Goal: Task Accomplishment & Management: Manage account settings

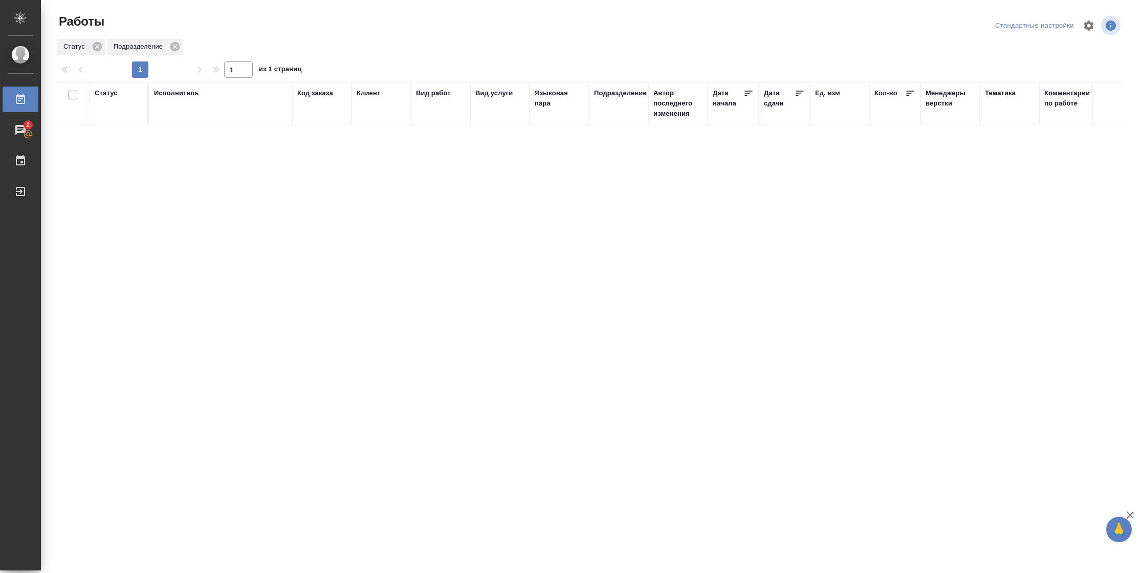
click at [107, 86] on th "Статус" at bounding box center [119, 103] width 59 height 42
click at [107, 96] on div "Статус" at bounding box center [106, 93] width 23 height 10
click at [123, 142] on div "Подбор Готов к работе" at bounding box center [110, 123] width 30 height 40
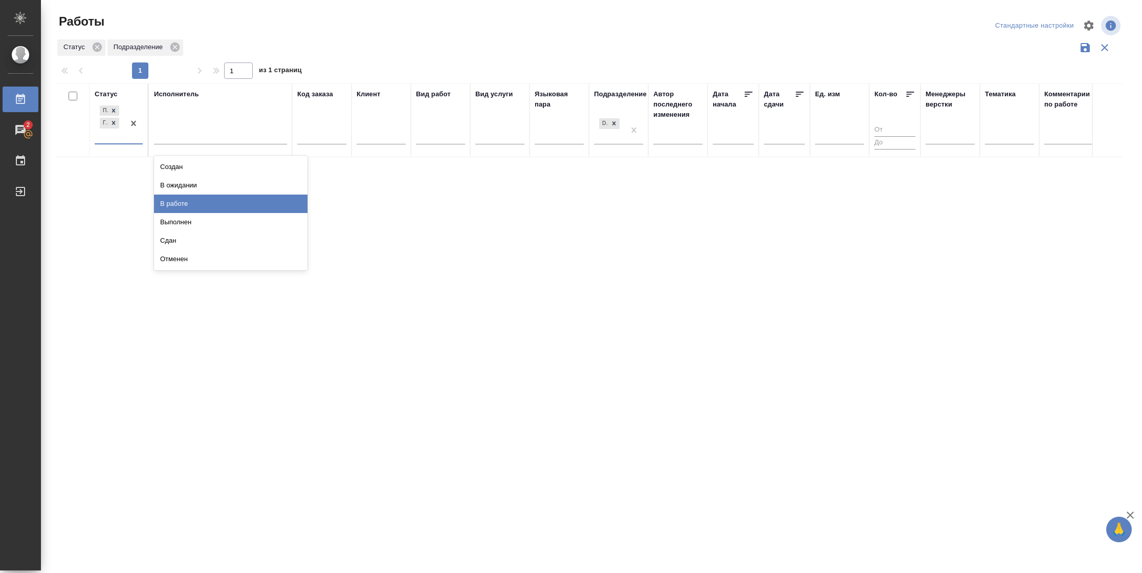
click at [192, 208] on div "В работе" at bounding box center [231, 203] width 154 height 18
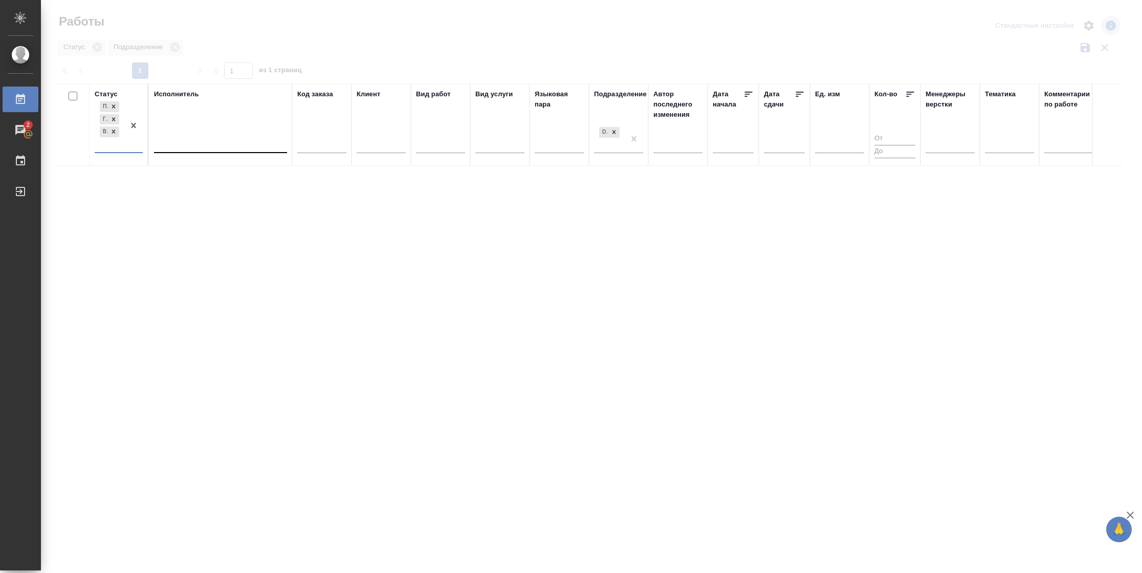
click at [198, 142] on div at bounding box center [220, 142] width 133 height 15
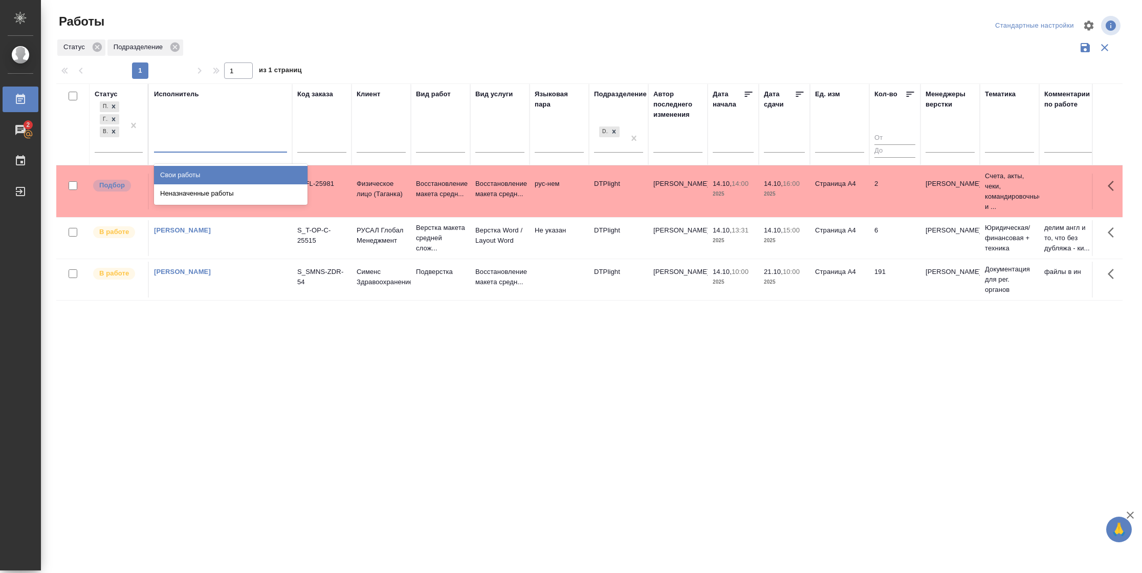
drag, startPoint x: 198, startPoint y: 172, endPoint x: 241, endPoint y: 176, distance: 43.7
click at [197, 173] on div "Свои работы" at bounding box center [231, 175] width 154 height 18
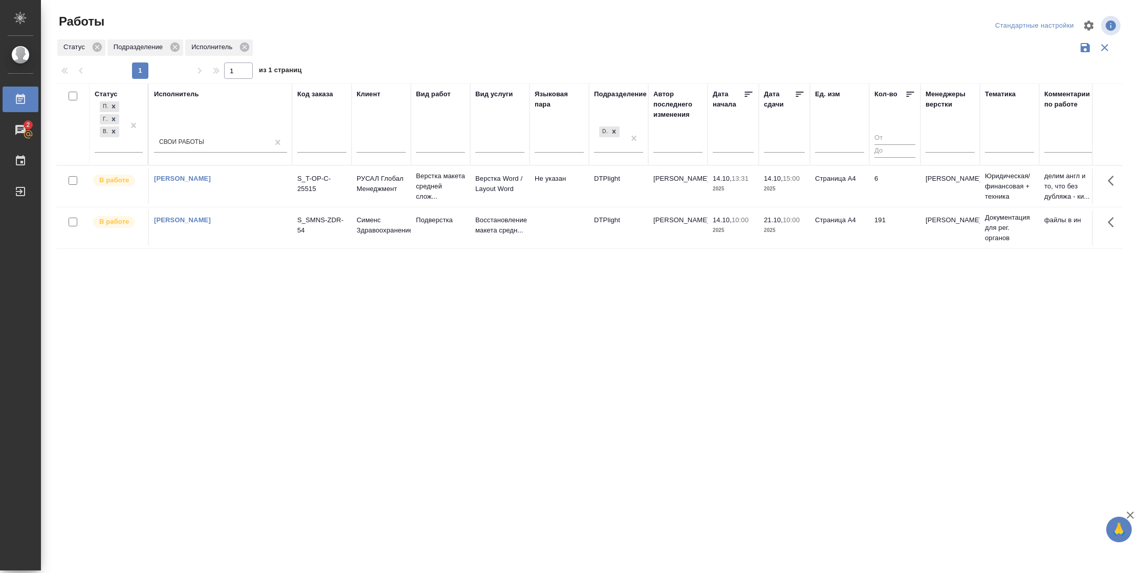
click at [870, 192] on td "6" at bounding box center [895, 186] width 51 height 36
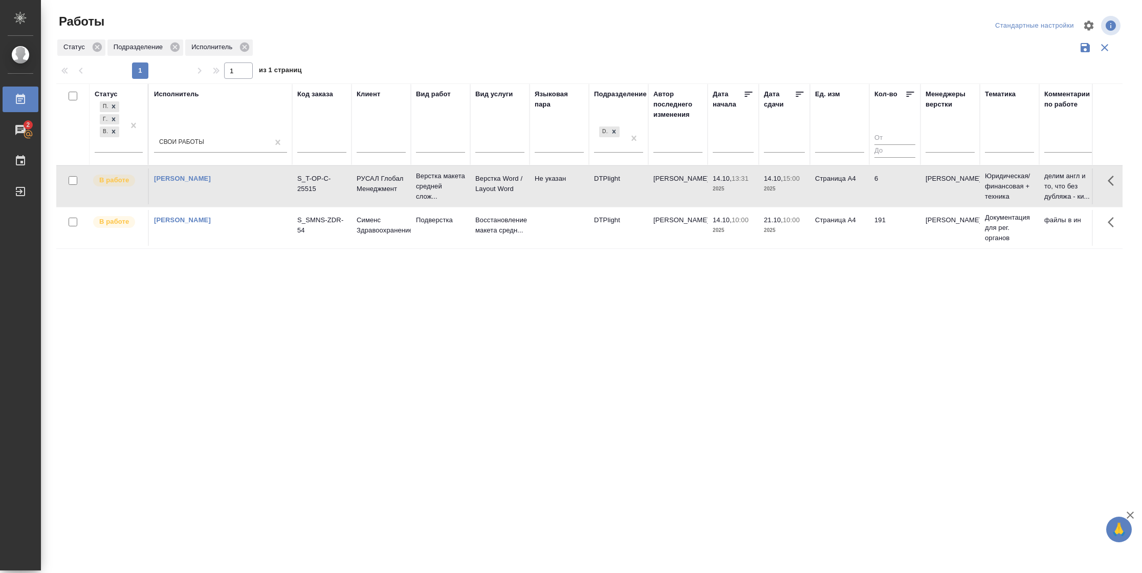
click at [870, 192] on td "6" at bounding box center [895, 186] width 51 height 36
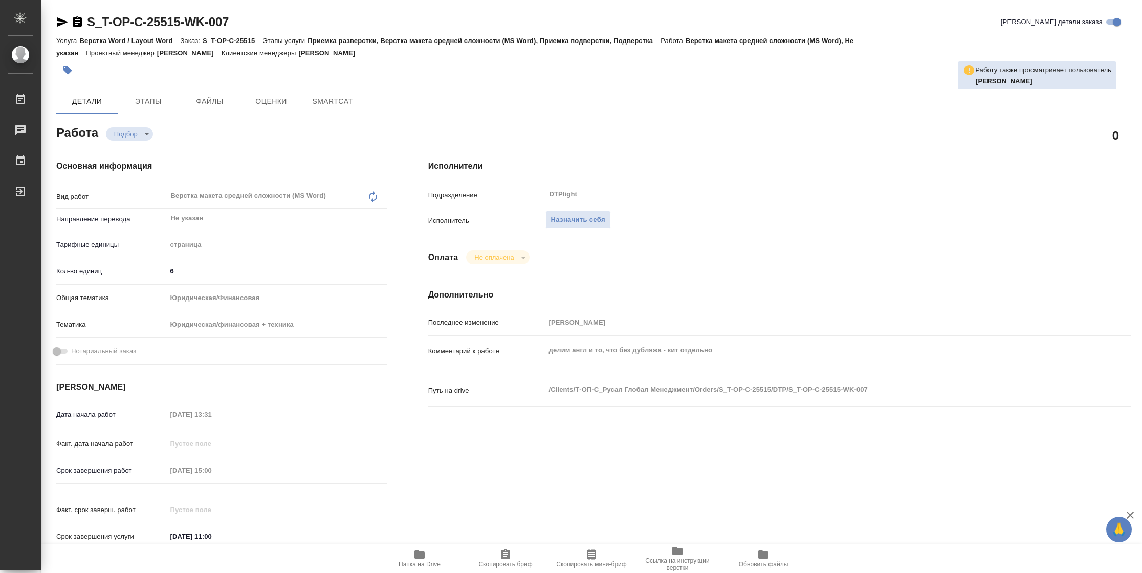
type textarea "x"
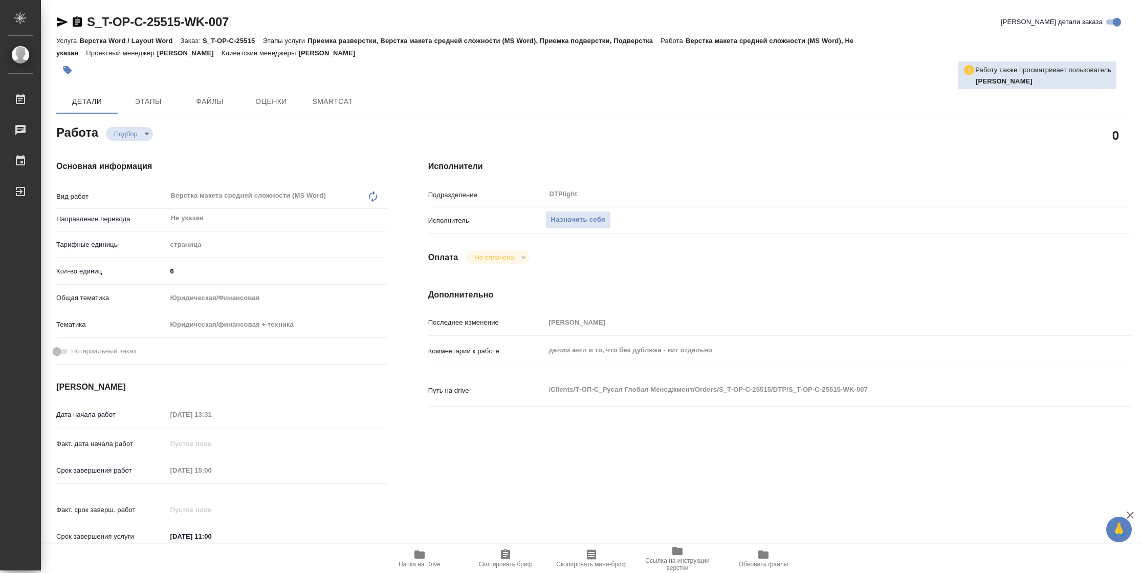
type textarea "x"
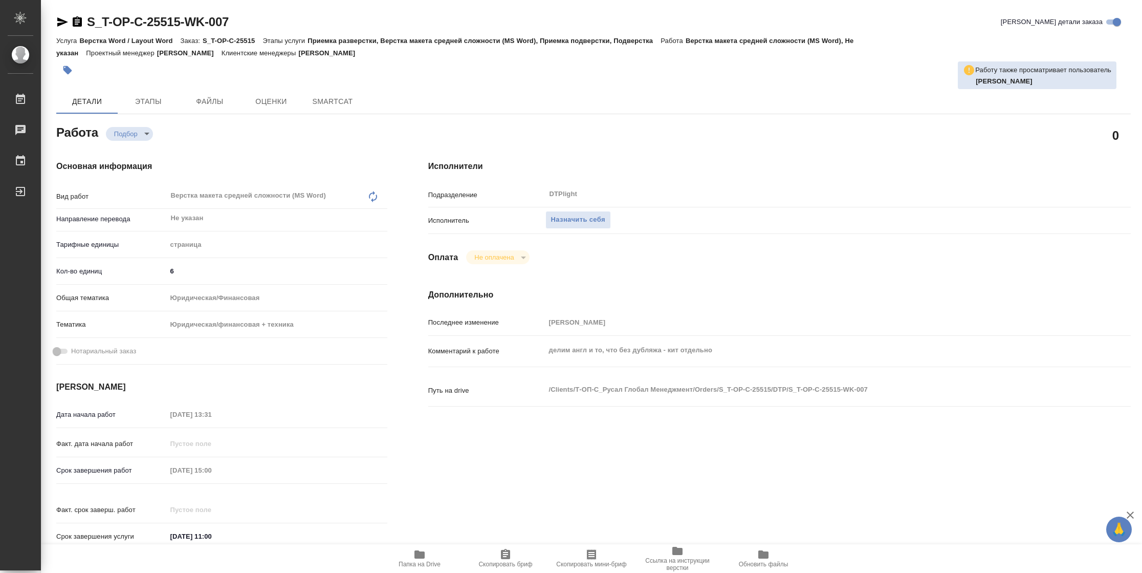
type textarea "x"
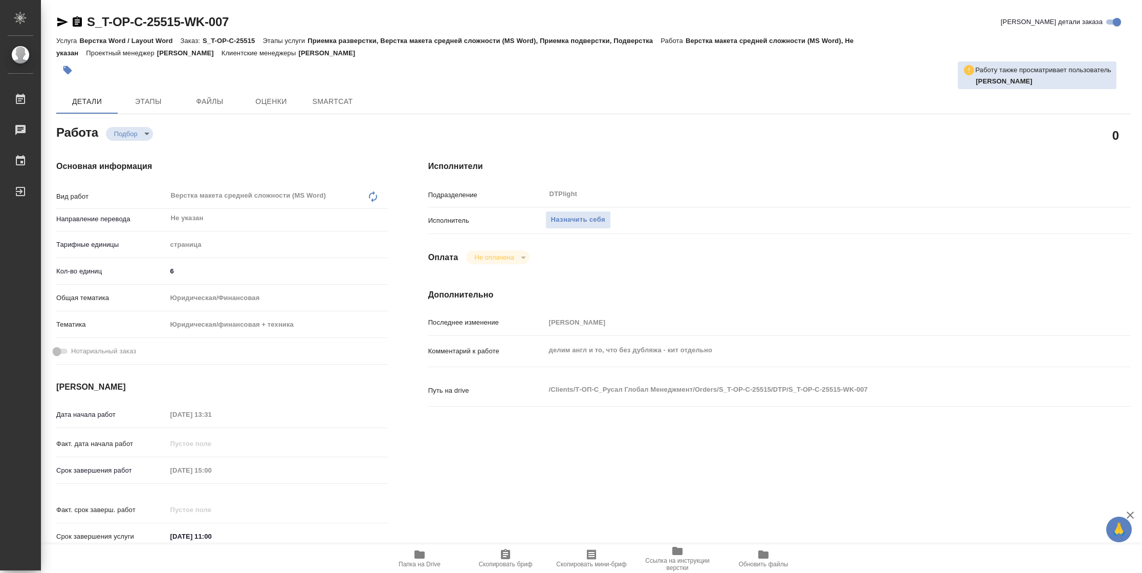
type textarea "x"
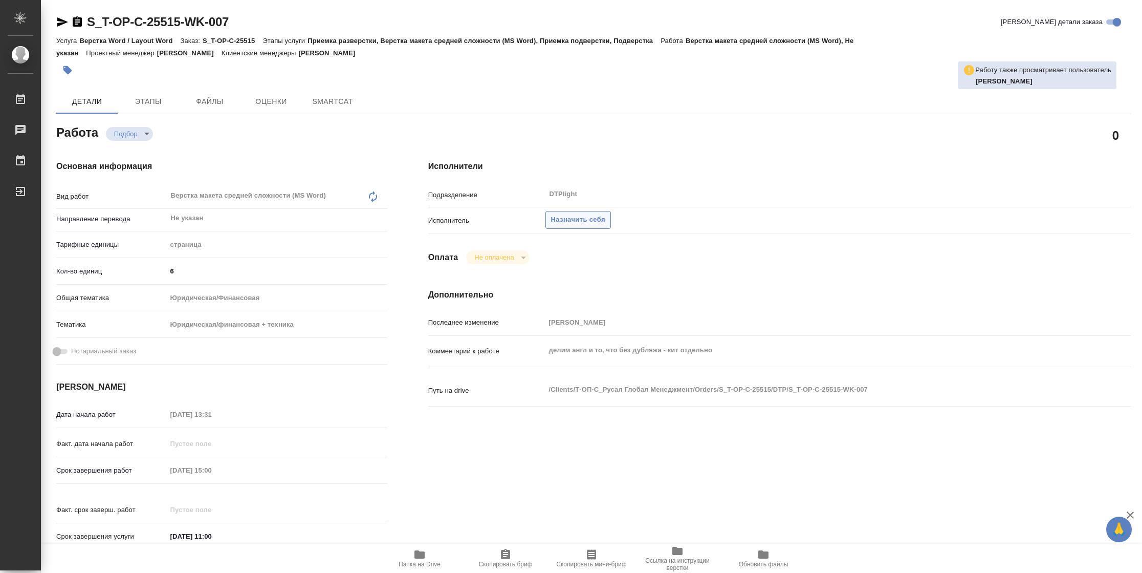
type textarea "x"
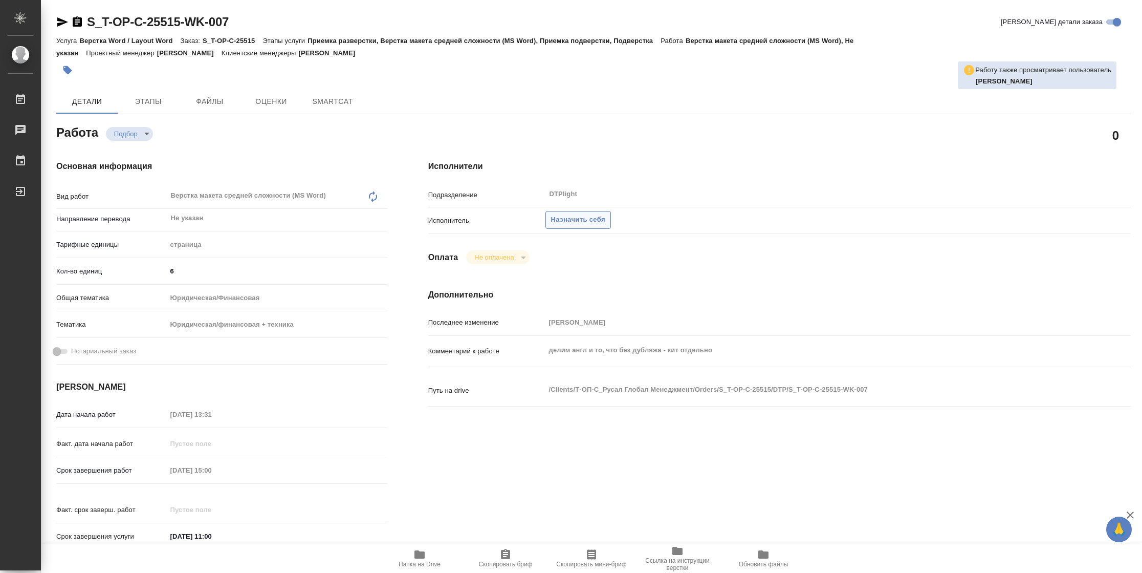
click at [586, 218] on span "Назначить себя" at bounding box center [578, 220] width 54 height 12
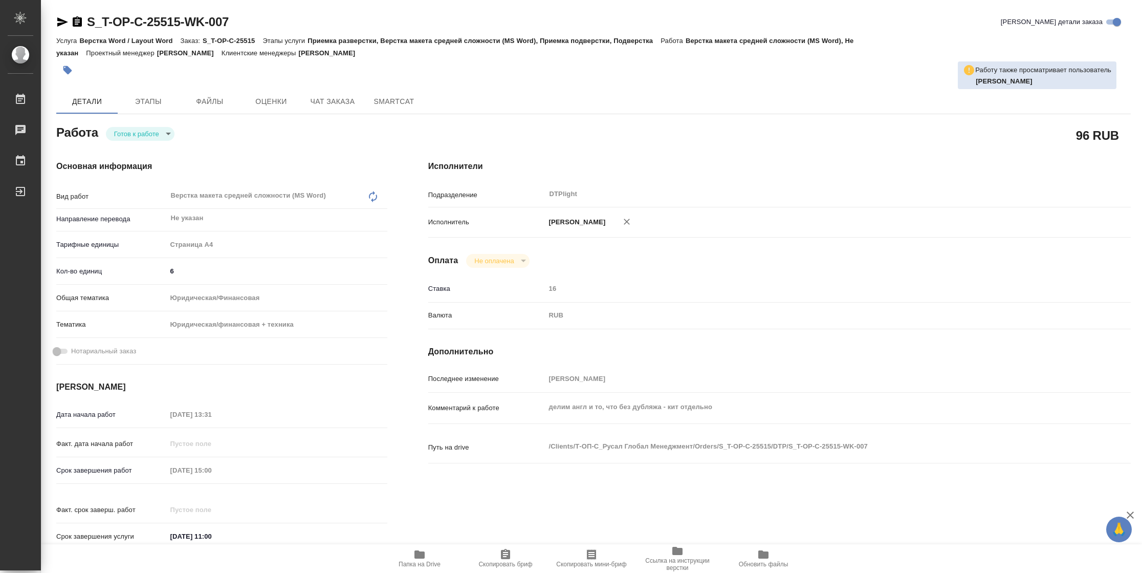
type textarea "x"
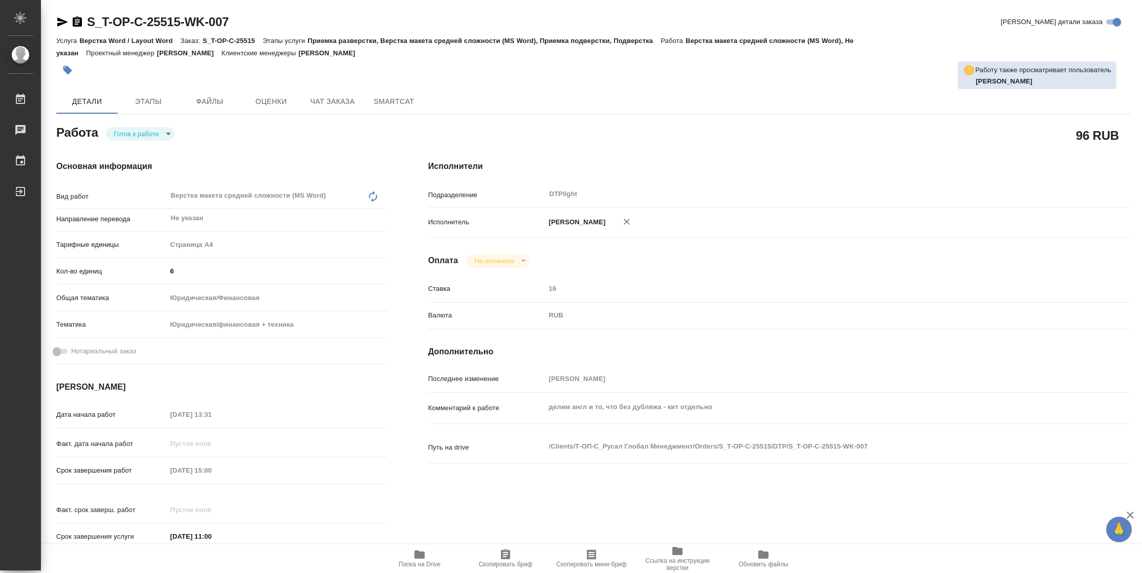
type textarea "x"
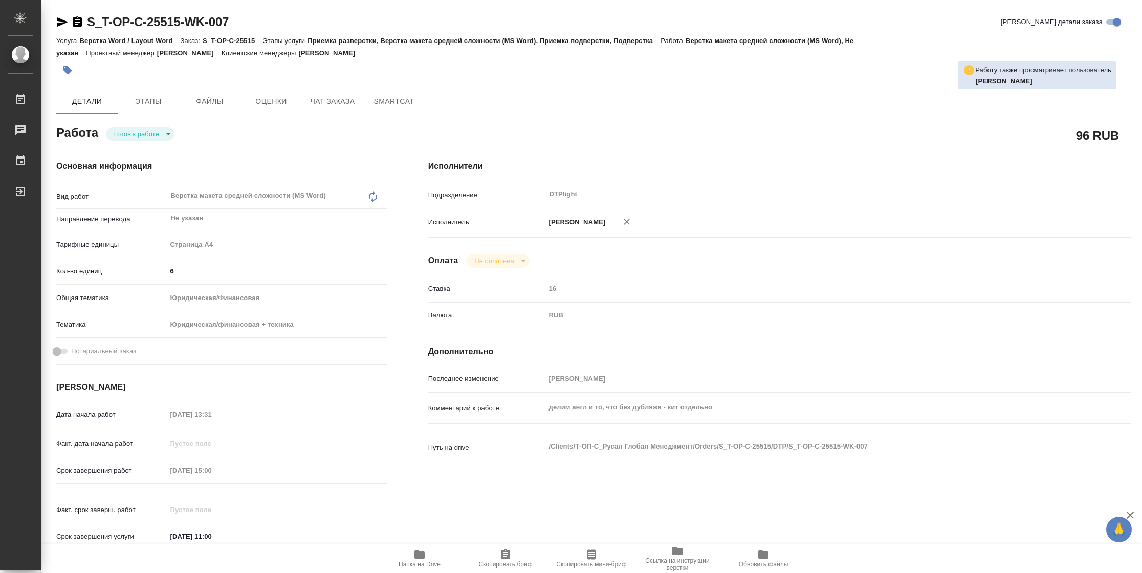
type textarea "x"
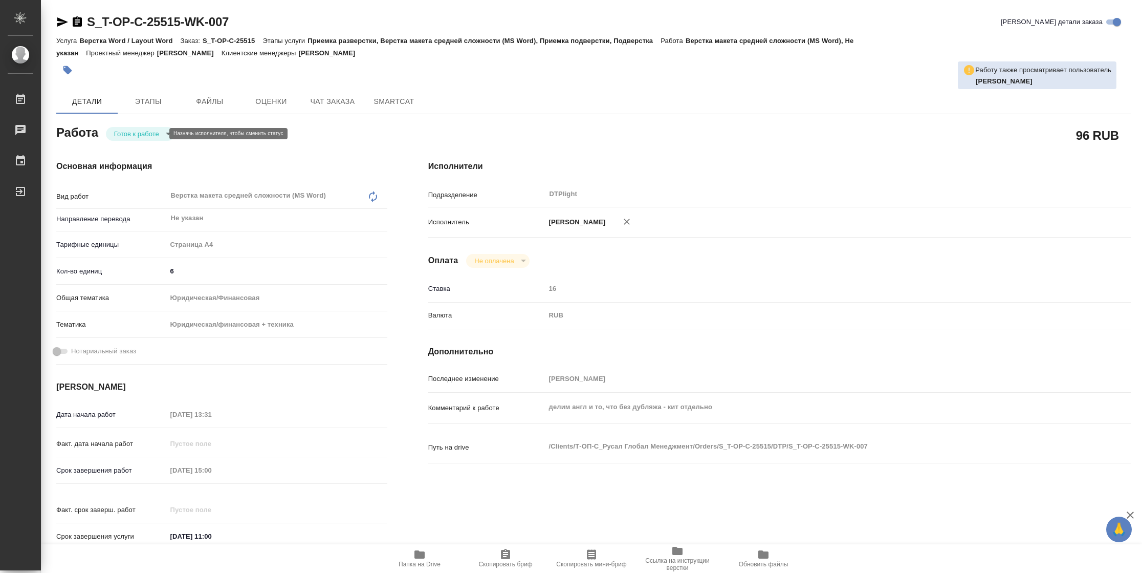
type textarea "x"
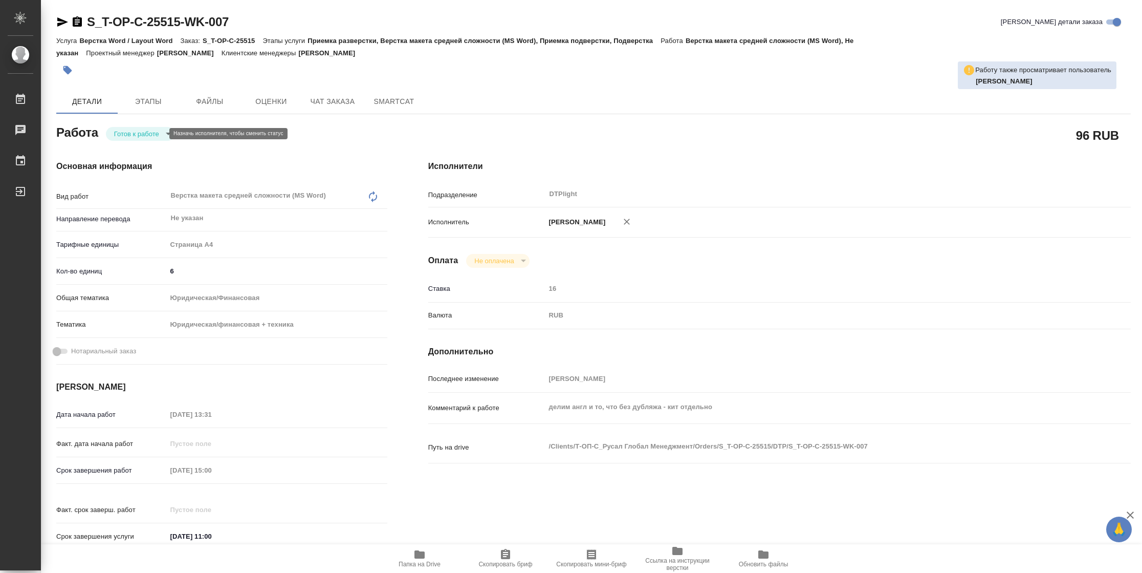
click at [151, 132] on body "🙏 .cls-1 fill:#fff; AWATERA Vasilyeva Natalia Работы Чаты График Выйти S_T-OP-C…" at bounding box center [571, 286] width 1142 height 573
click at [151, 132] on li "В работе" at bounding box center [140, 133] width 69 height 17
type textarea "x"
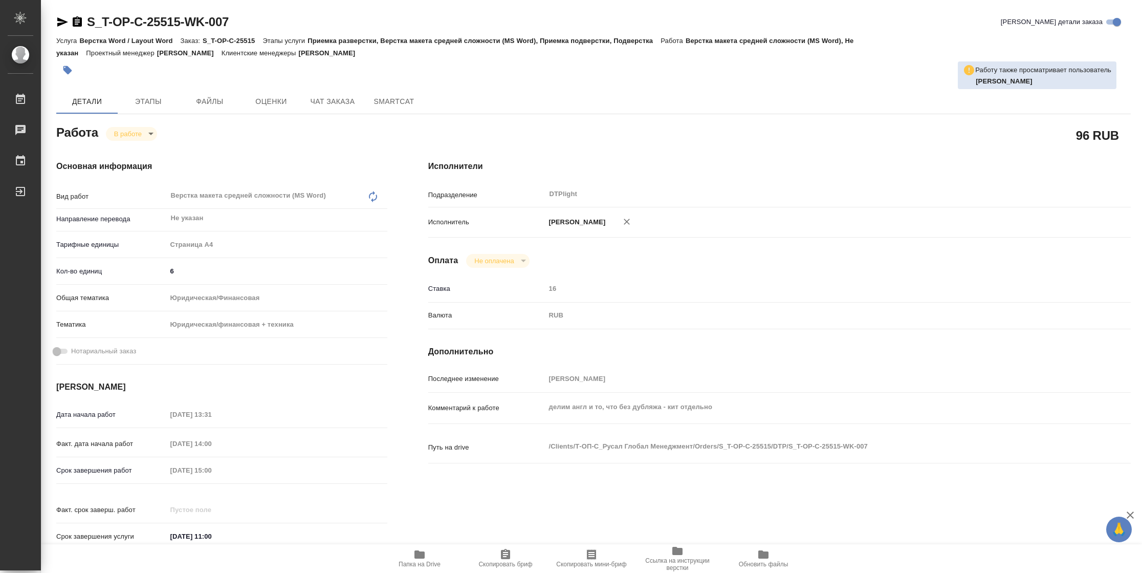
type textarea "x"
click at [403, 554] on span "Папка на Drive" at bounding box center [420, 557] width 74 height 19
type textarea "x"
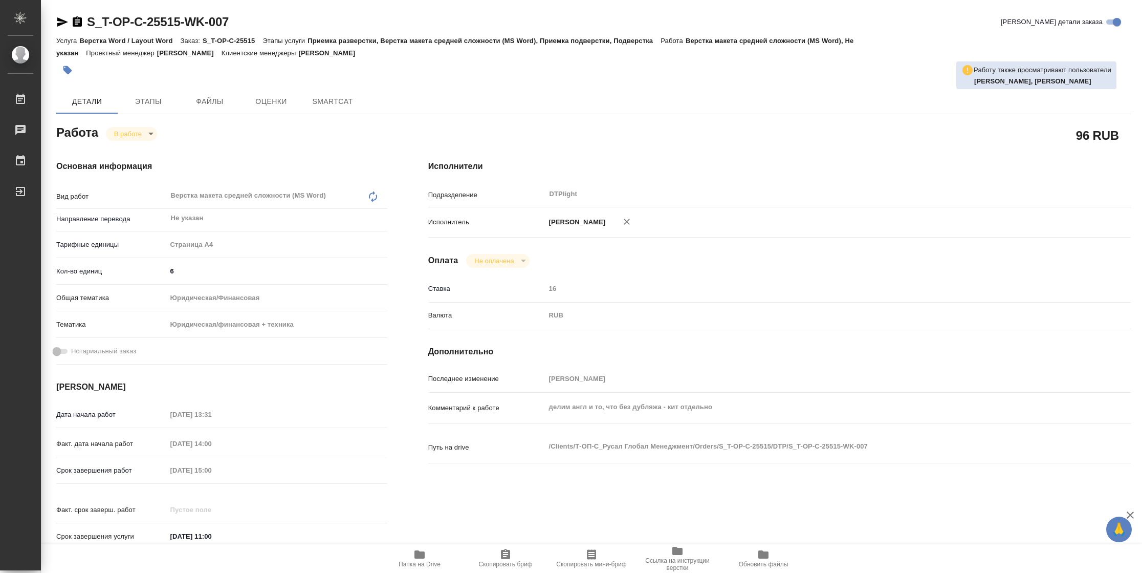
type textarea "x"
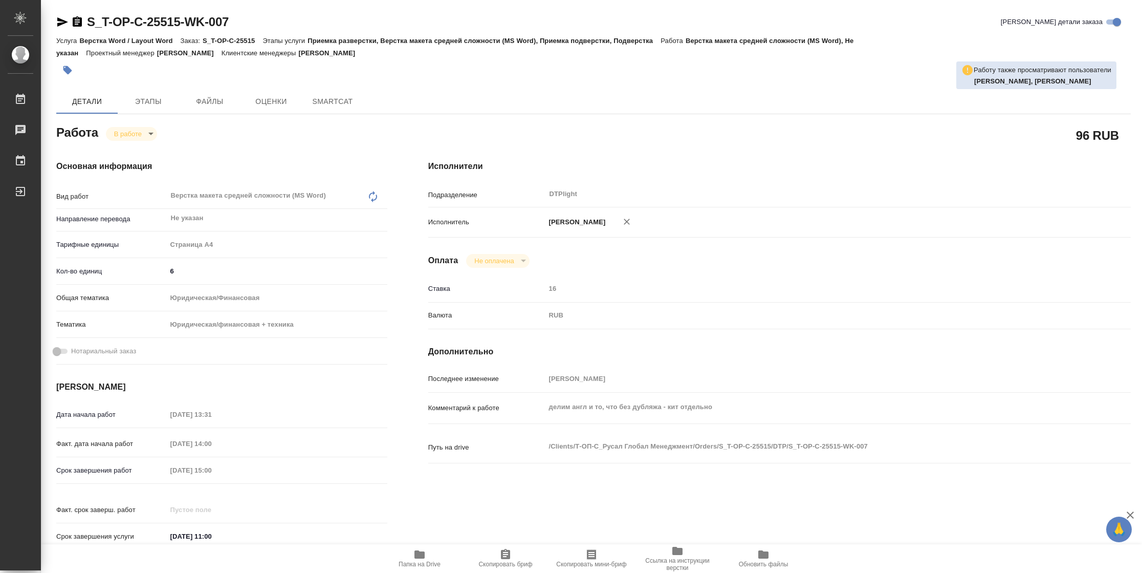
type textarea "x"
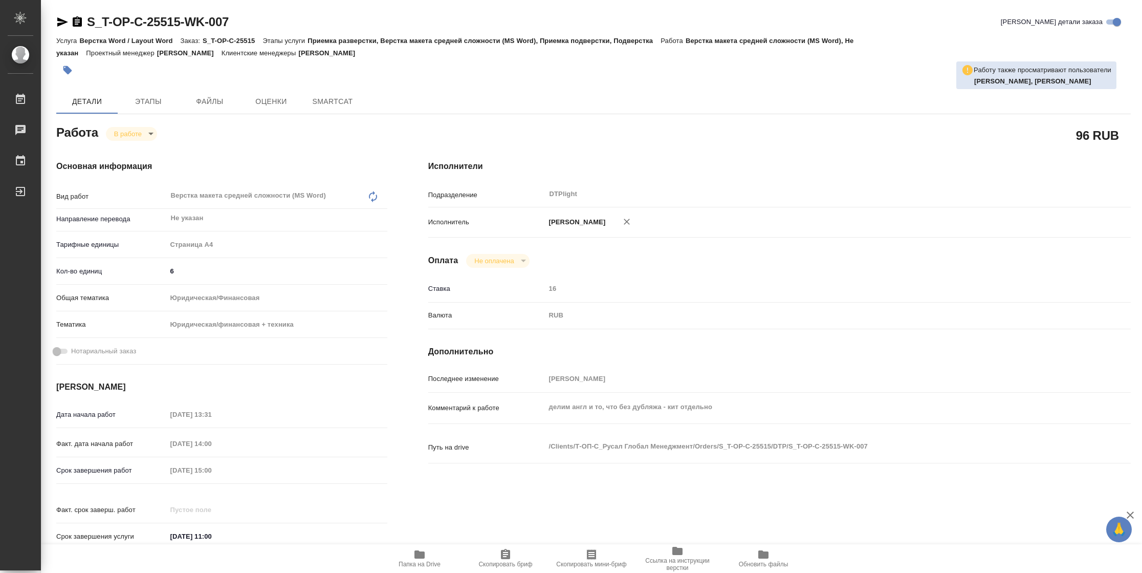
type textarea "x"
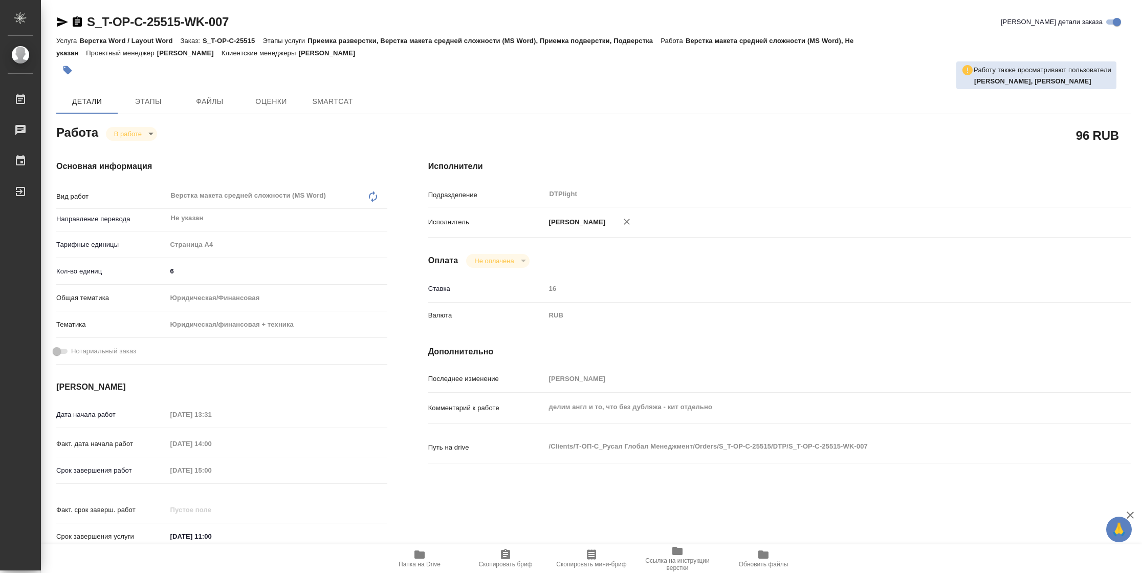
type textarea "x"
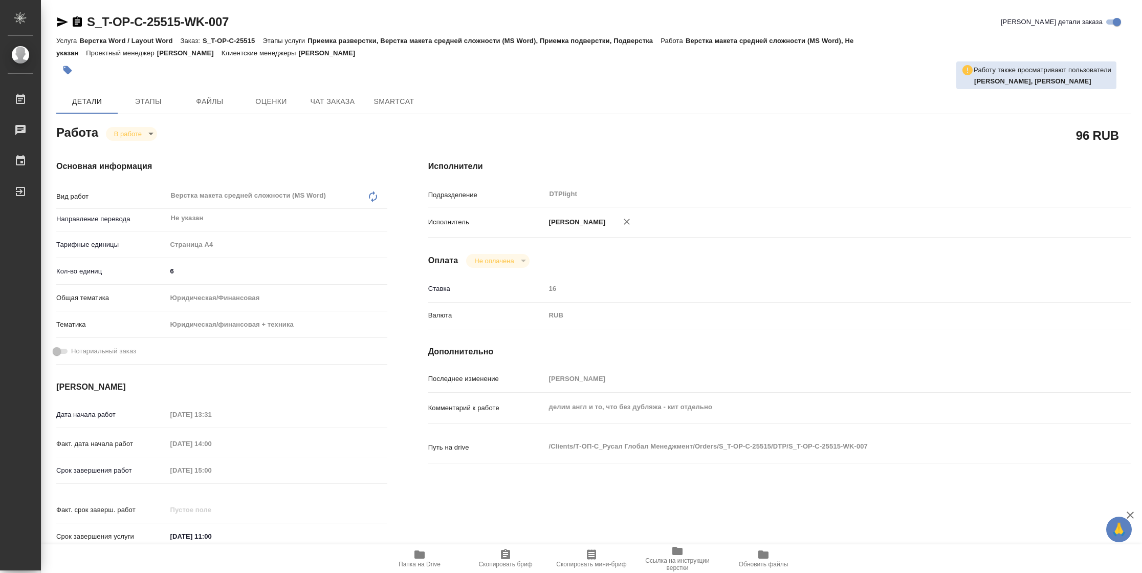
type textarea "x"
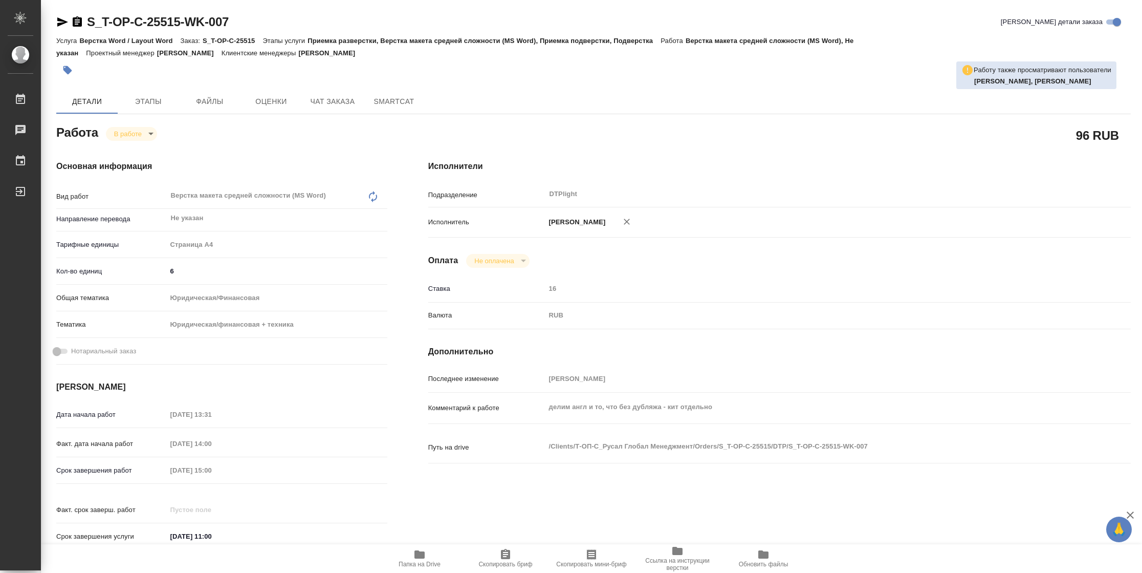
type textarea "x"
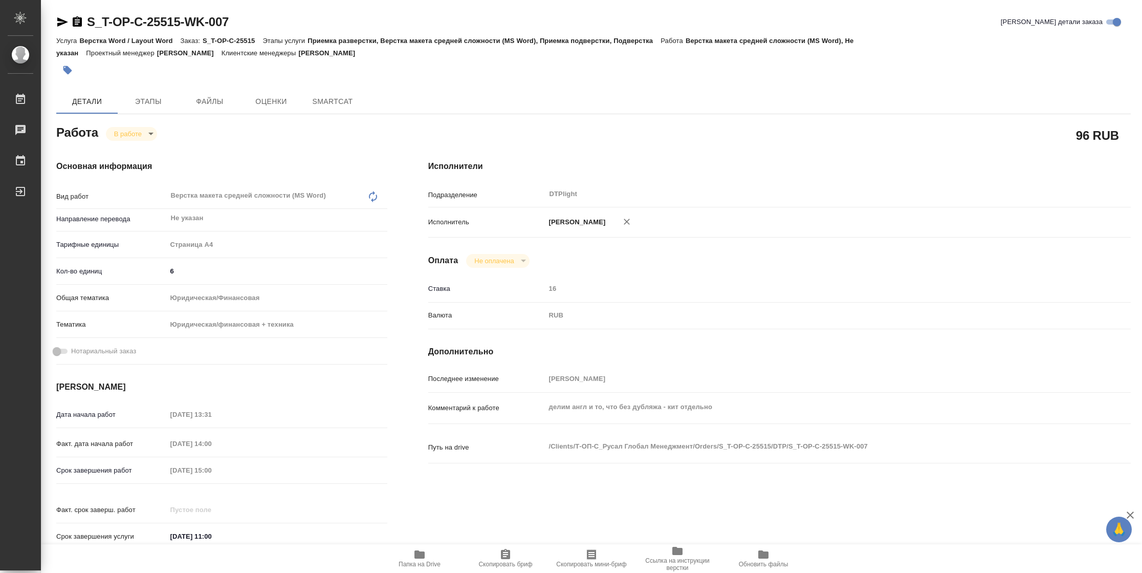
type textarea "x"
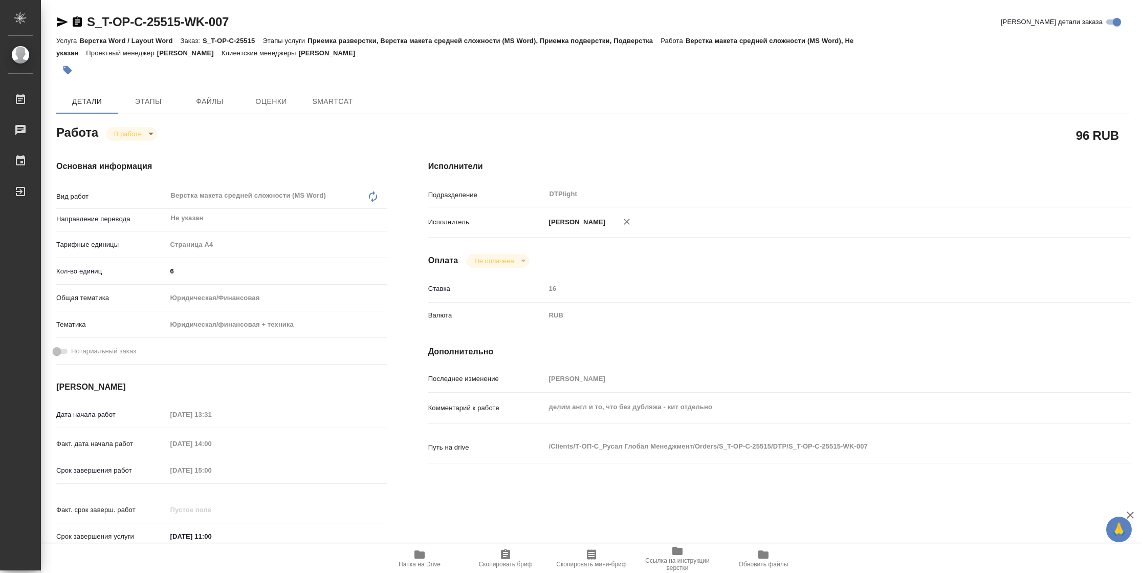
type textarea "x"
click at [64, 24] on icon "button" at bounding box center [62, 22] width 12 height 12
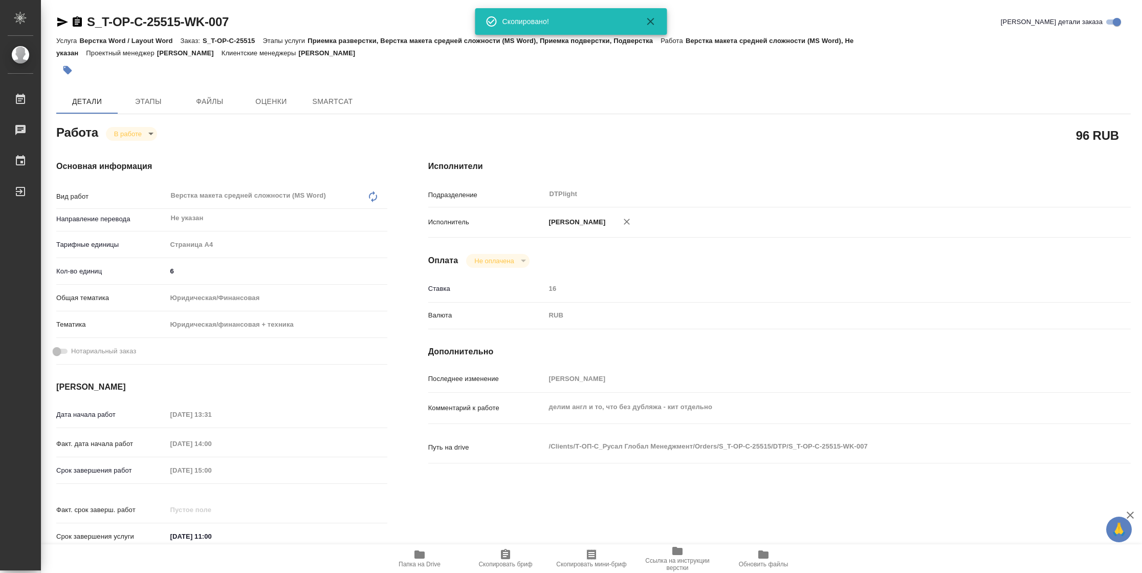
type textarea "x"
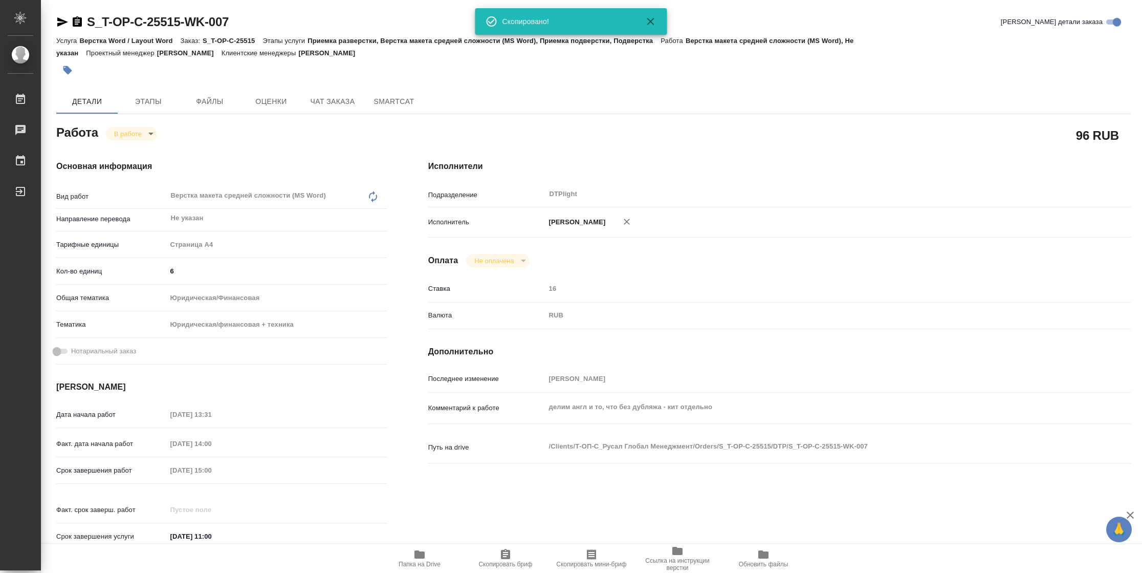
type textarea "x"
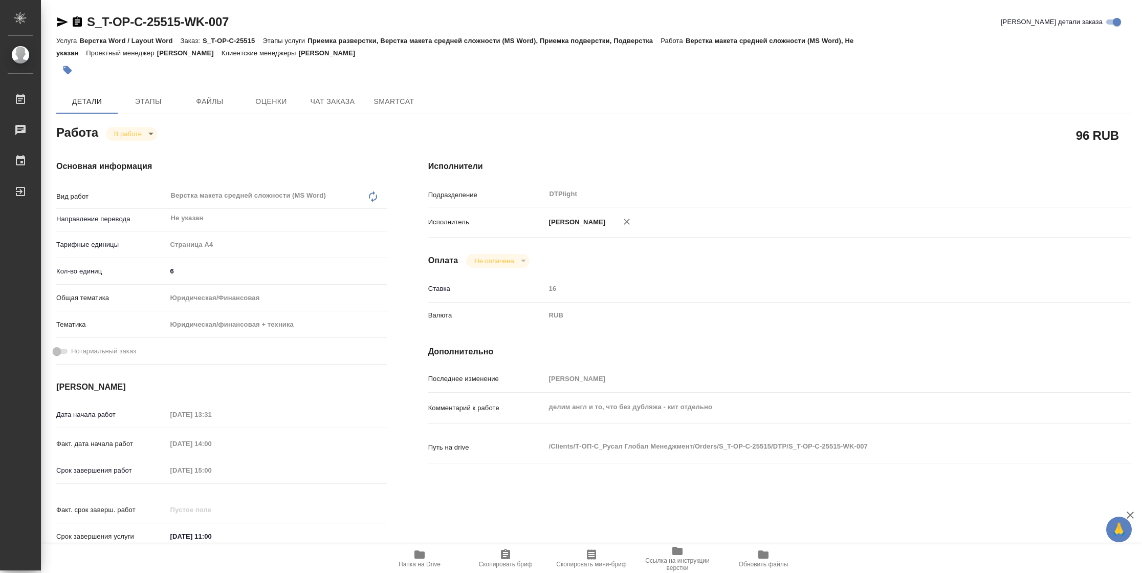
scroll to position [299, 0]
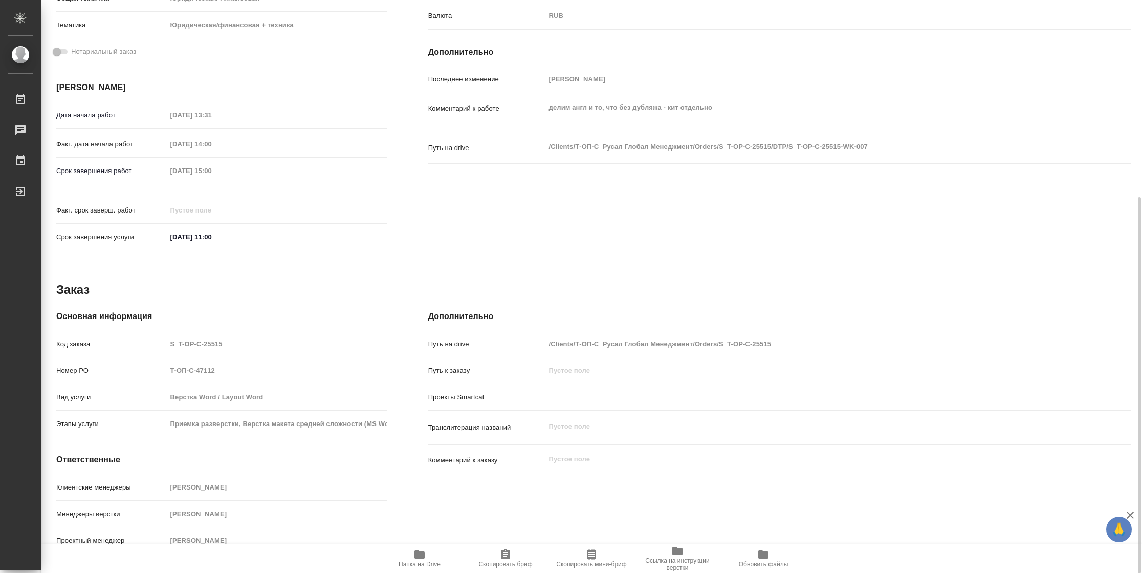
type textarea "x"
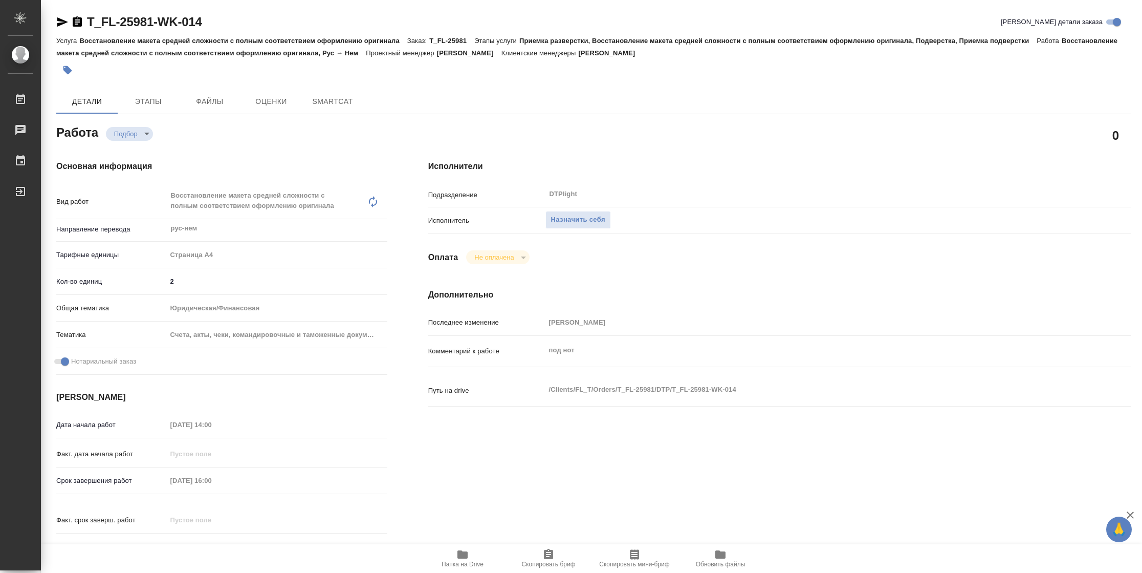
type textarea "x"
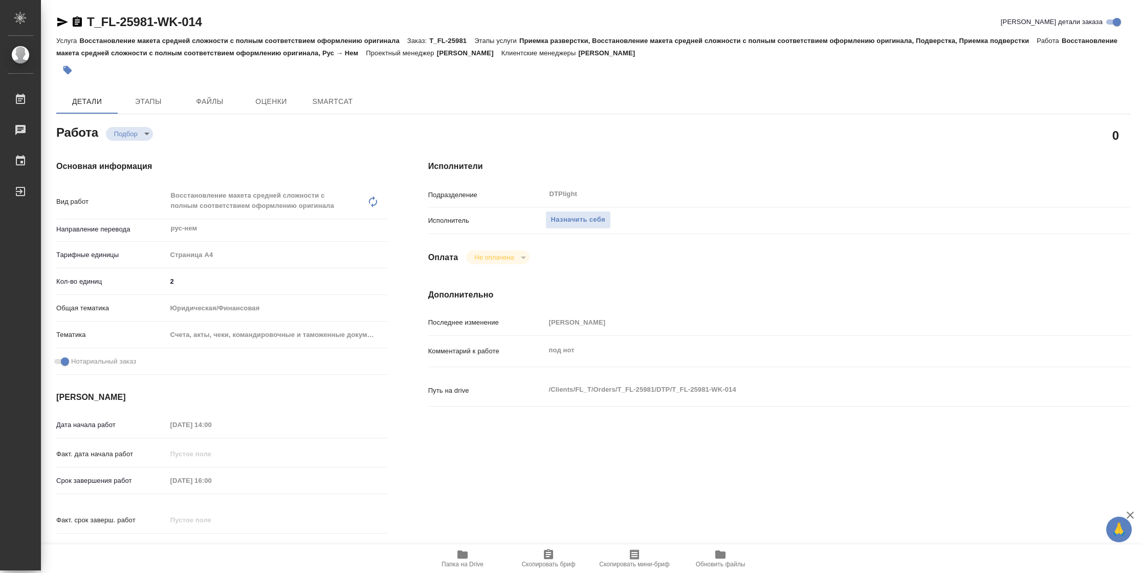
type textarea "x"
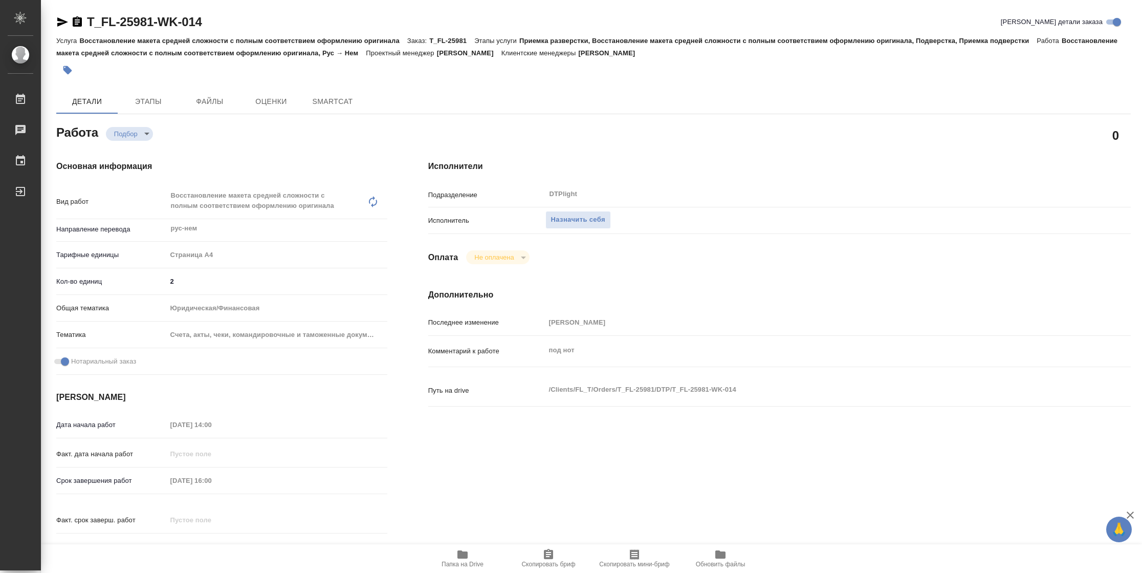
click at [461, 558] on icon "button" at bounding box center [463, 554] width 10 height 8
type textarea "x"
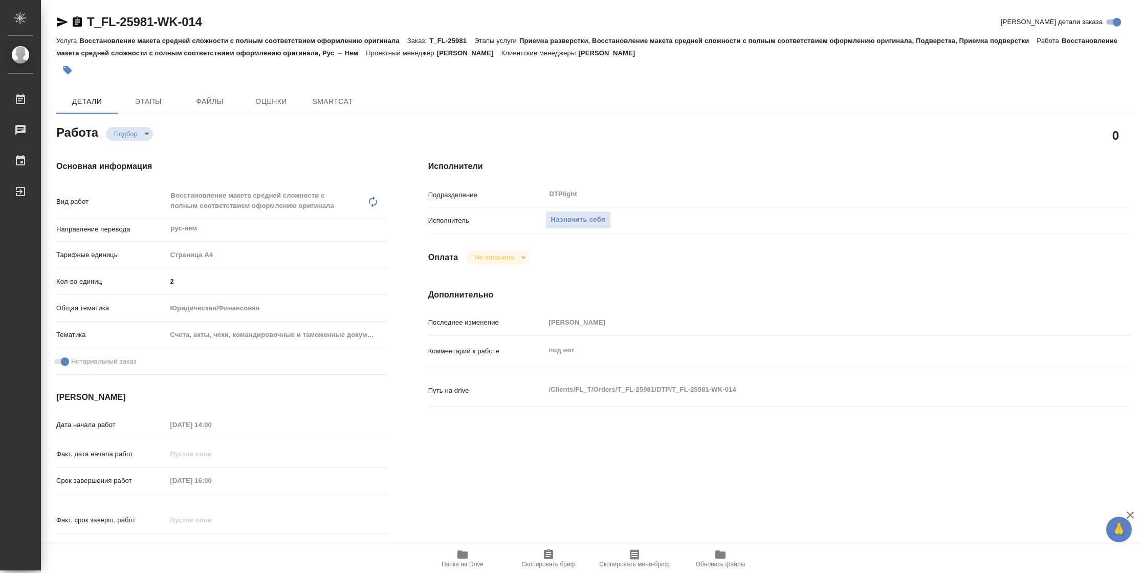
type textarea "x"
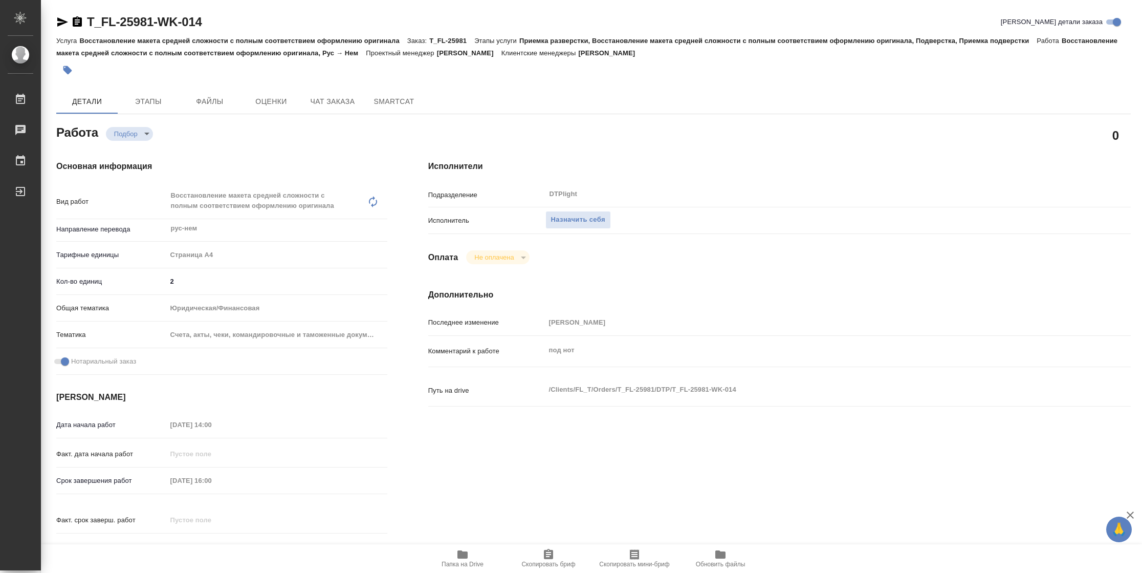
type textarea "x"
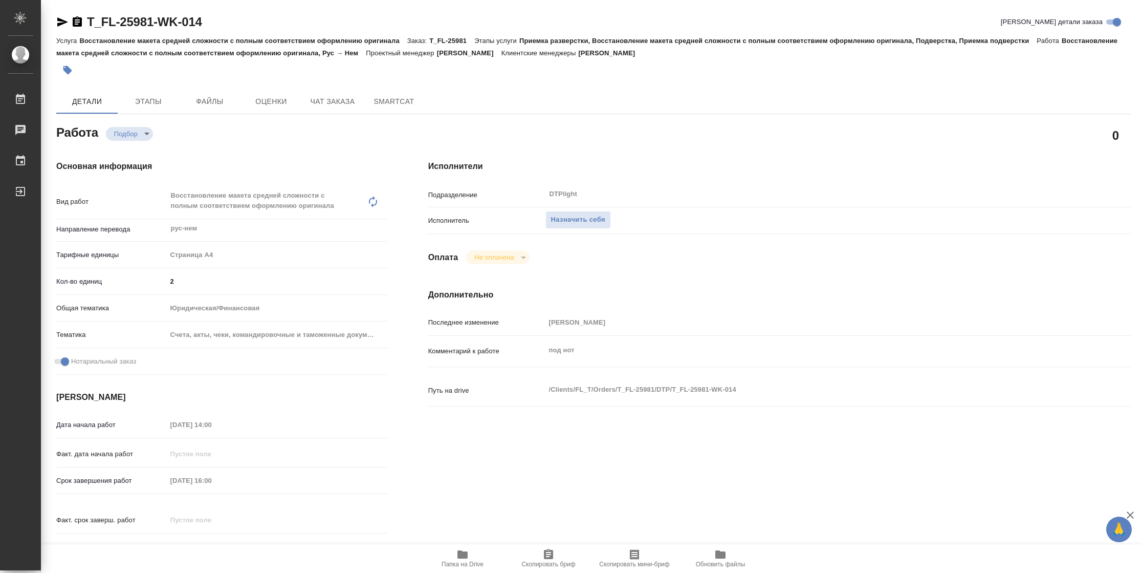
type textarea "x"
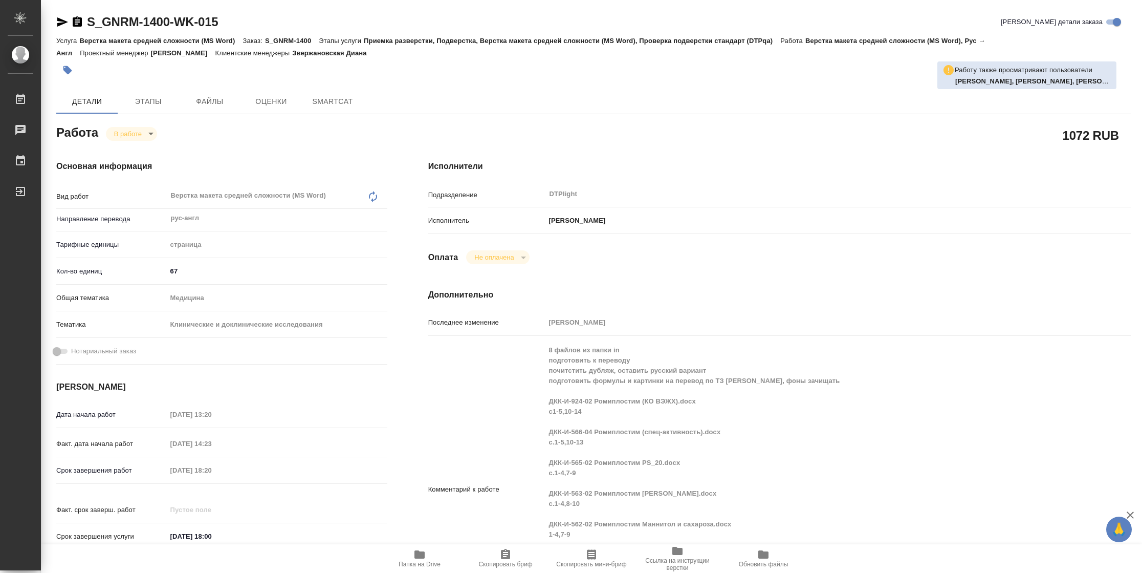
type textarea "x"
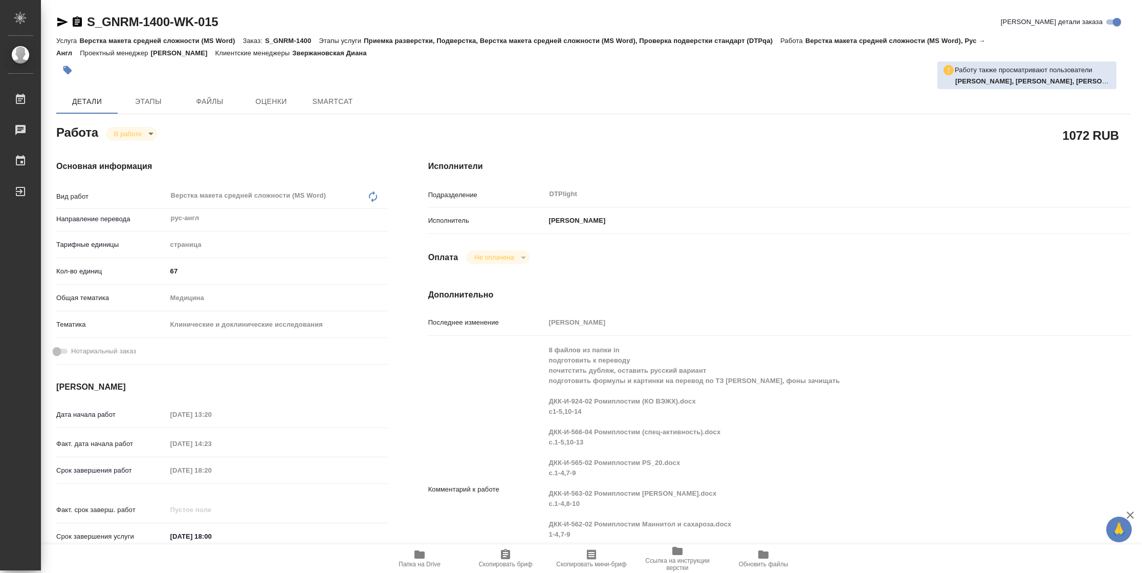
type textarea "x"
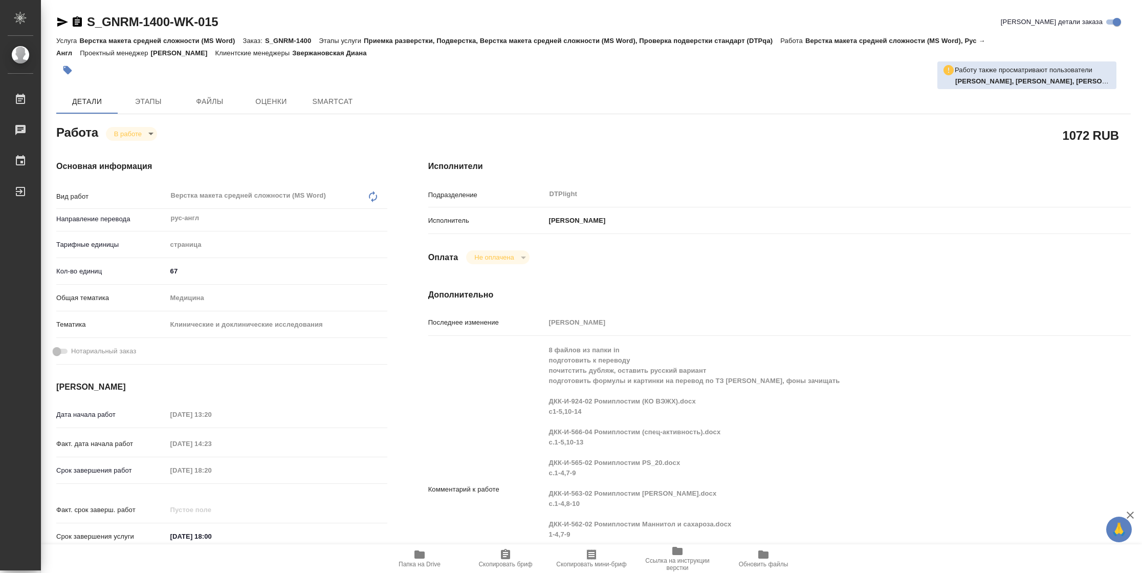
type textarea "x"
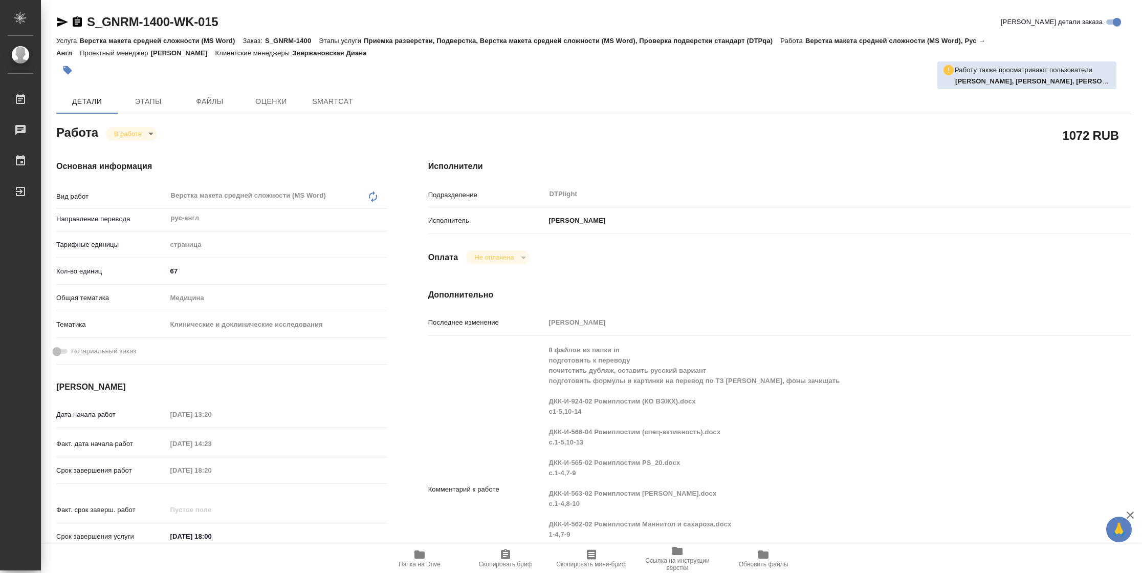
type textarea "x"
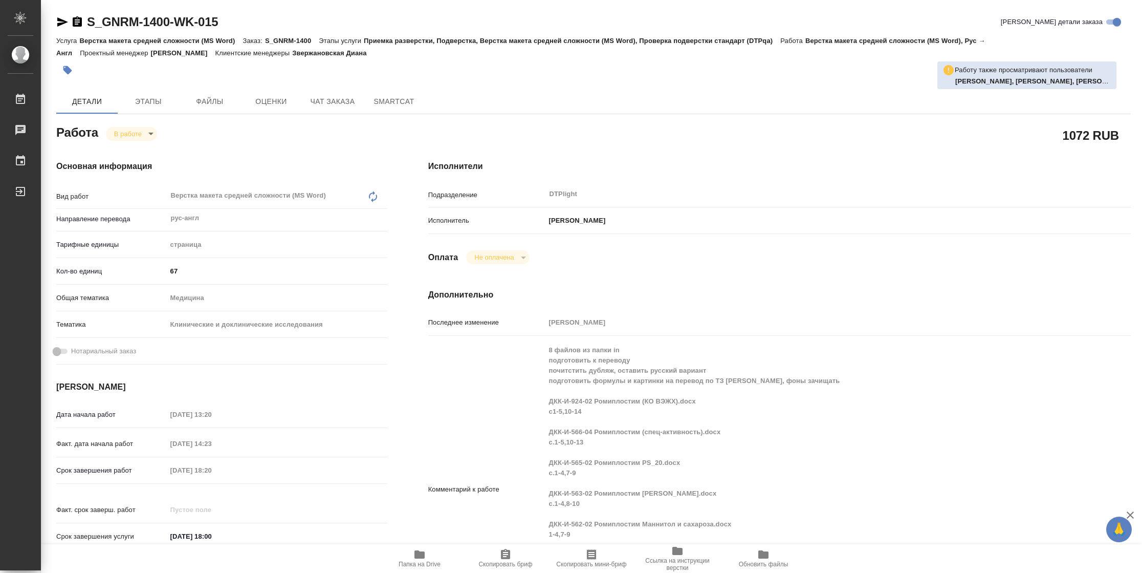
type textarea "x"
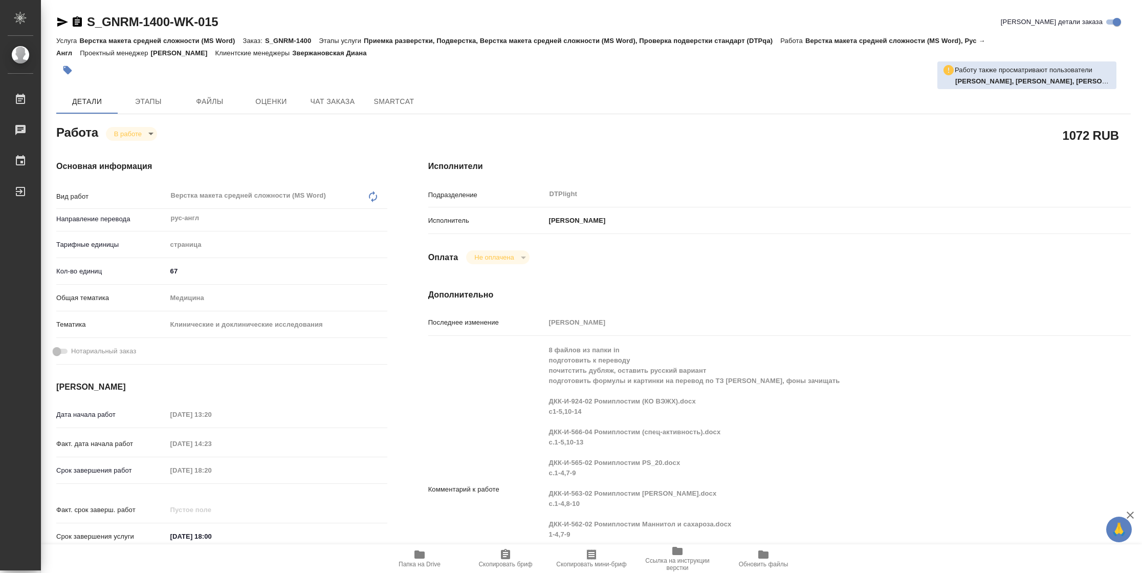
type textarea "x"
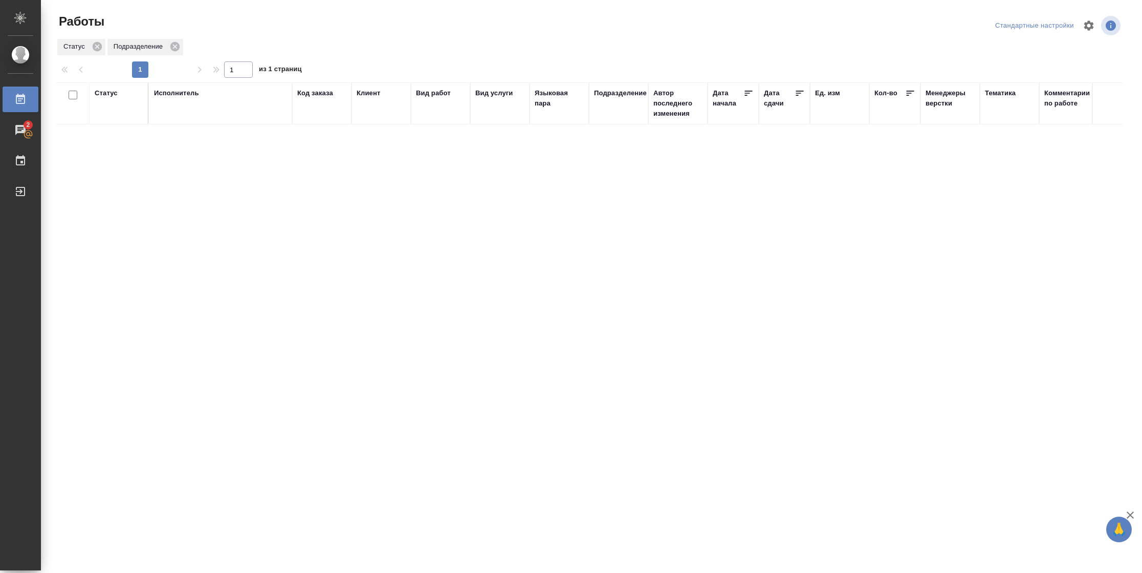
click at [104, 98] on div "Статус" at bounding box center [106, 93] width 23 height 10
click at [120, 140] on div "Подбор Готов к работе" at bounding box center [110, 123] width 30 height 40
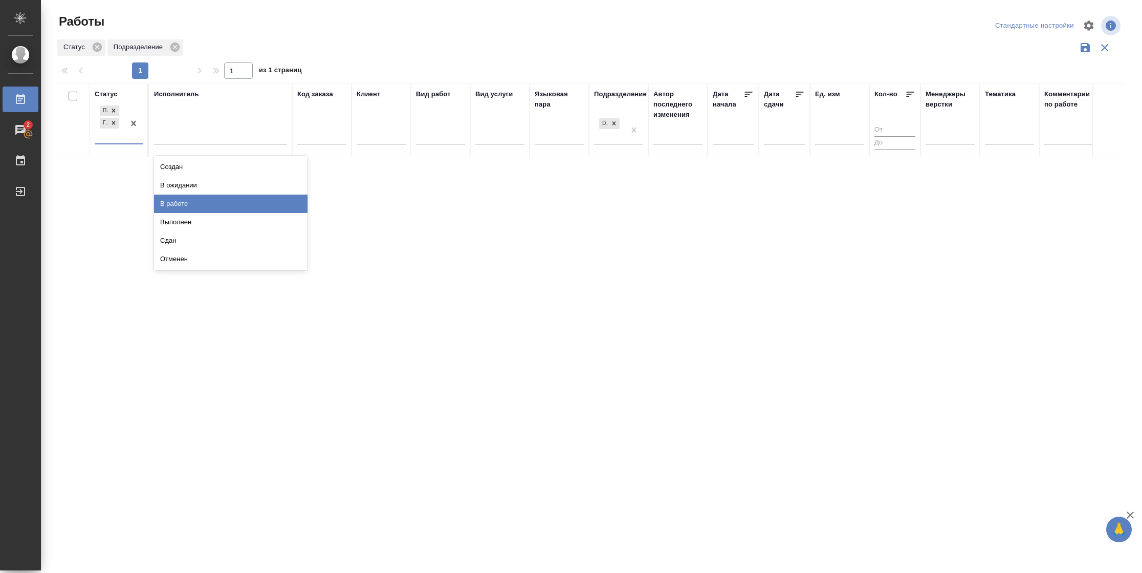
click at [191, 203] on div "В работе" at bounding box center [231, 203] width 154 height 18
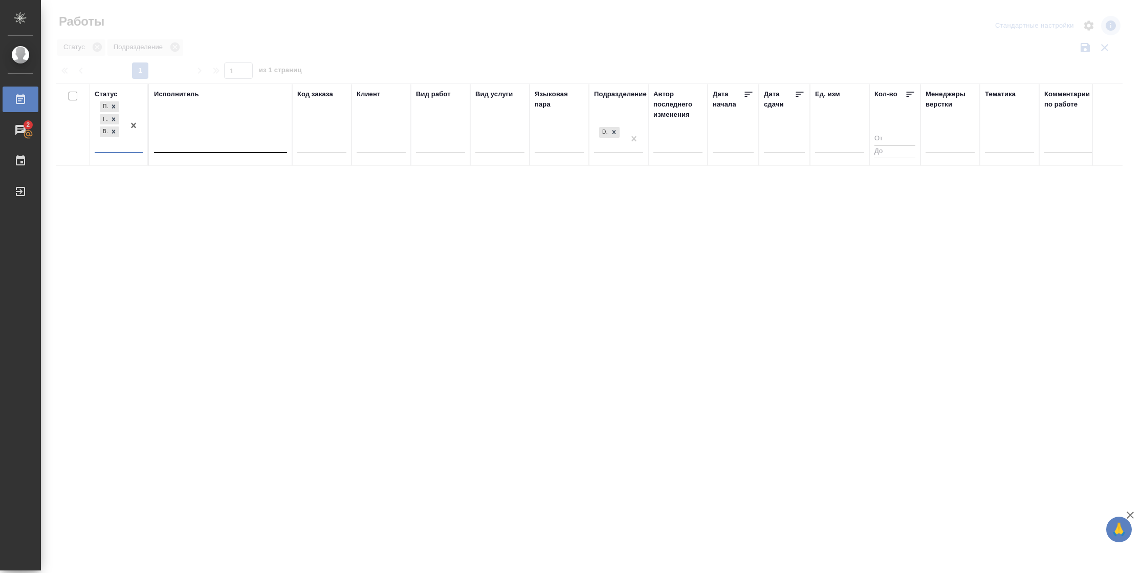
click at [201, 141] on div at bounding box center [220, 142] width 133 height 15
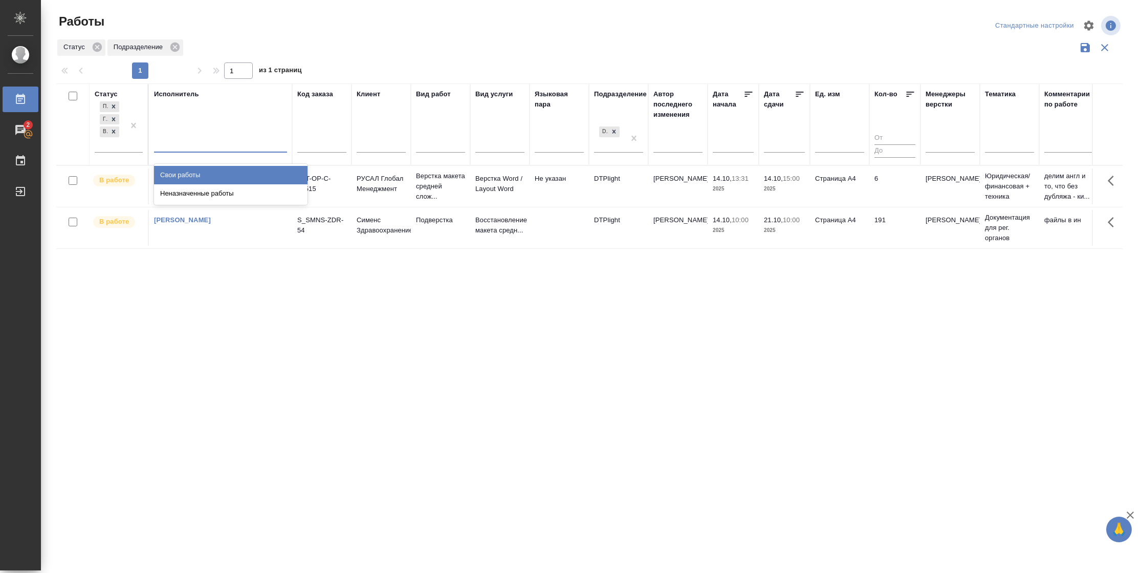
click at [207, 168] on div "Свои работы" at bounding box center [231, 175] width 154 height 18
click at [888, 250] on div "Статус Подбор Готов к работе В работе Исполнитель option Свои работы, selected.…" at bounding box center [589, 267] width 1067 height 369
click at [898, 230] on td "191" at bounding box center [895, 228] width 51 height 36
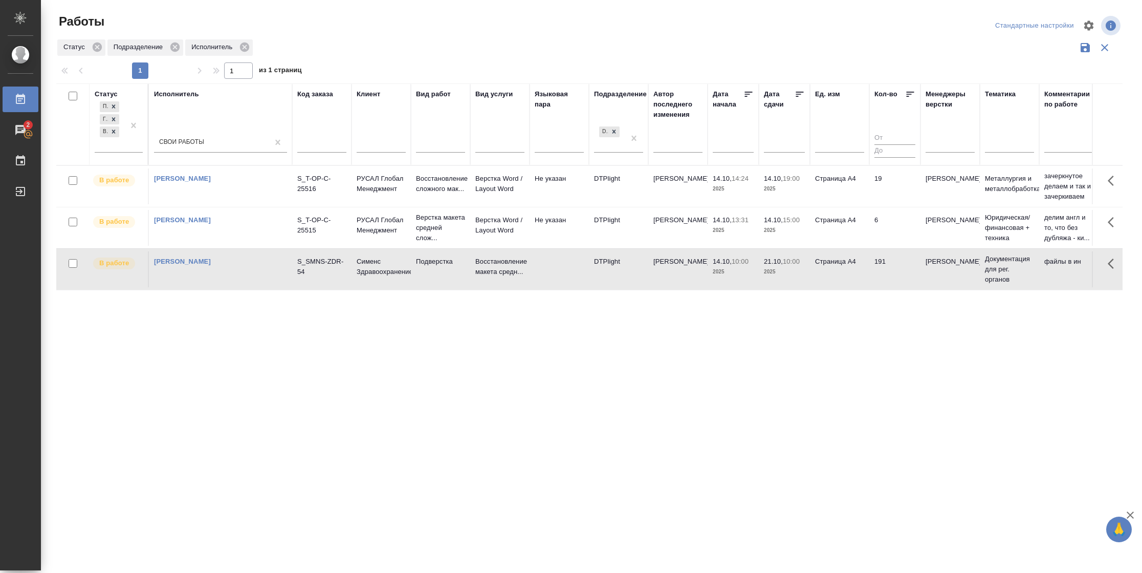
click at [783, 224] on span "14.10, 15:00" at bounding box center [784, 220] width 41 height 10
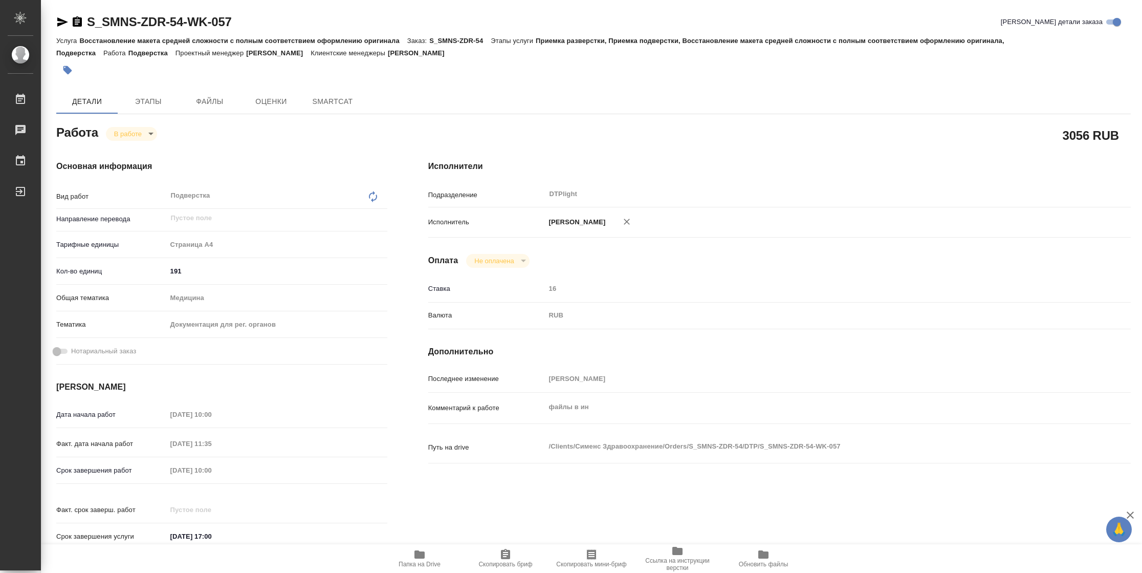
type textarea "x"
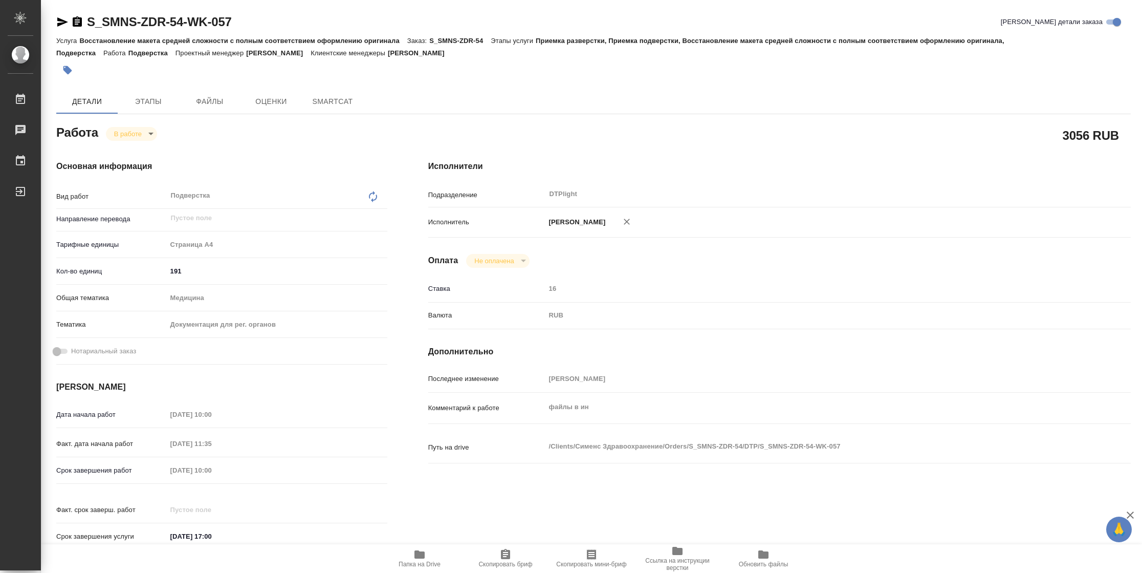
type textarea "x"
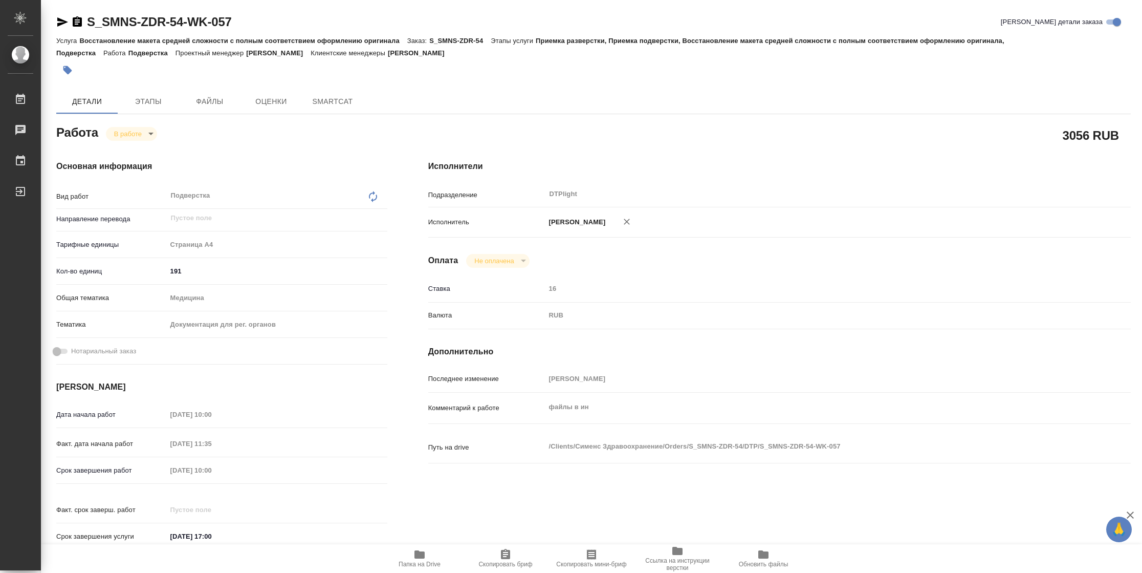
type textarea "x"
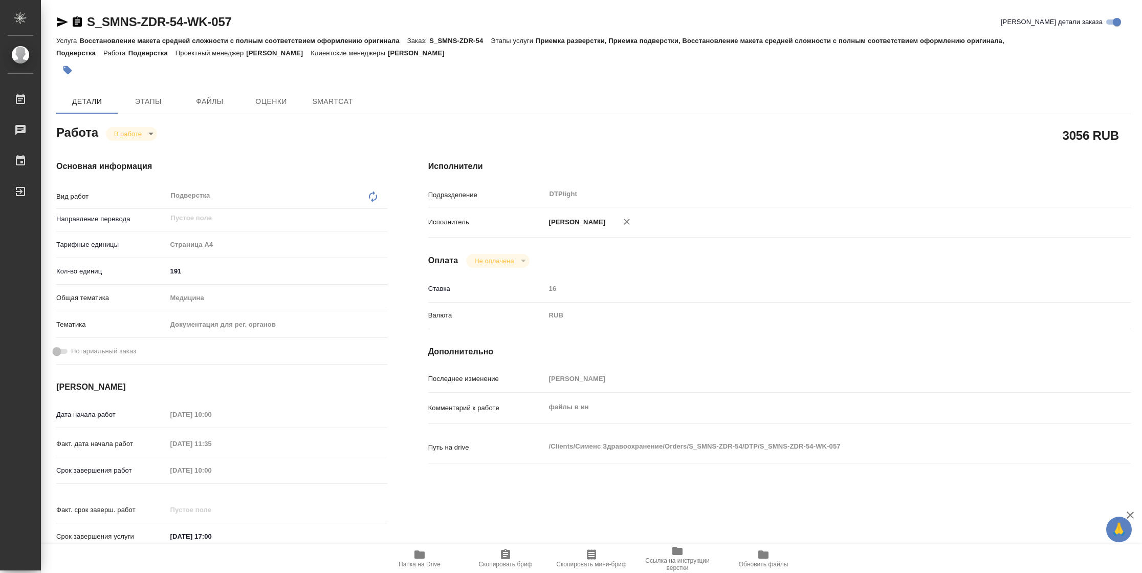
type textarea "x"
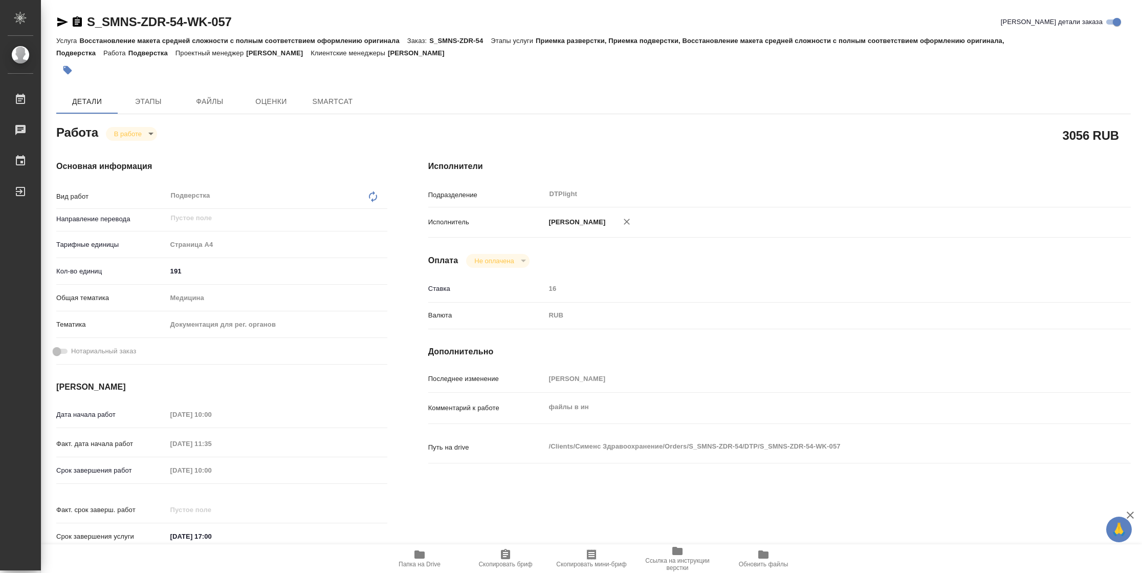
click at [60, 20] on icon "button" at bounding box center [62, 21] width 11 height 9
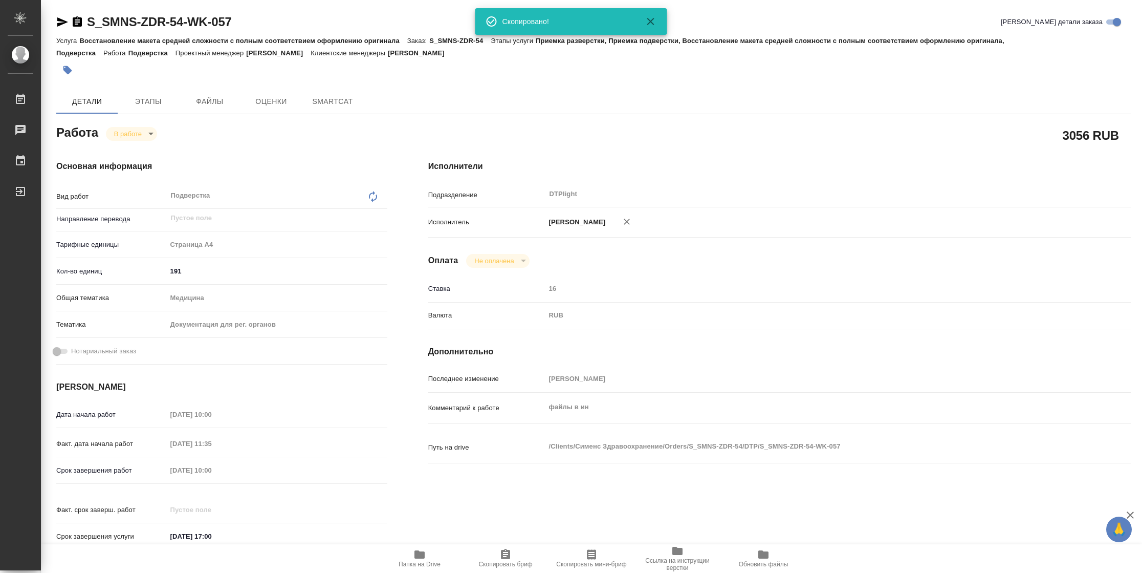
type textarea "x"
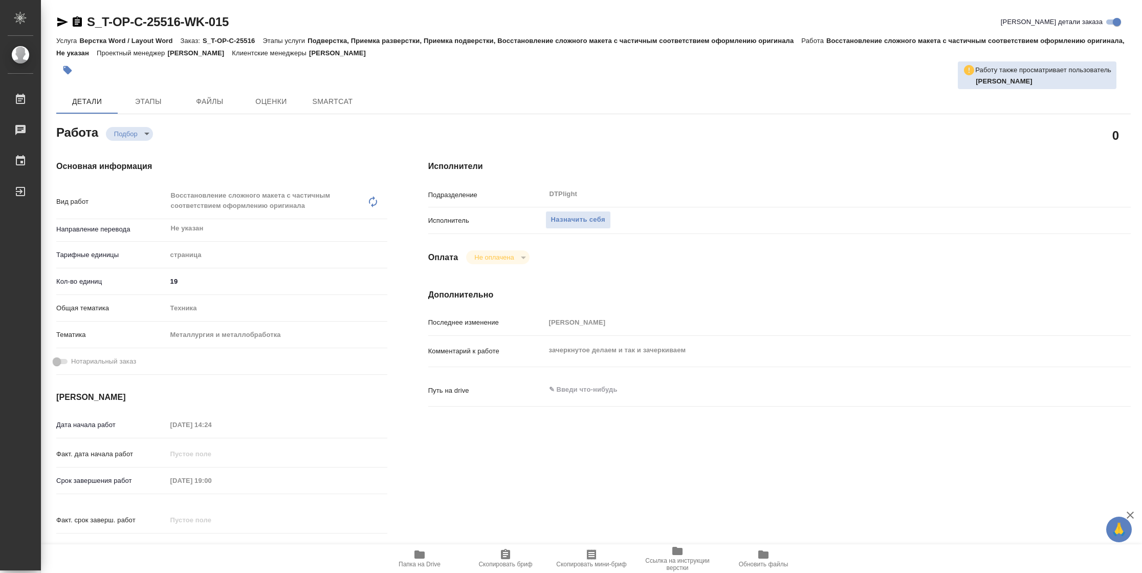
type textarea "x"
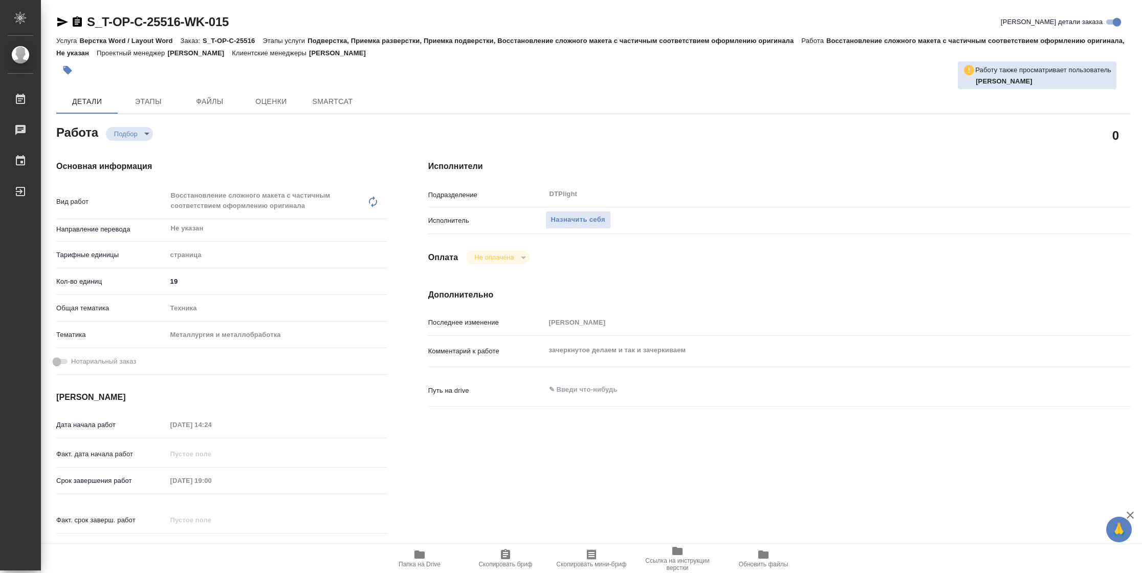
type textarea "x"
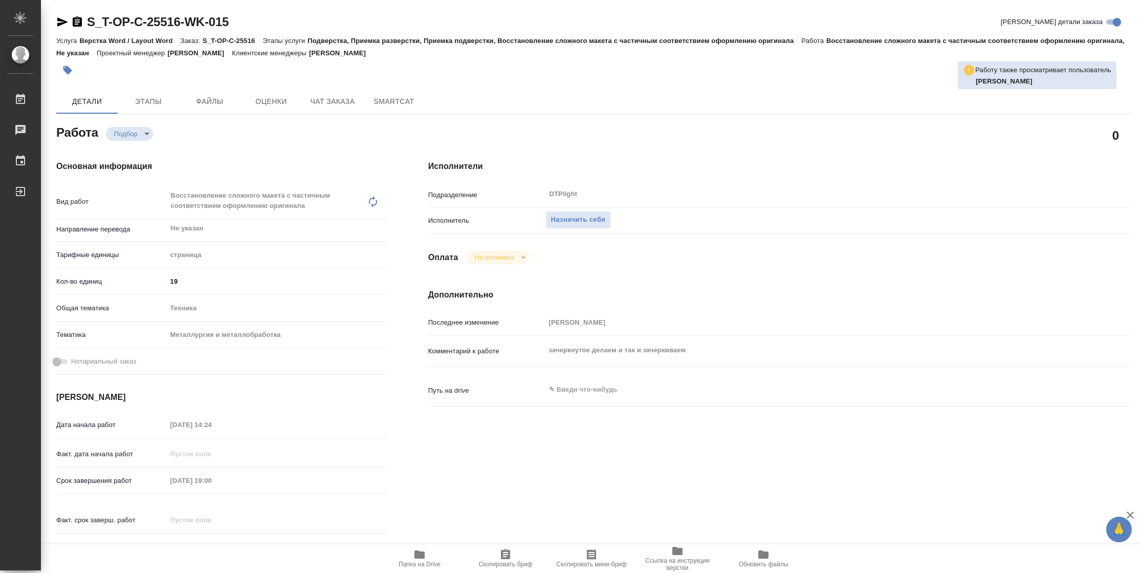
click at [408, 569] on button "Папка на Drive" at bounding box center [420, 558] width 86 height 29
type textarea "x"
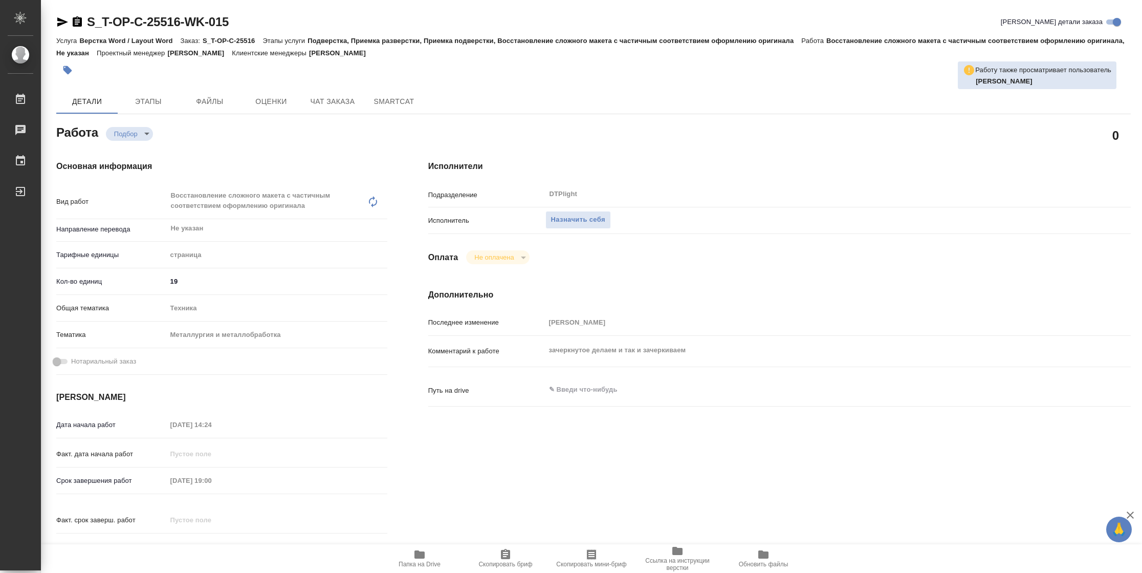
type textarea "x"
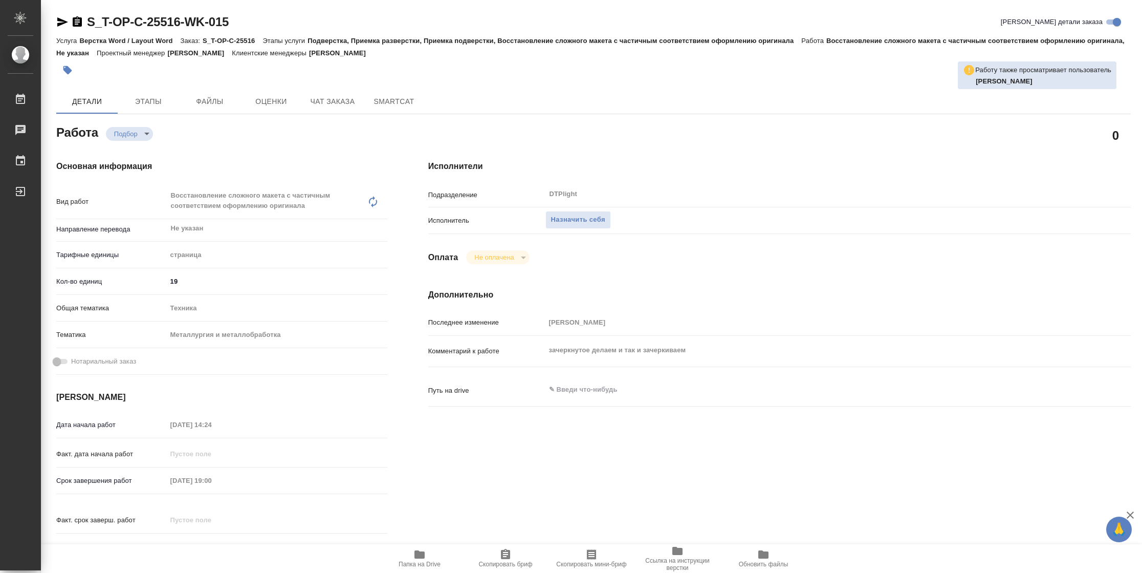
type textarea "x"
click at [577, 219] on span "Назначить себя" at bounding box center [578, 220] width 54 height 12
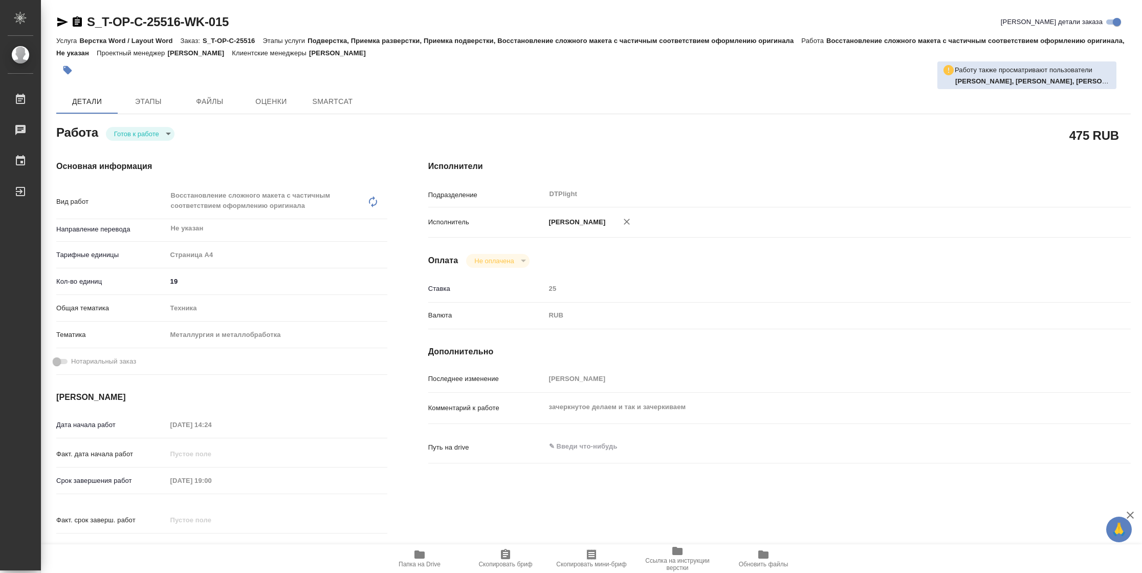
type textarea "x"
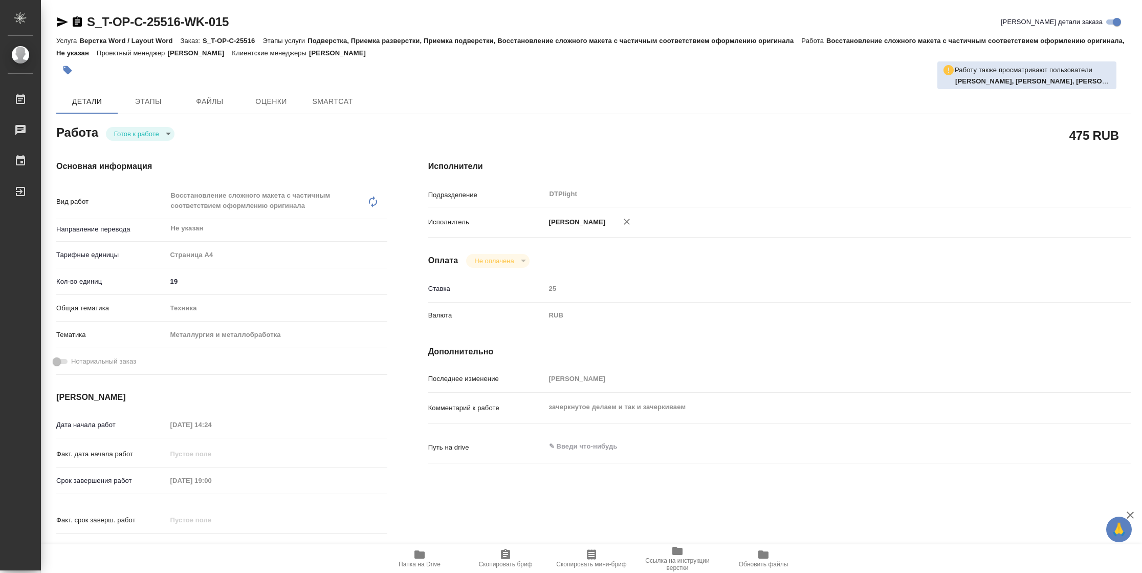
type textarea "x"
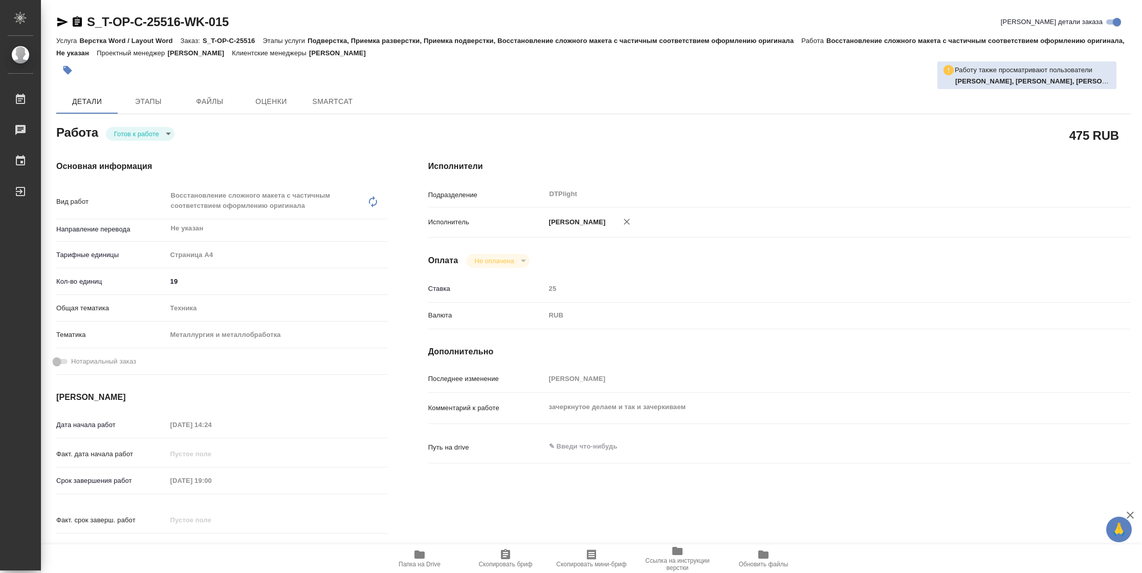
click at [162, 135] on body "🙏 .cls-1 fill:#fff; AWATERA Vasilyeva Natalia Работы Чаты График Выйти S_T-OP-C…" at bounding box center [571, 286] width 1142 height 573
type textarea "x"
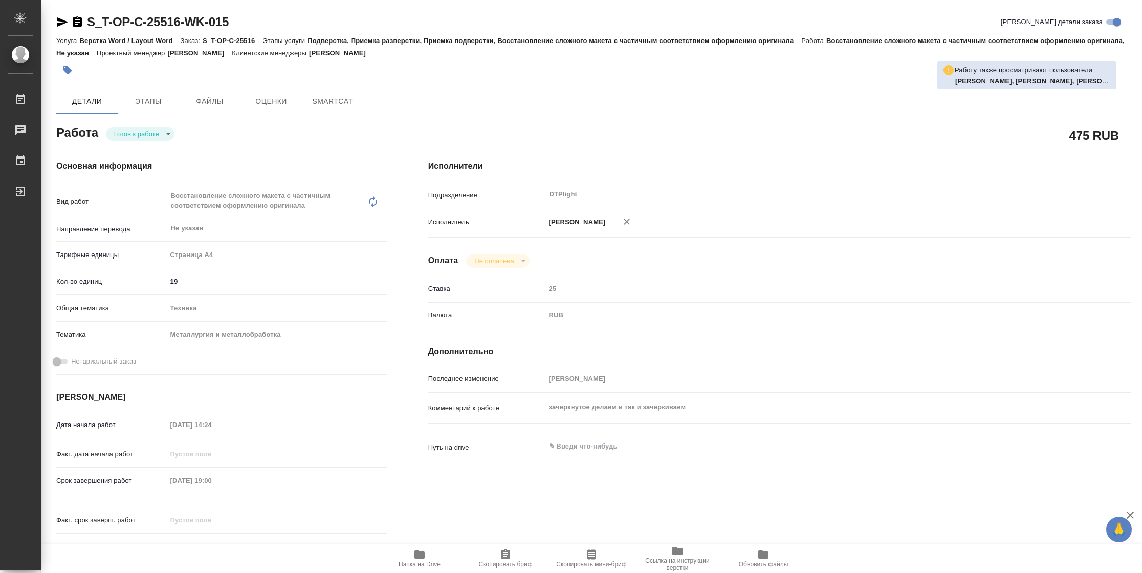
type textarea "x"
click at [148, 134] on li "В работе" at bounding box center [140, 133] width 69 height 17
type textarea "x"
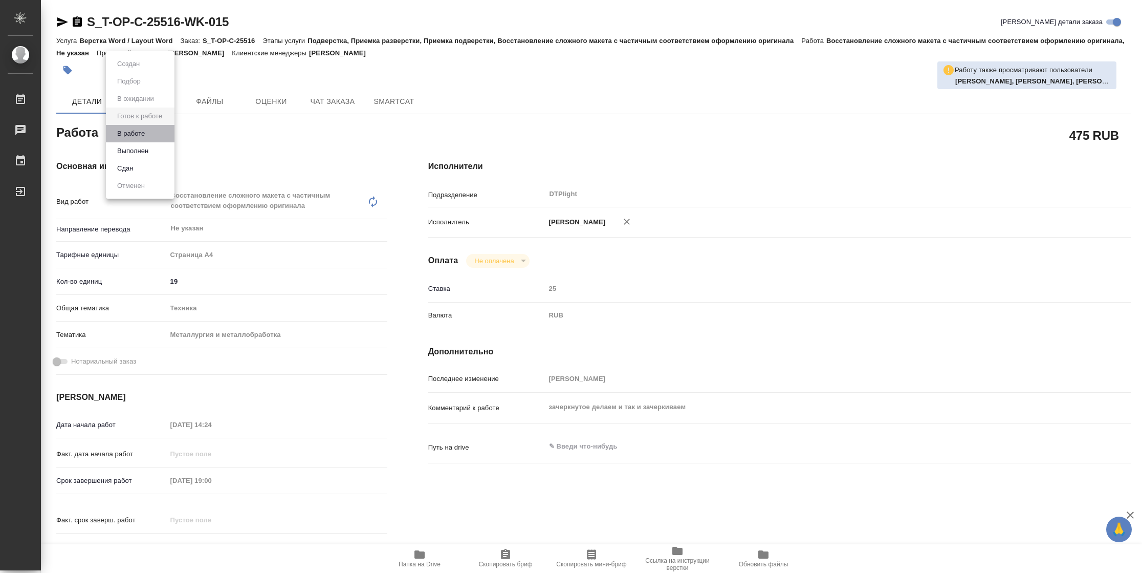
type textarea "x"
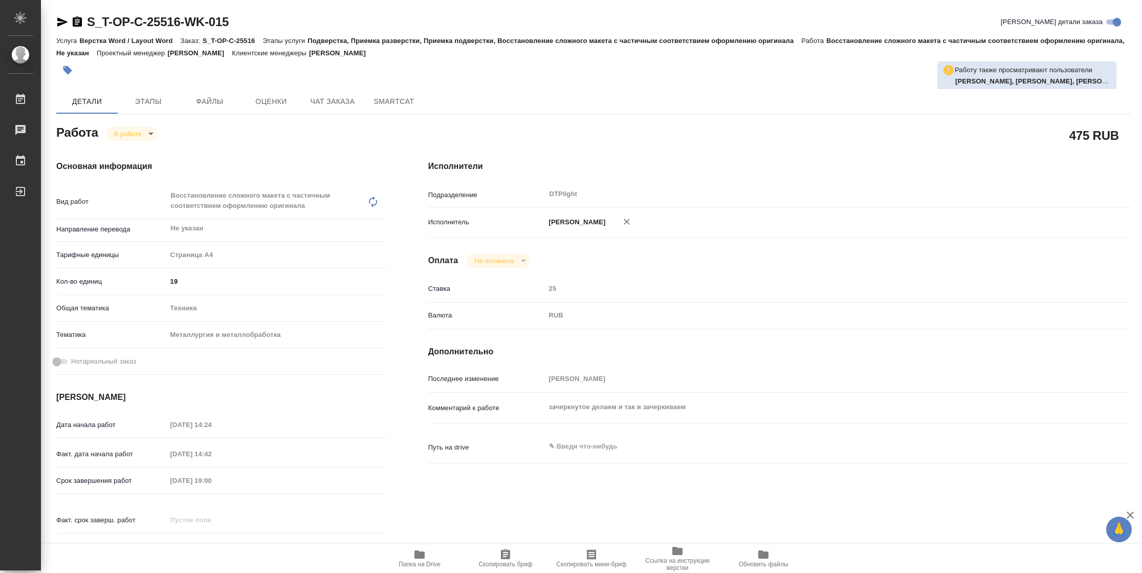
type textarea "x"
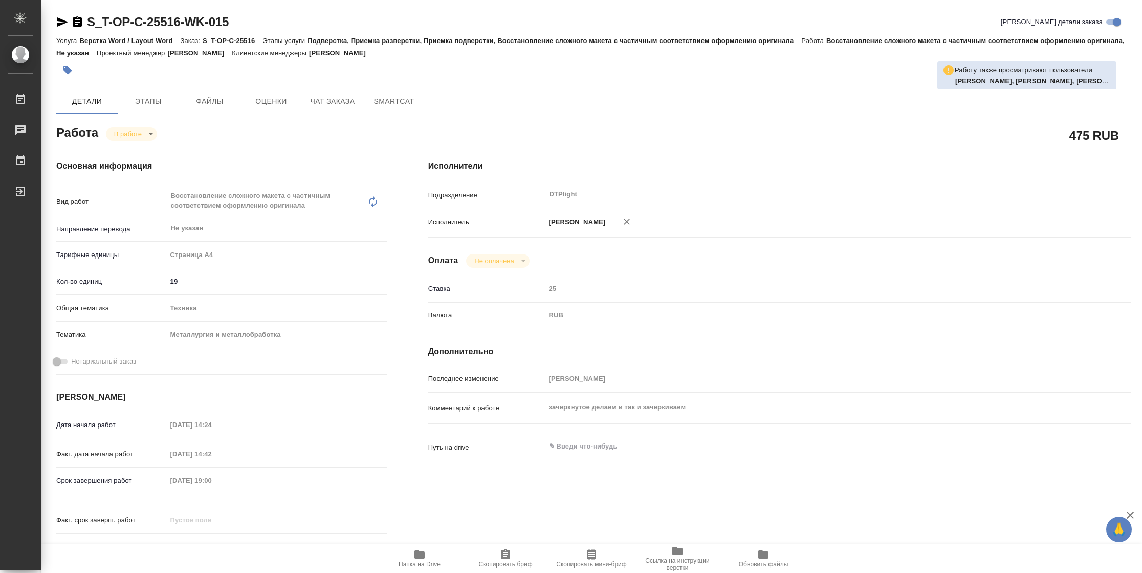
type textarea "x"
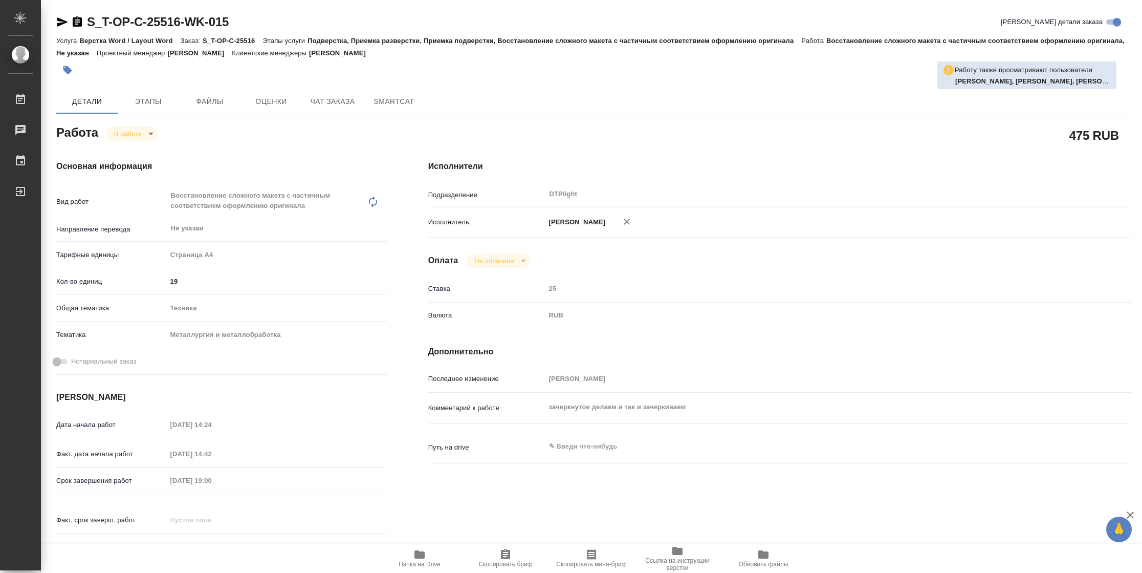
type textarea "x"
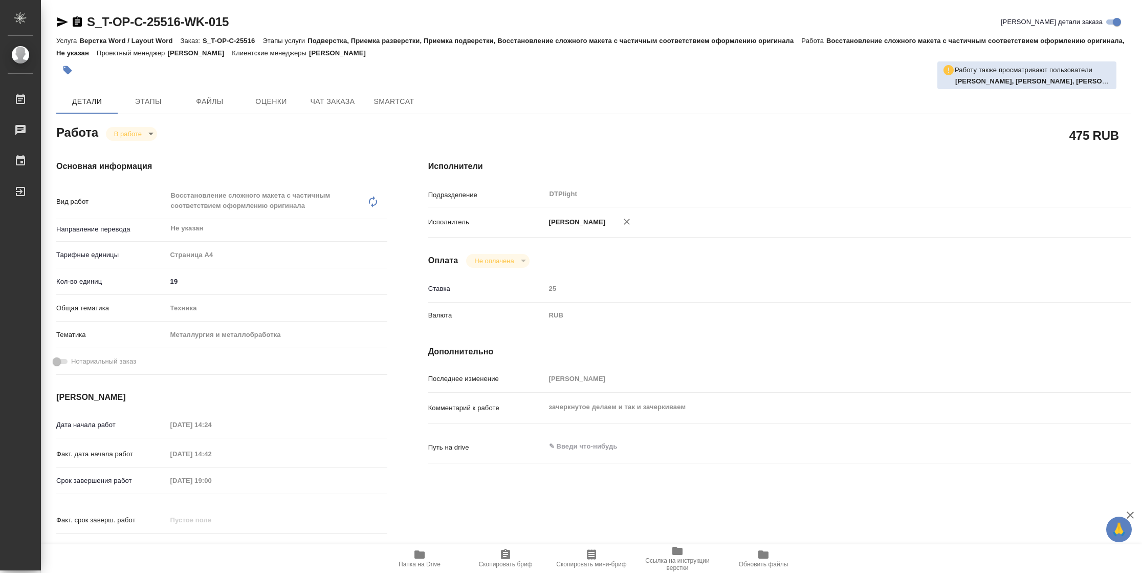
type textarea "x"
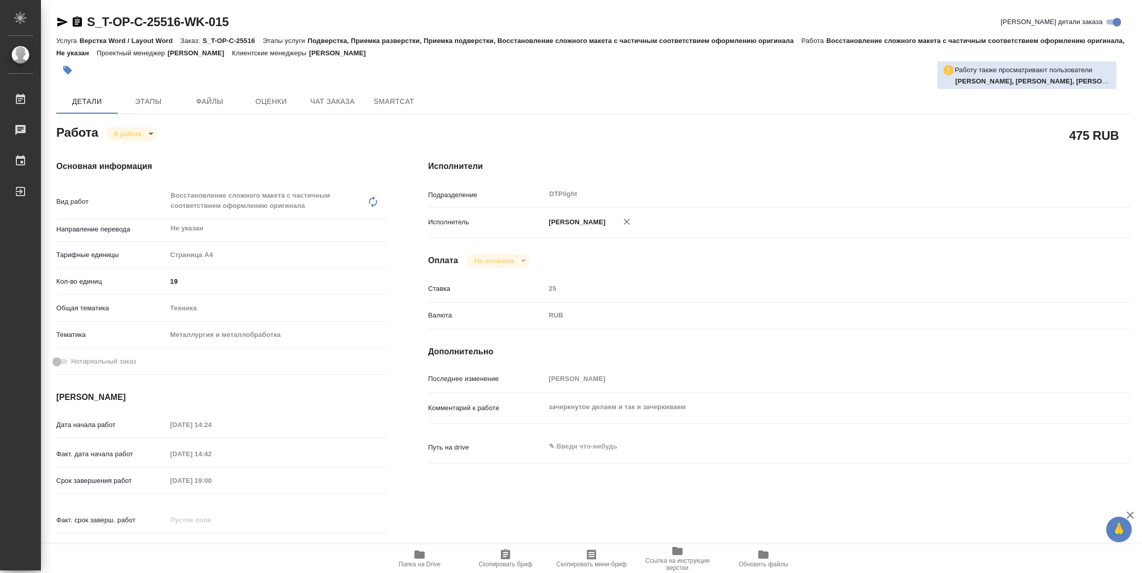
type textarea "x"
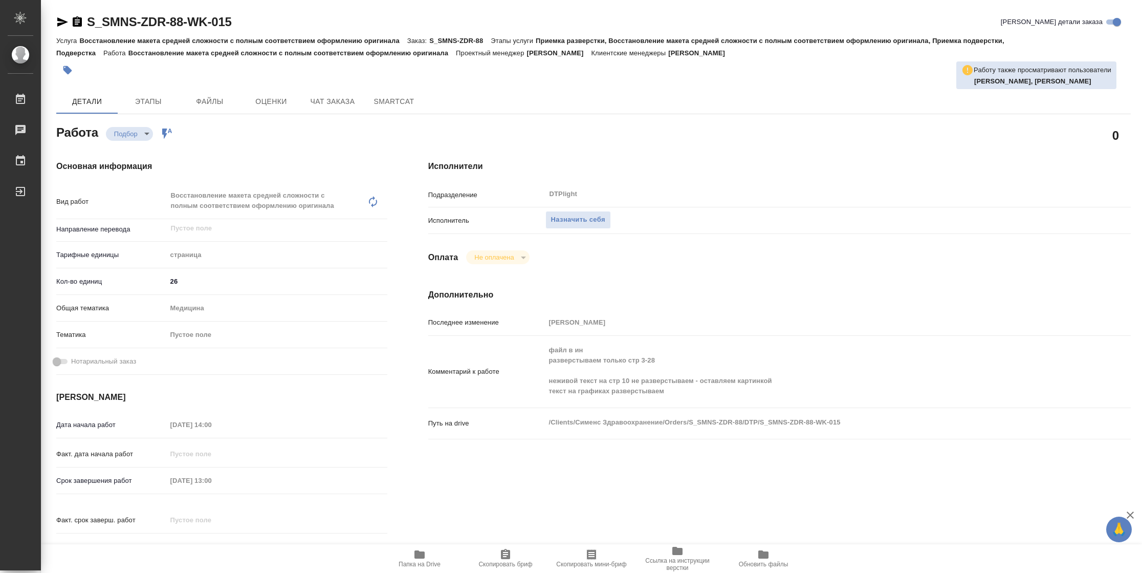
type textarea "x"
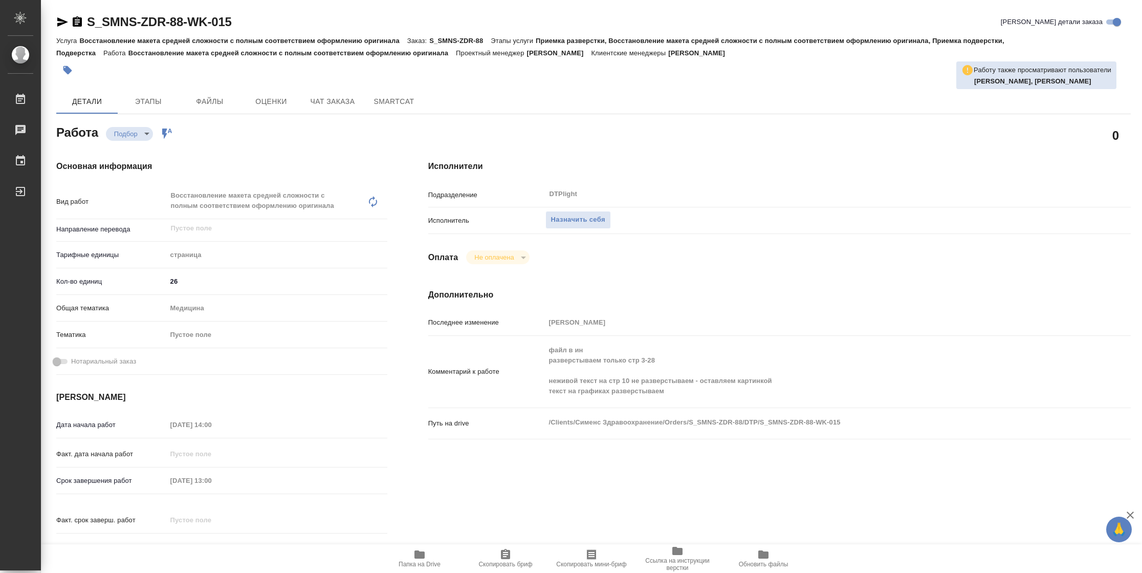
type textarea "x"
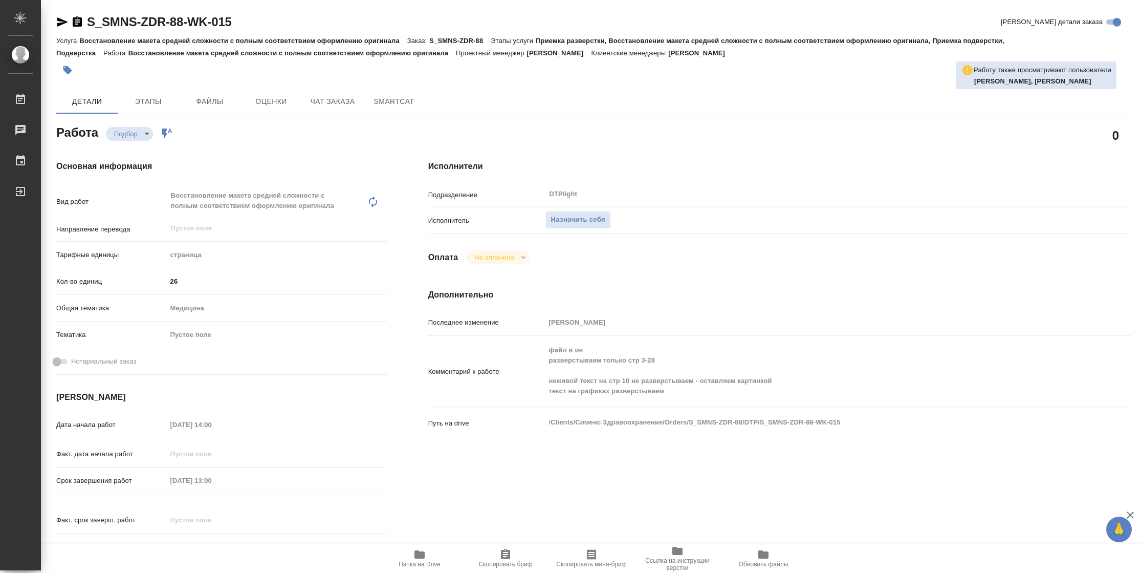
type textarea "x"
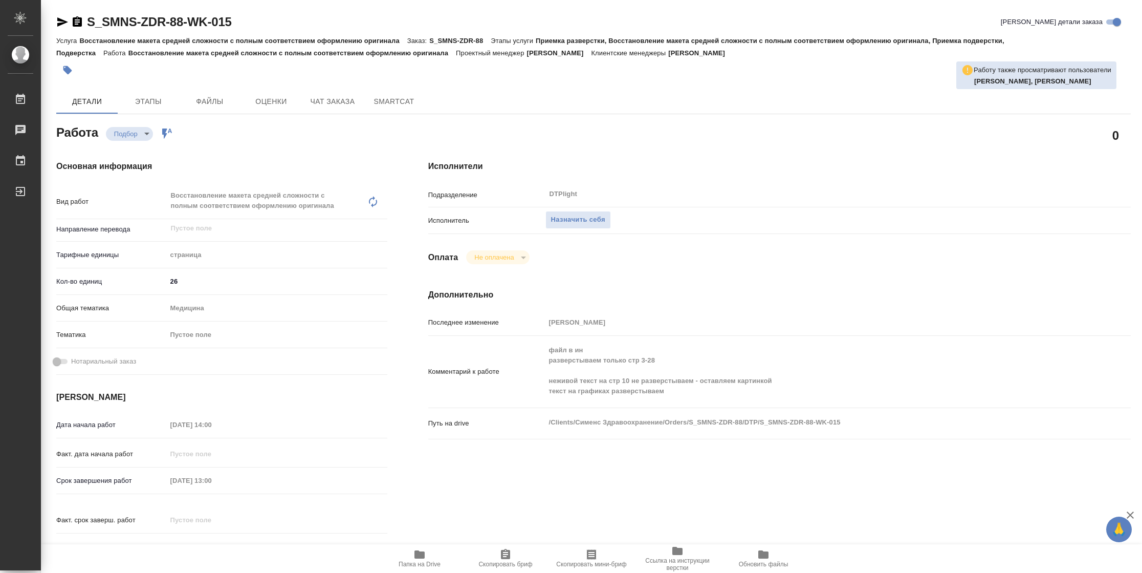
type textarea "x"
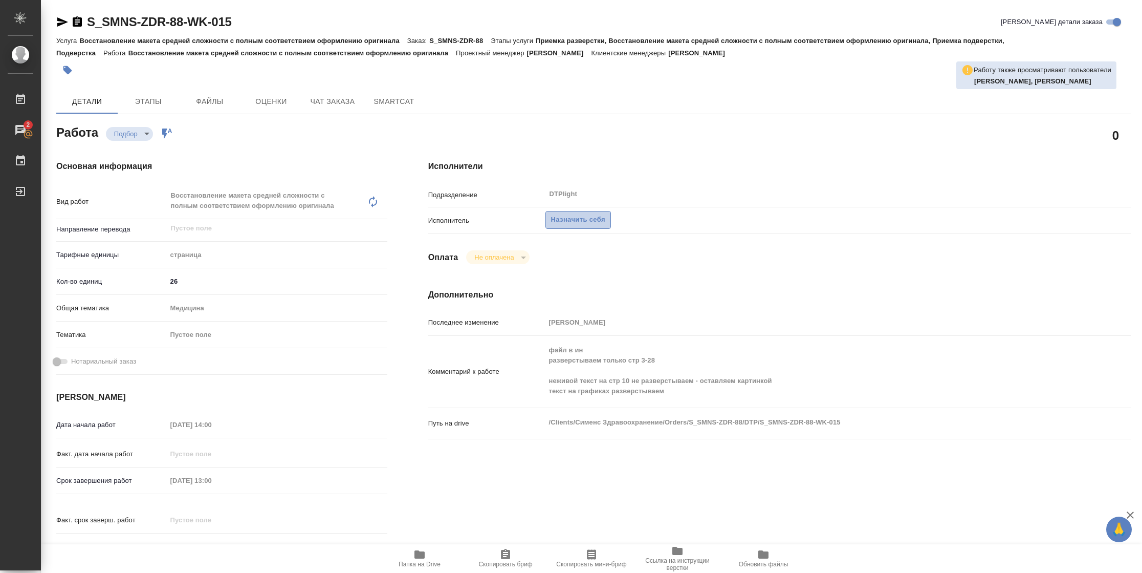
click at [581, 222] on span "Назначить себя" at bounding box center [578, 220] width 54 height 12
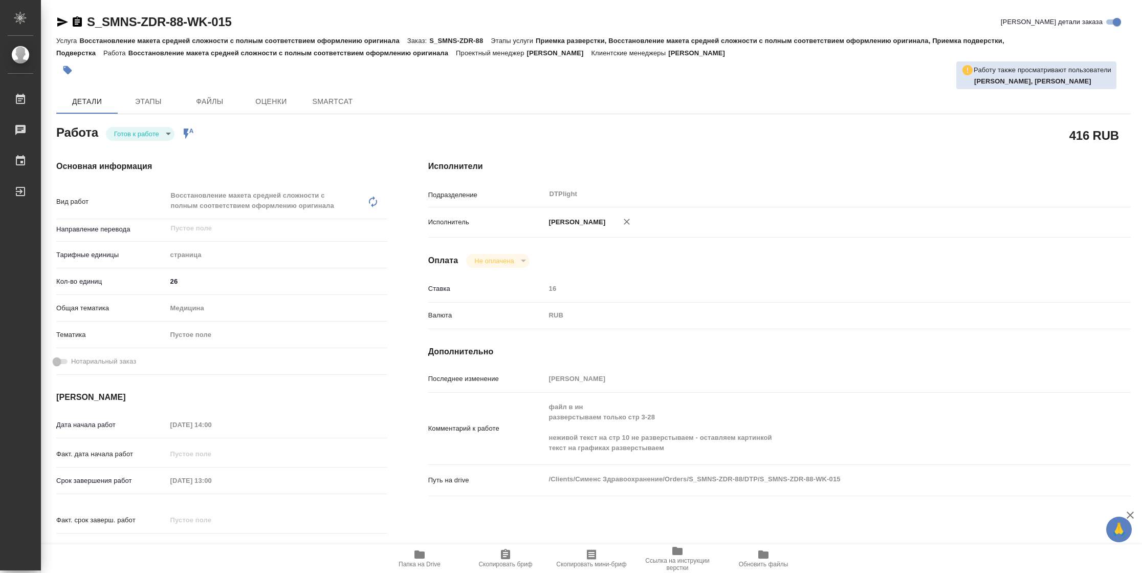
type textarea "x"
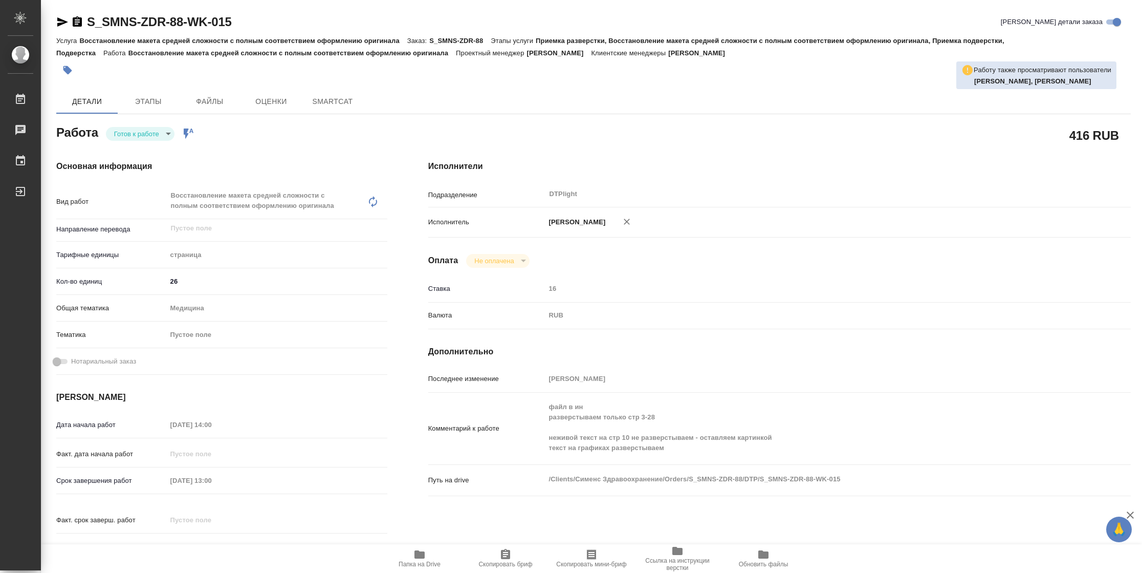
type textarea "x"
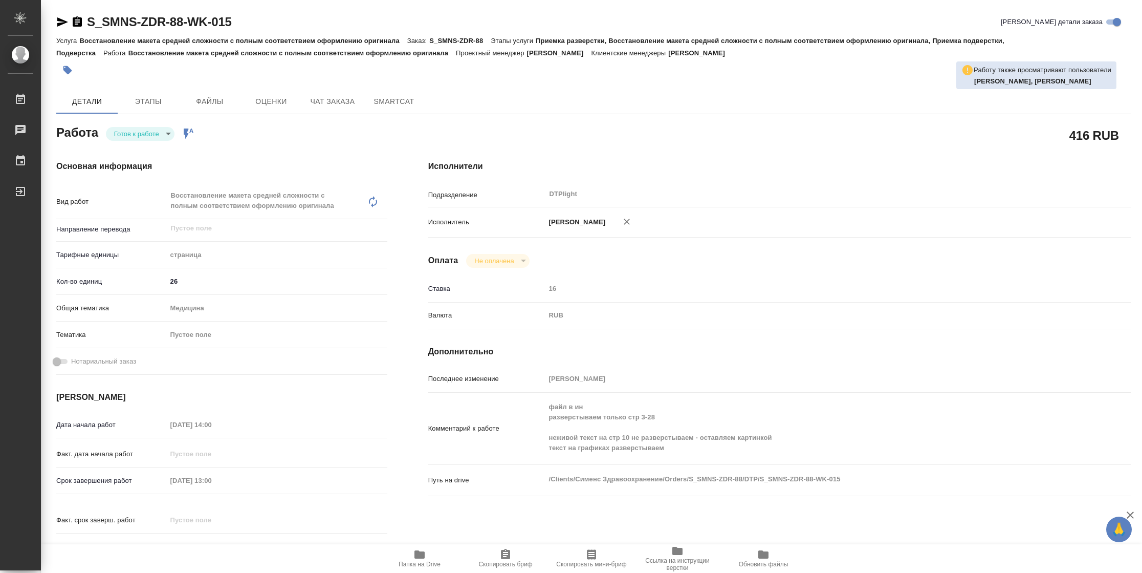
type textarea "x"
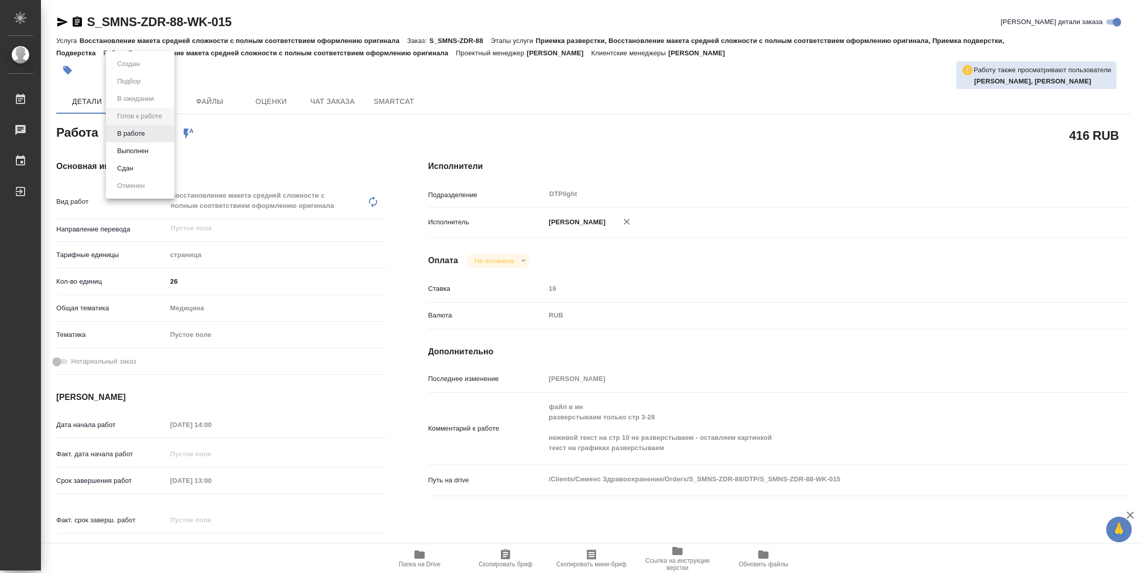
click at [155, 132] on body "🙏 .cls-1 fill:#fff; AWATERA [PERSON_NAME] Чаты График Выйти S_SMNS-ZDR-88-WK-01…" at bounding box center [571, 286] width 1142 height 573
type textarea "x"
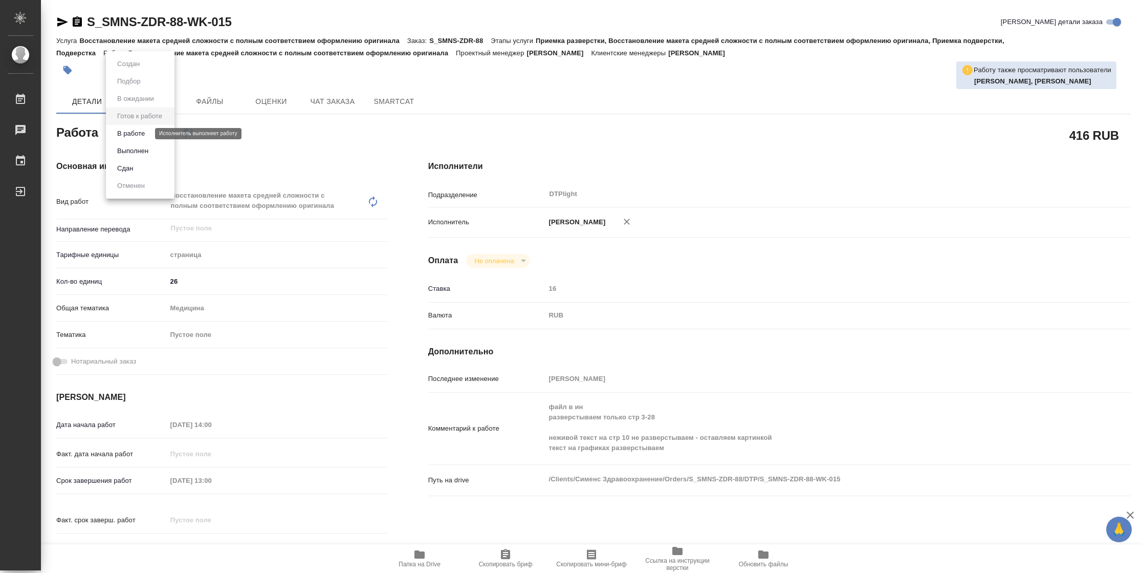
type textarea "x"
click at [146, 132] on button "В работе" at bounding box center [131, 133] width 34 height 11
type textarea "x"
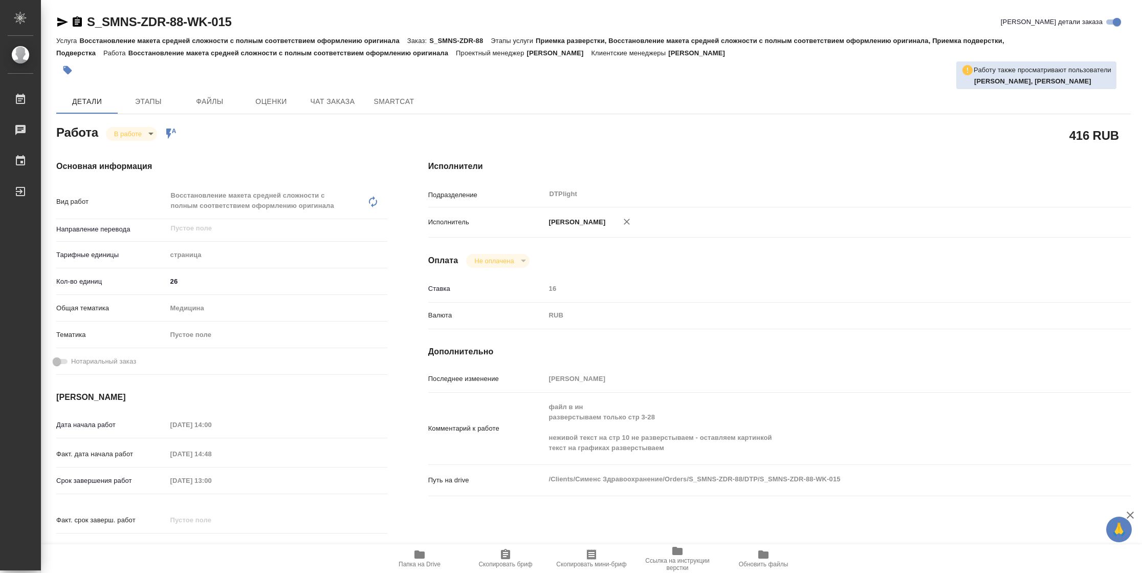
type textarea "x"
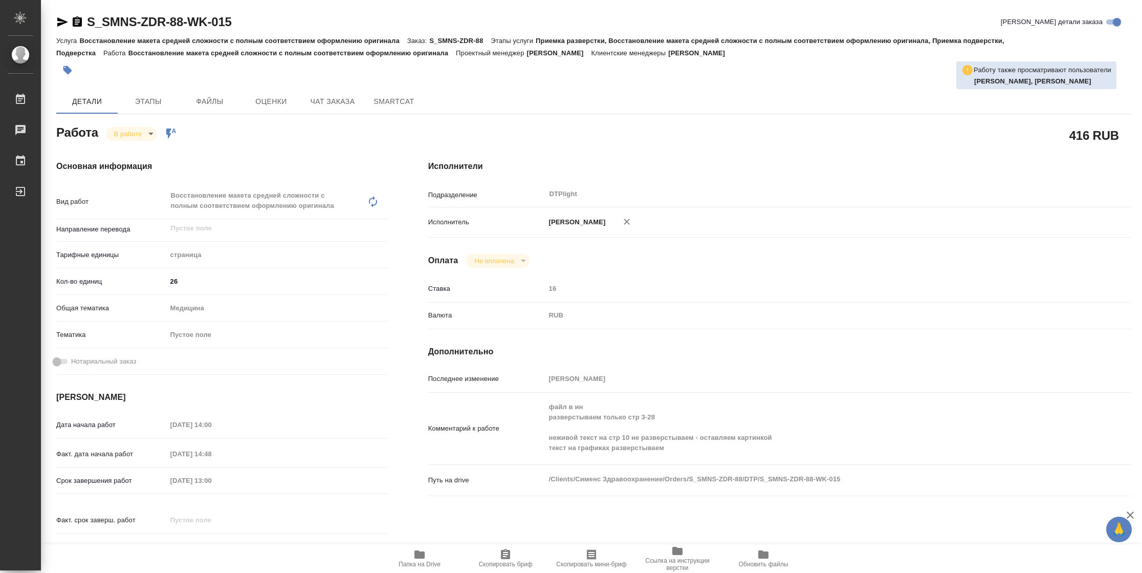
type textarea "x"
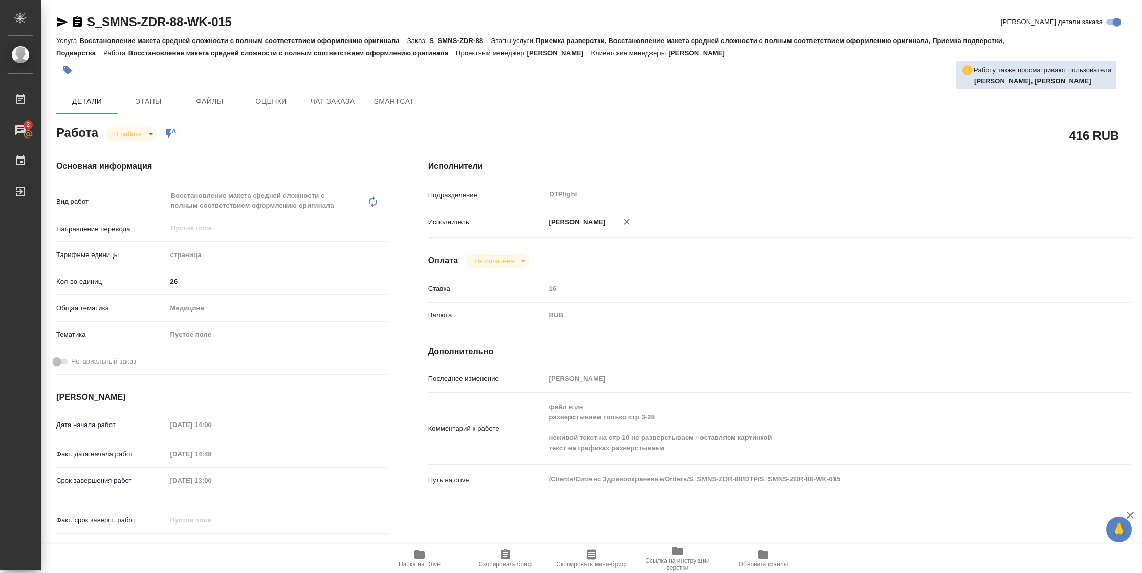
type textarea "x"
click at [411, 561] on span "Папка на Drive" at bounding box center [420, 563] width 42 height 7
click at [632, 224] on icon "button" at bounding box center [627, 222] width 10 height 10
type textarea "x"
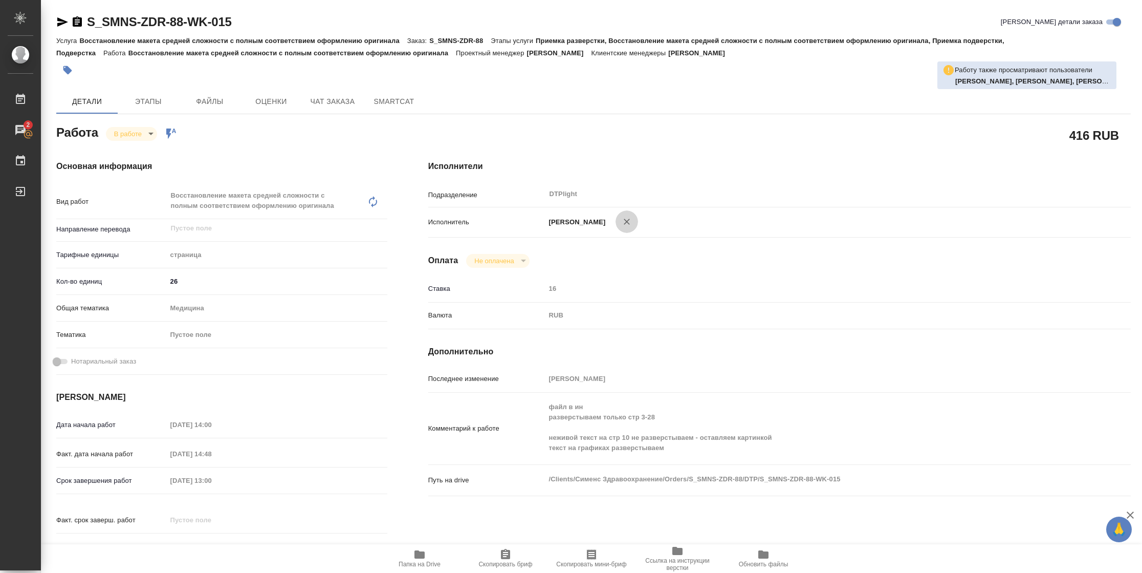
type textarea "x"
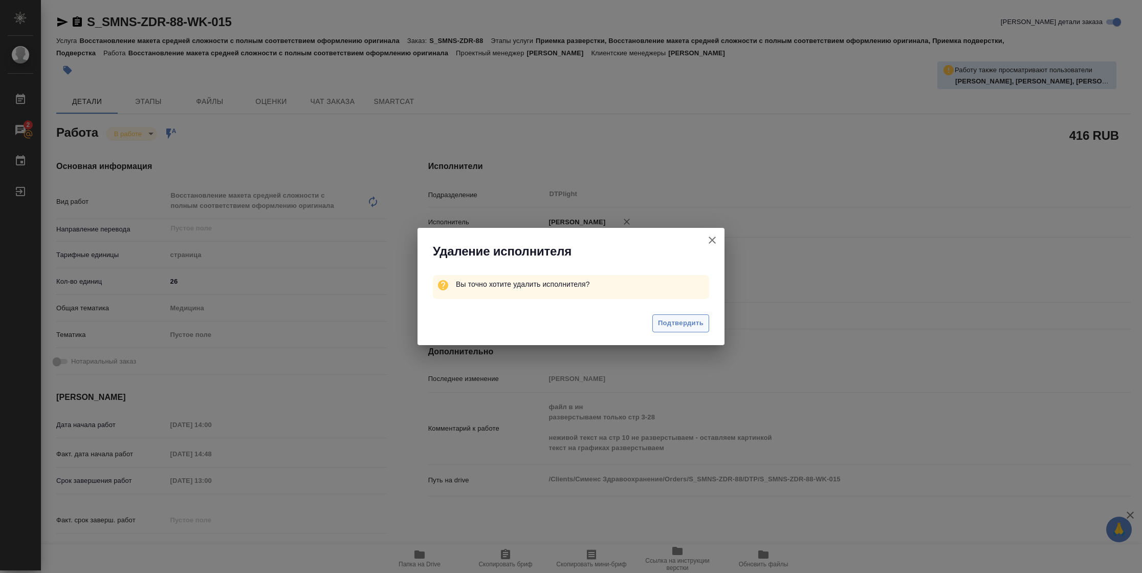
click at [657, 327] on button "Подтвердить" at bounding box center [681, 323] width 57 height 18
type textarea "x"
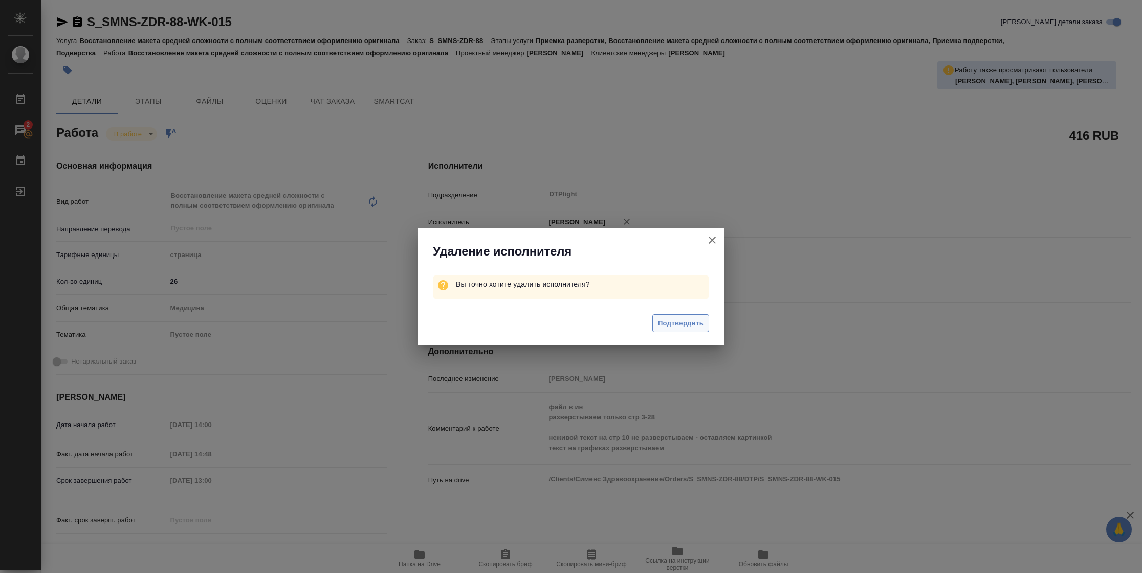
type textarea "x"
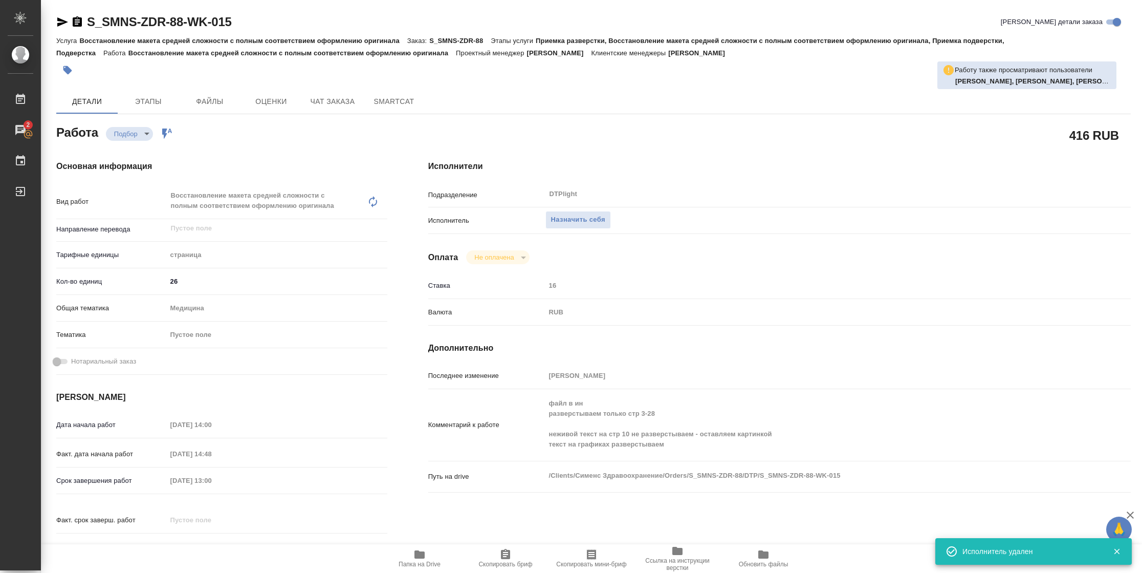
type textarea "x"
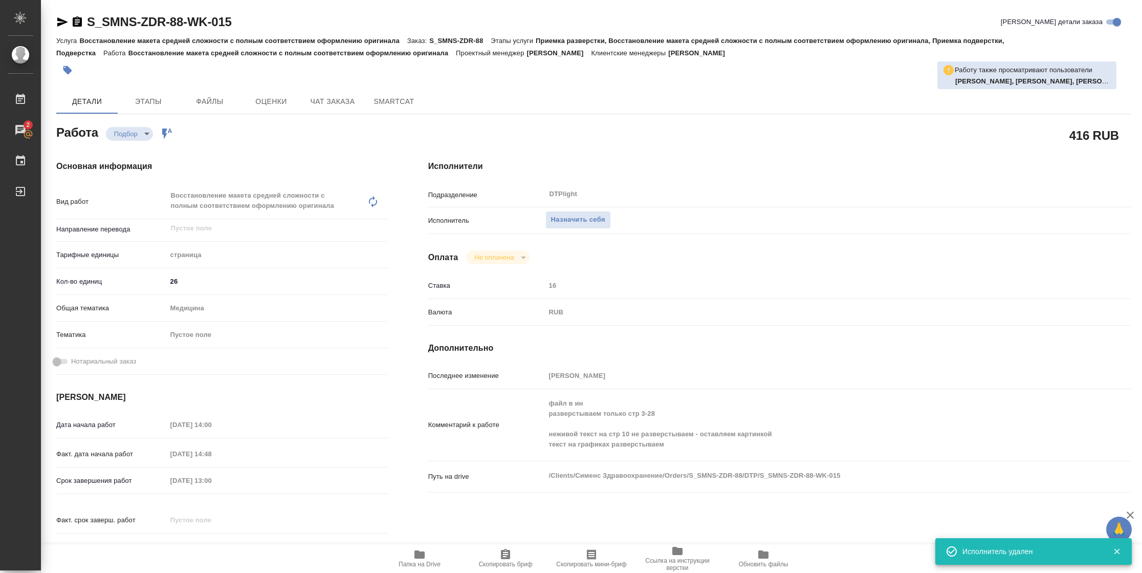
type textarea "x"
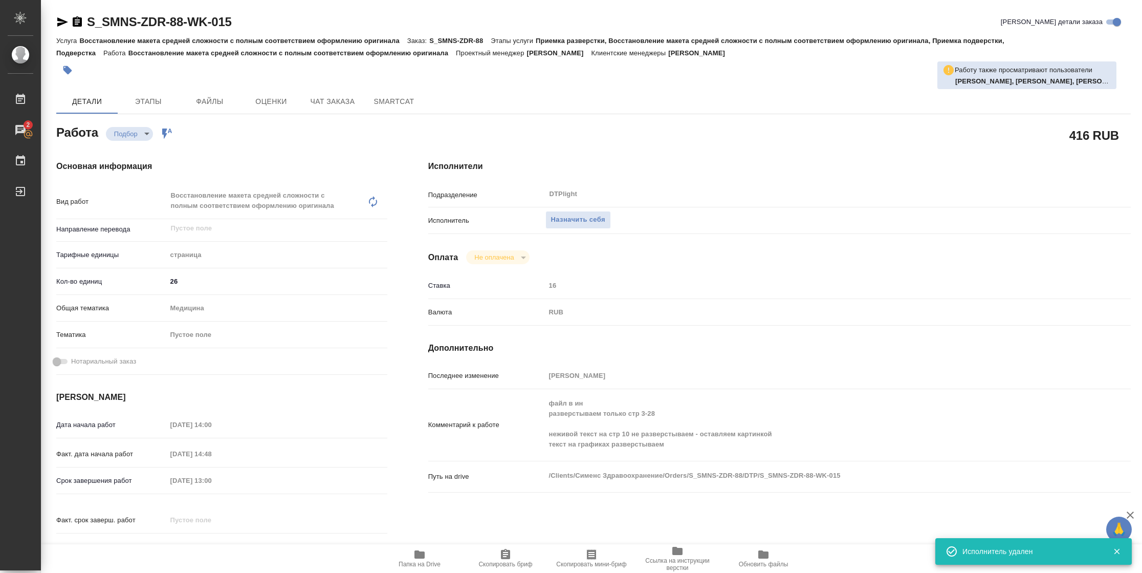
type textarea "x"
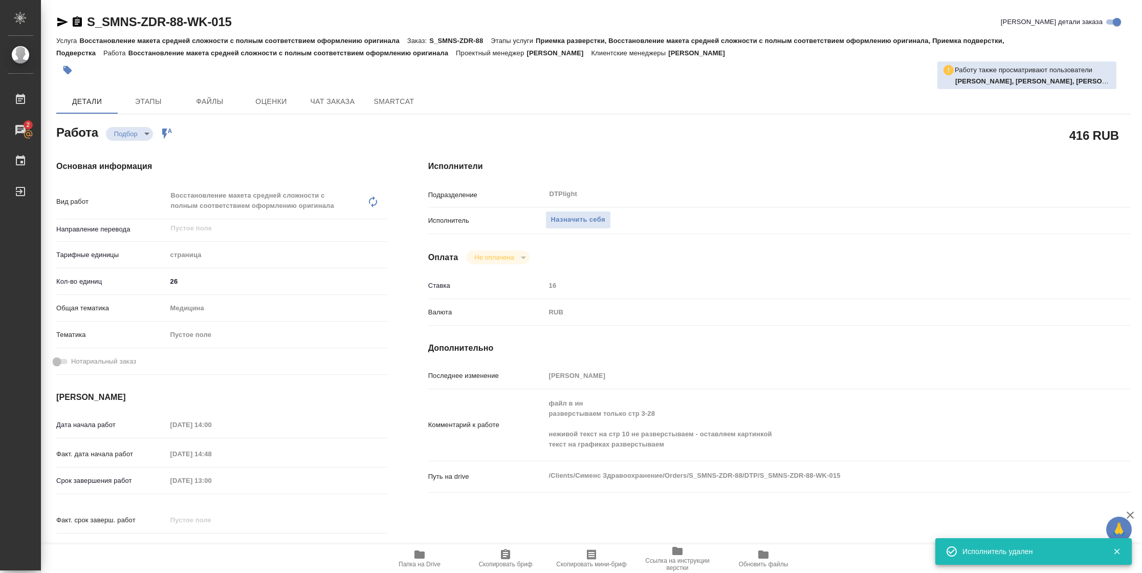
type textarea "x"
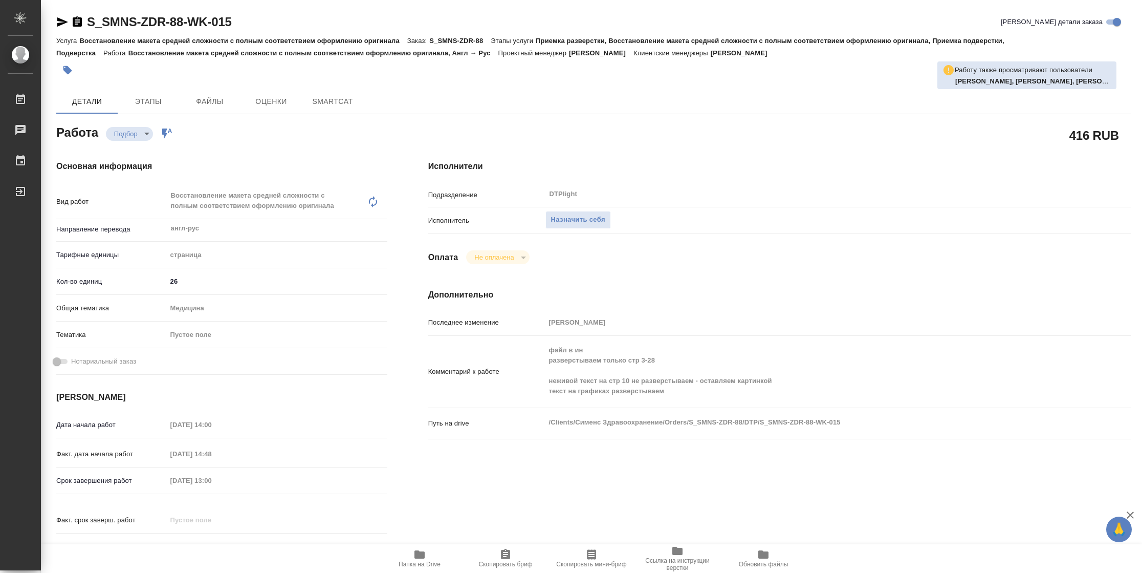
type textarea "x"
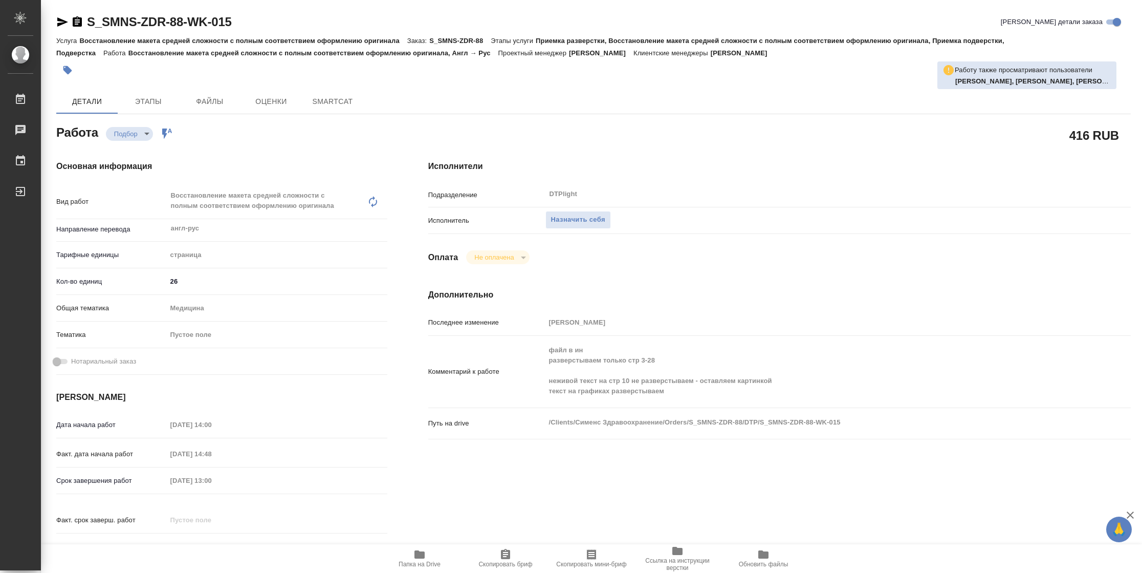
type textarea "x"
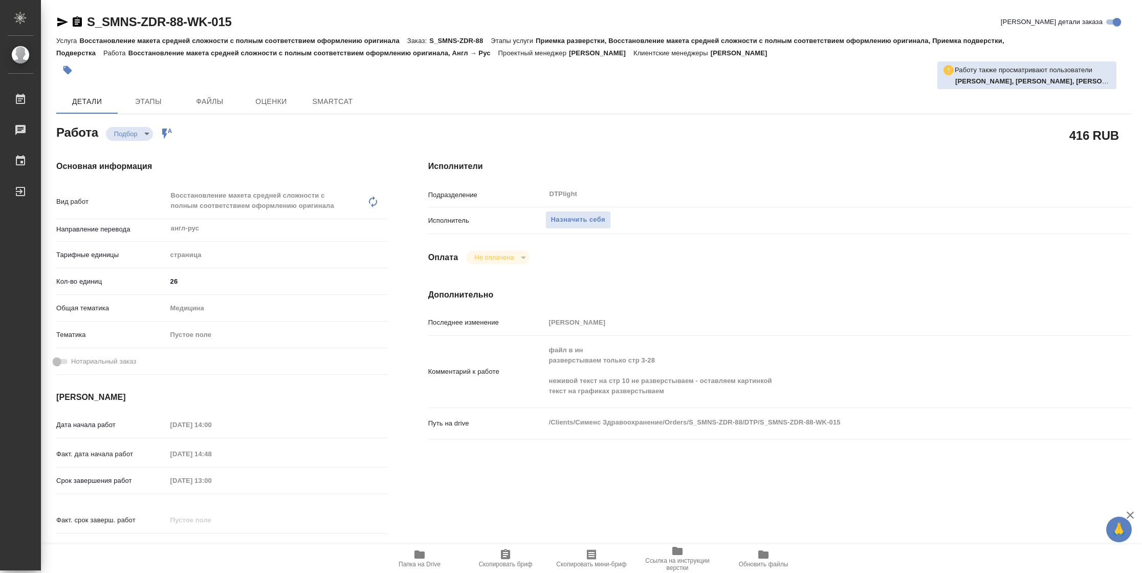
type textarea "x"
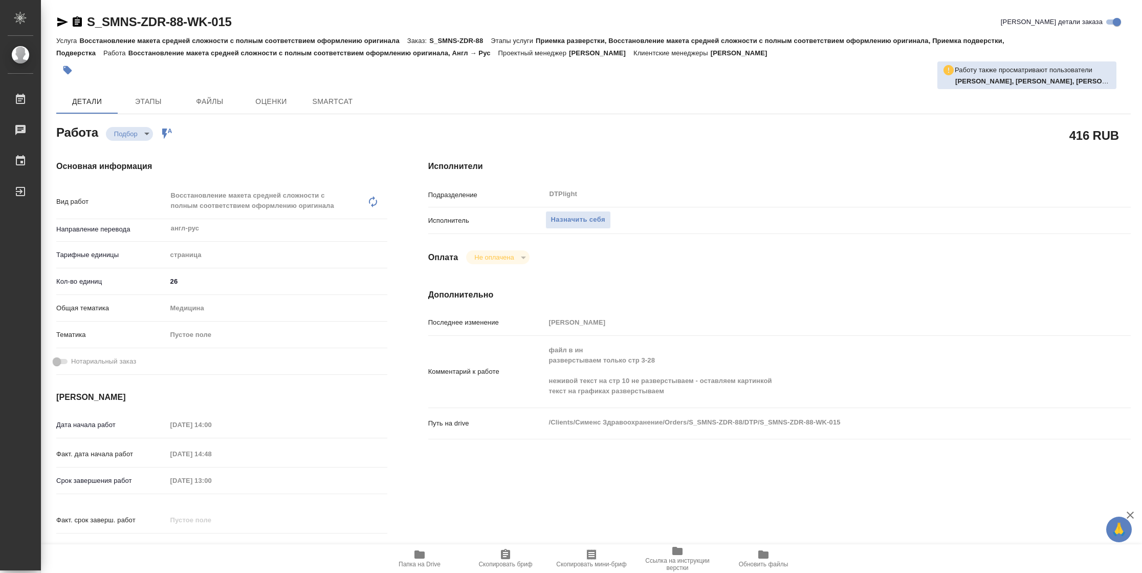
type textarea "x"
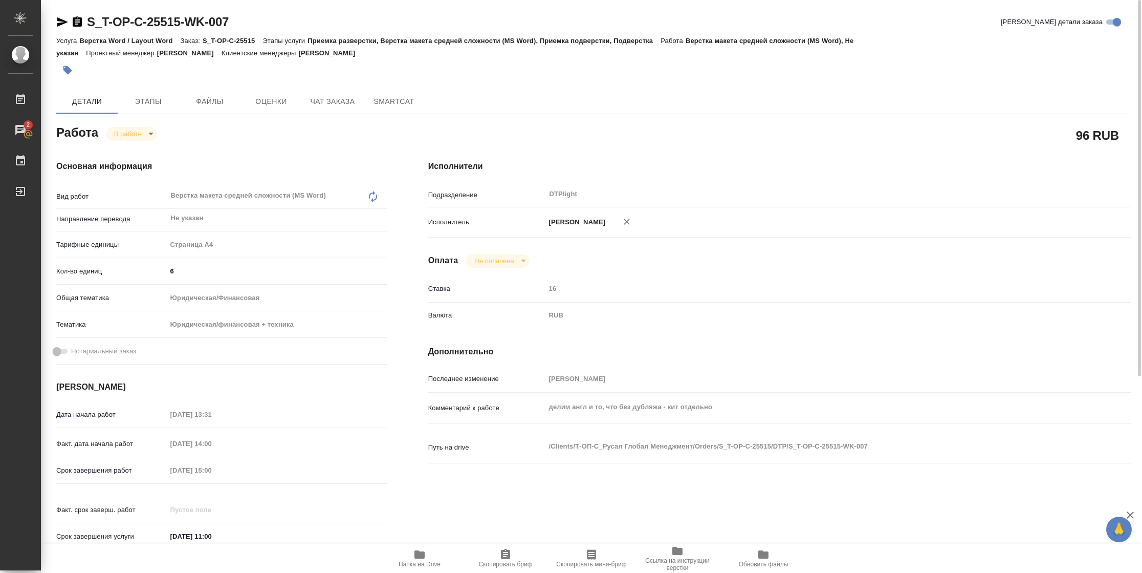
click at [148, 128] on body "🙏 .cls-1 fill:#fff; AWATERA Vasilyeva Natalia Работы 2 Чаты График Выйти S_T-OP…" at bounding box center [571, 286] width 1142 height 573
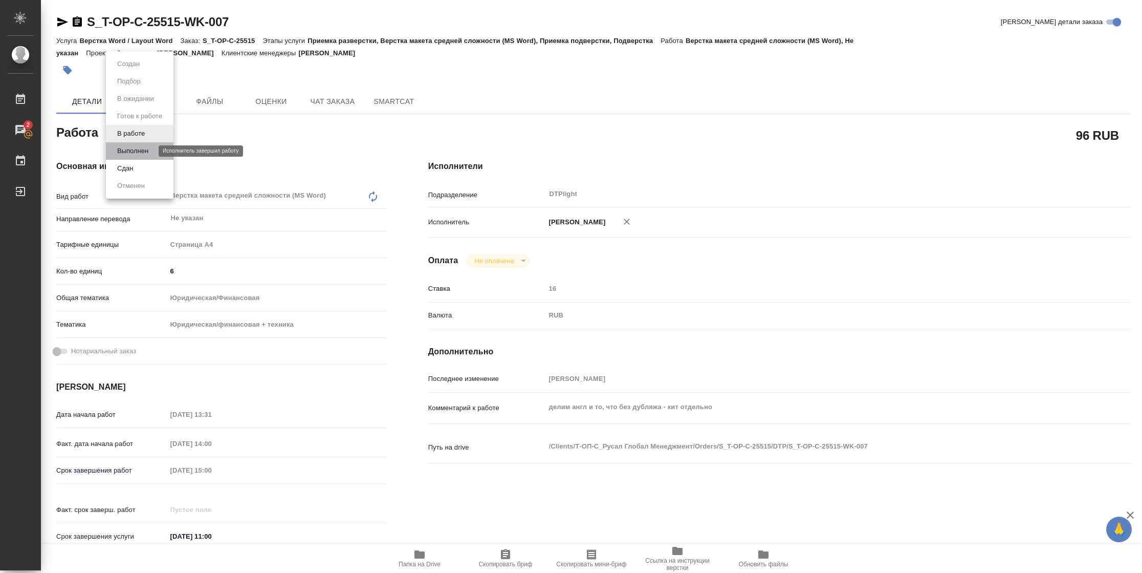
click at [143, 154] on button "Выполнен" at bounding box center [132, 150] width 37 height 11
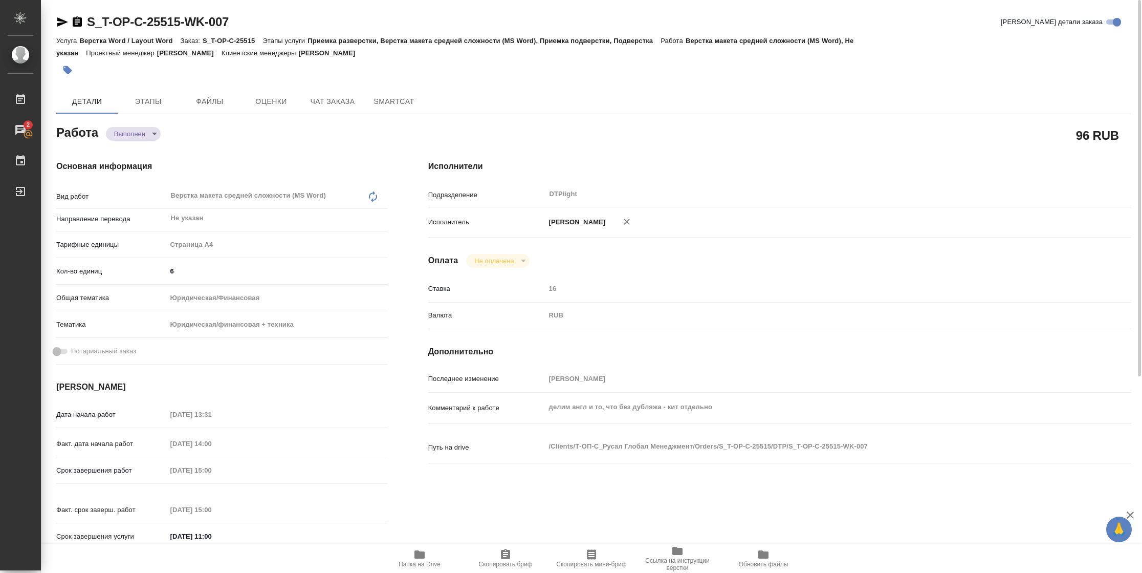
type textarea "x"
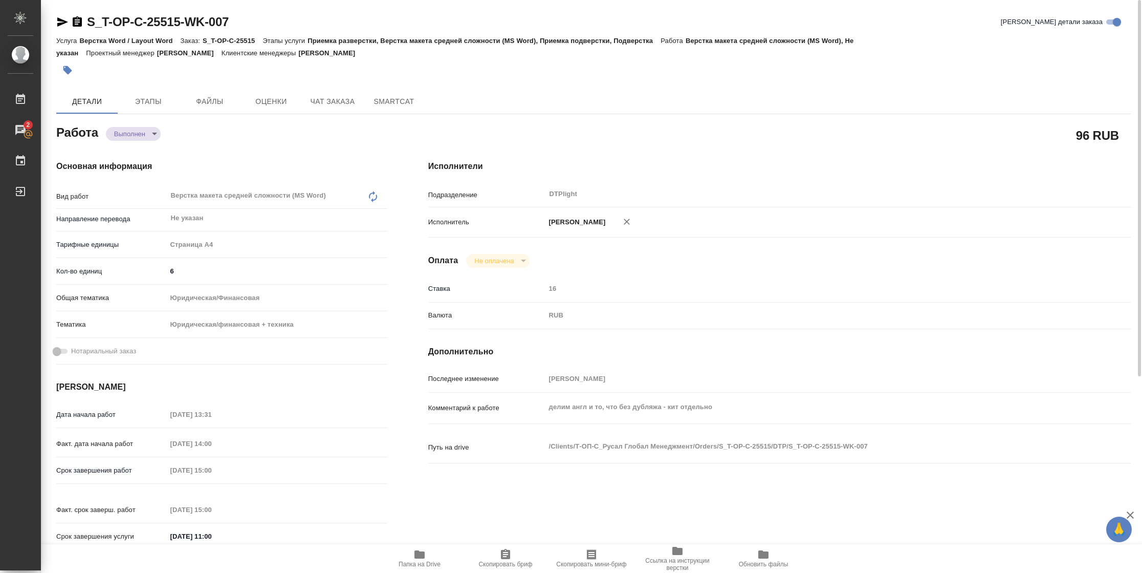
type textarea "x"
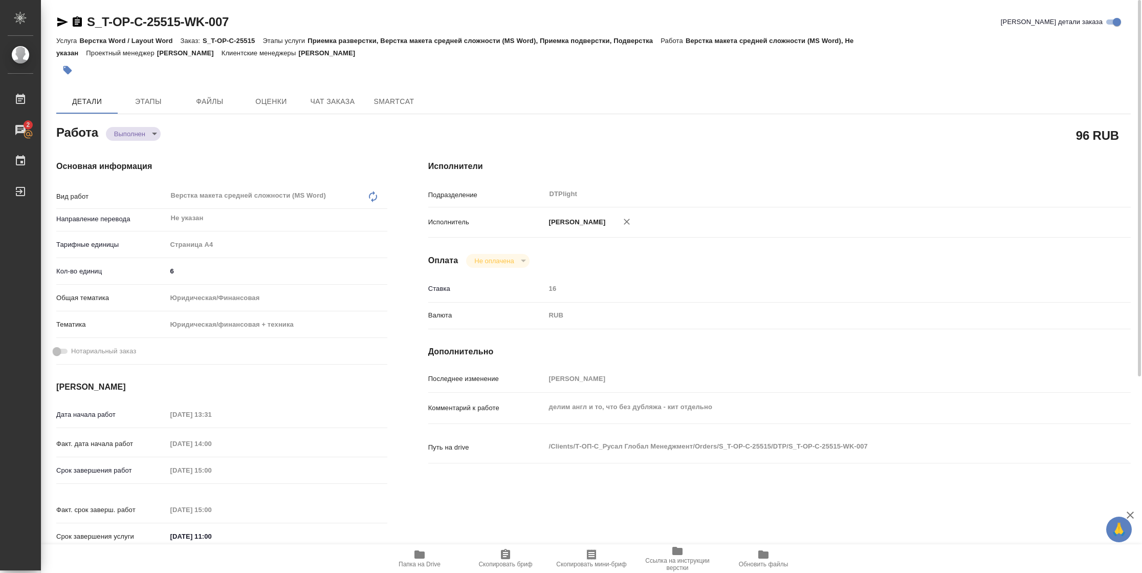
type textarea "x"
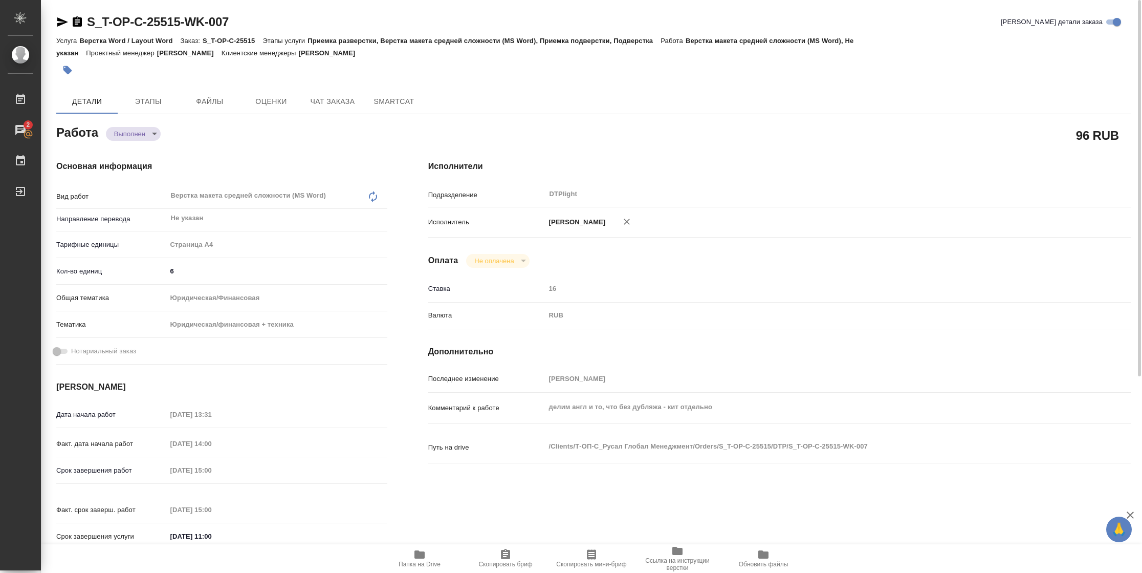
type textarea "x"
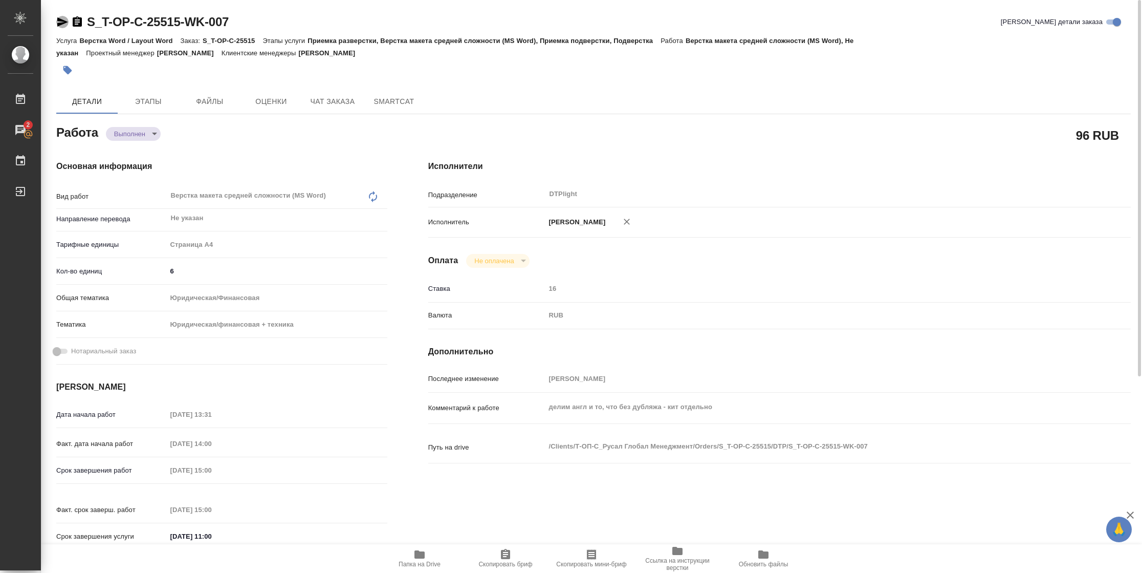
click at [62, 25] on icon "button" at bounding box center [62, 22] width 12 height 12
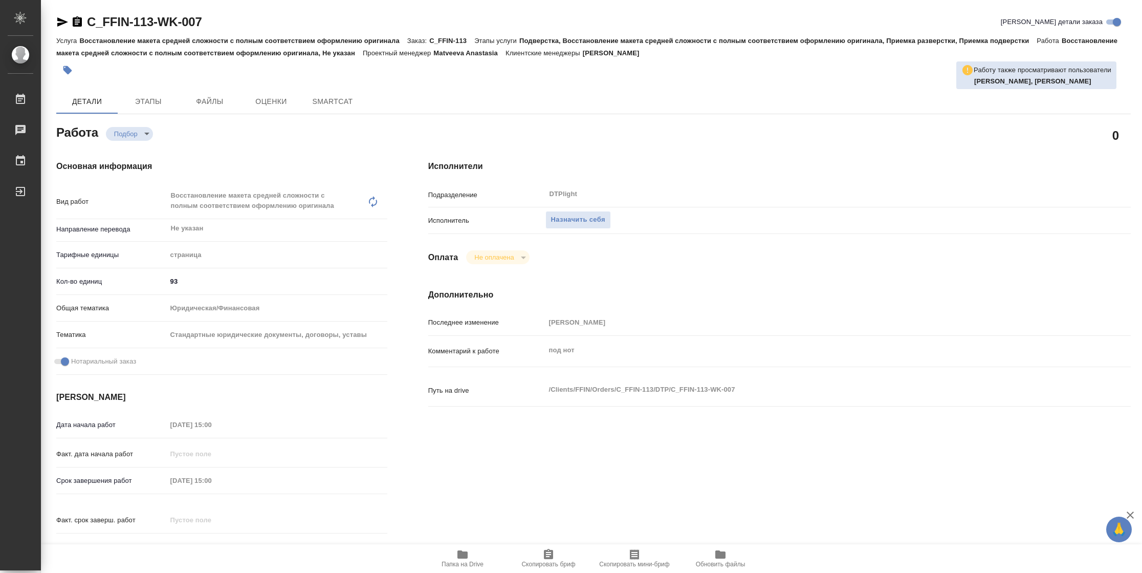
type textarea "x"
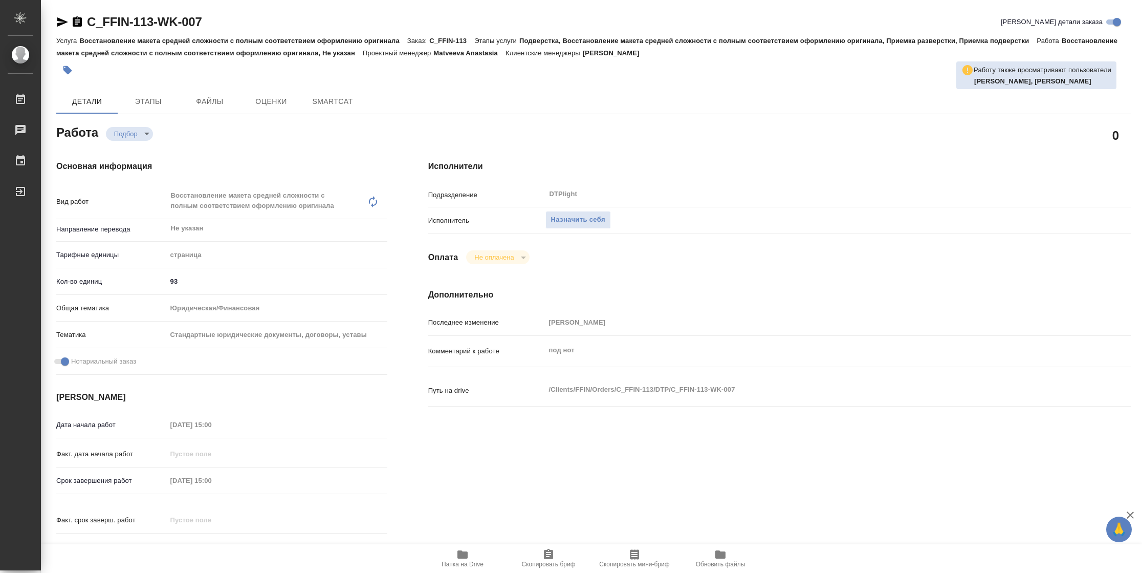
type textarea "x"
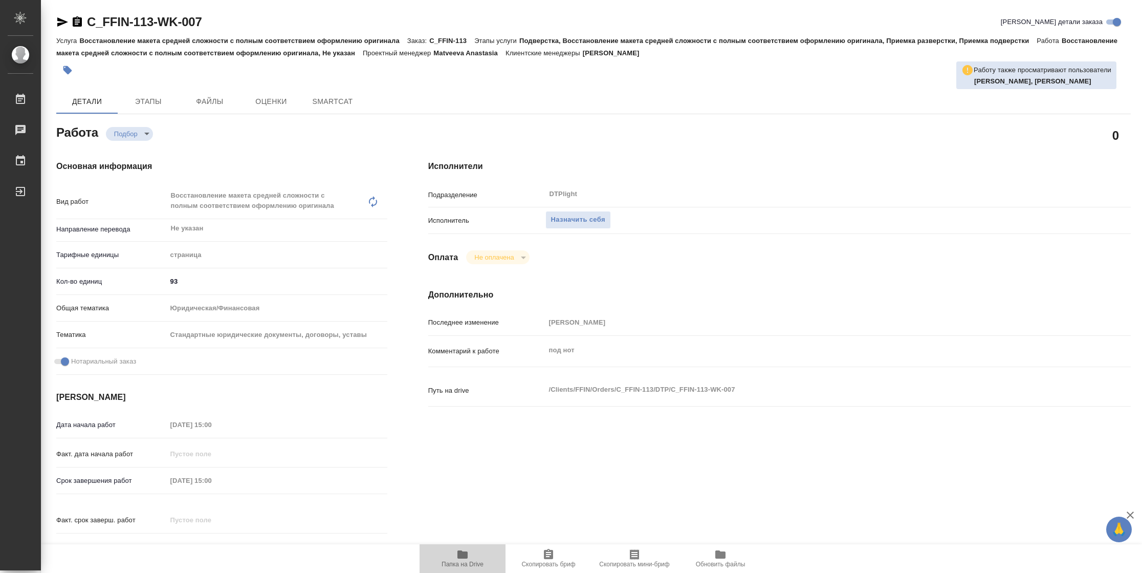
click at [448, 565] on span "Папка на Drive" at bounding box center [463, 563] width 42 height 7
type textarea "x"
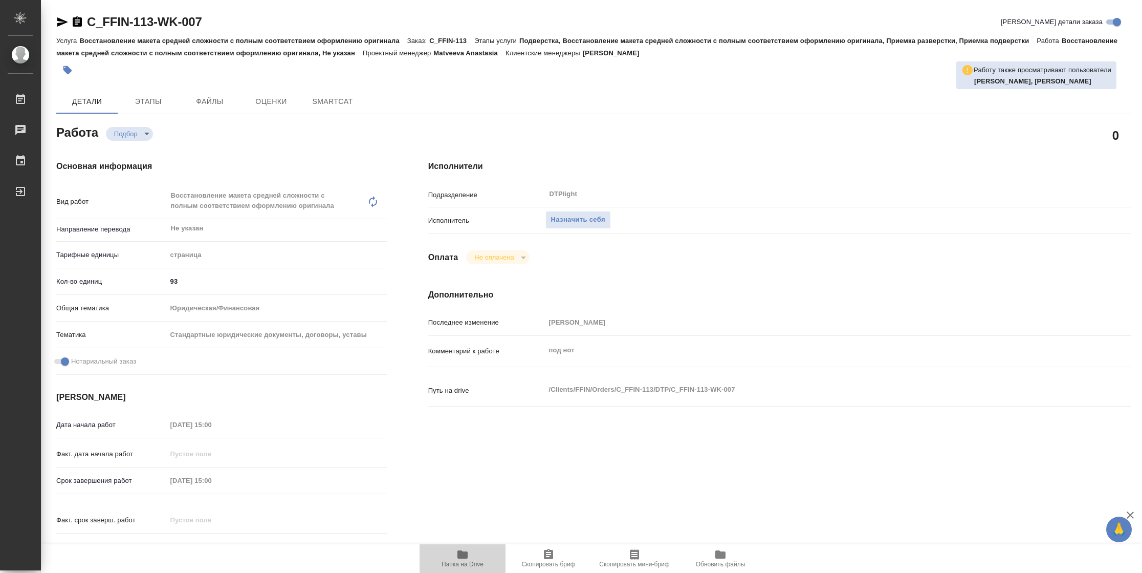
type textarea "x"
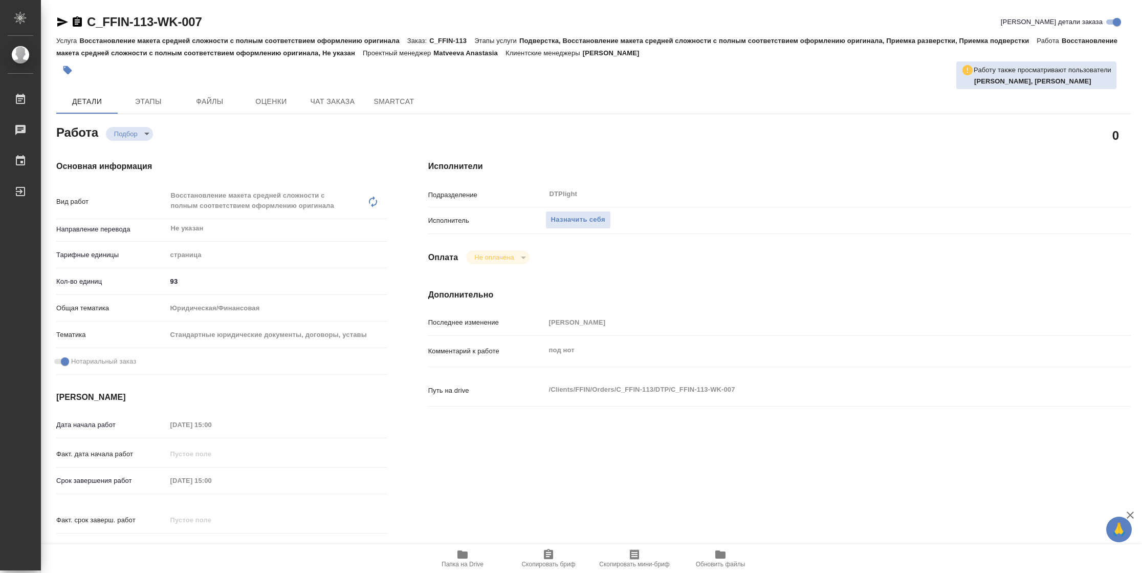
type textarea "x"
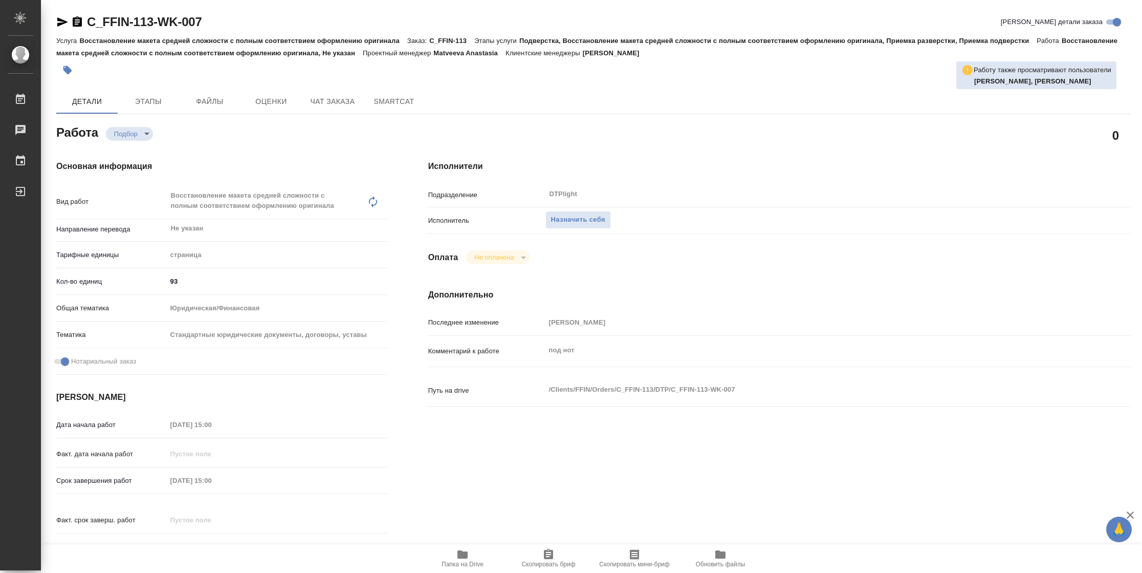
type textarea "x"
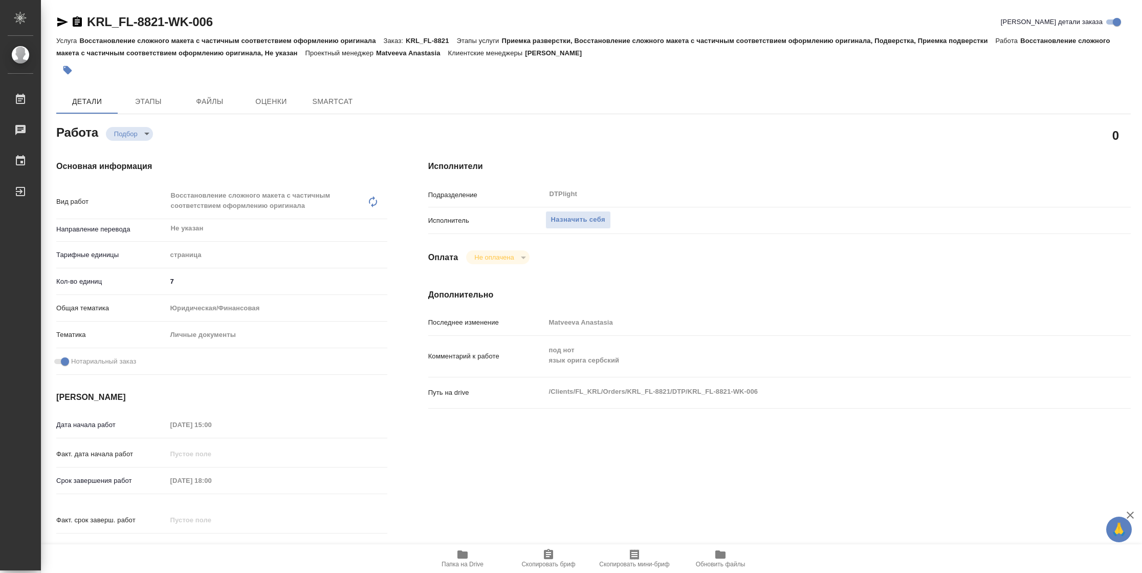
type textarea "x"
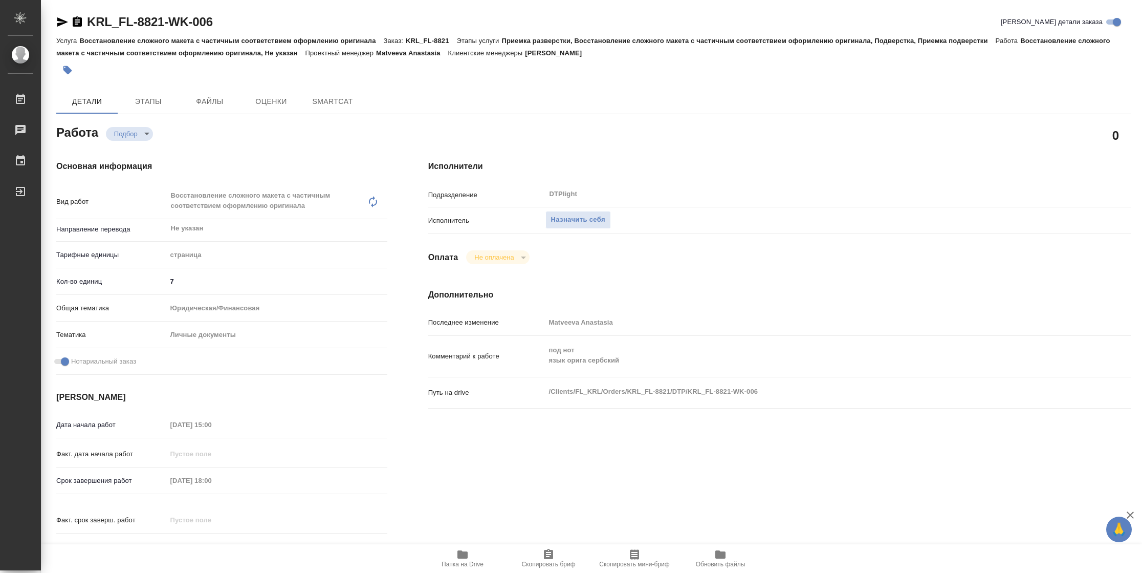
type textarea "x"
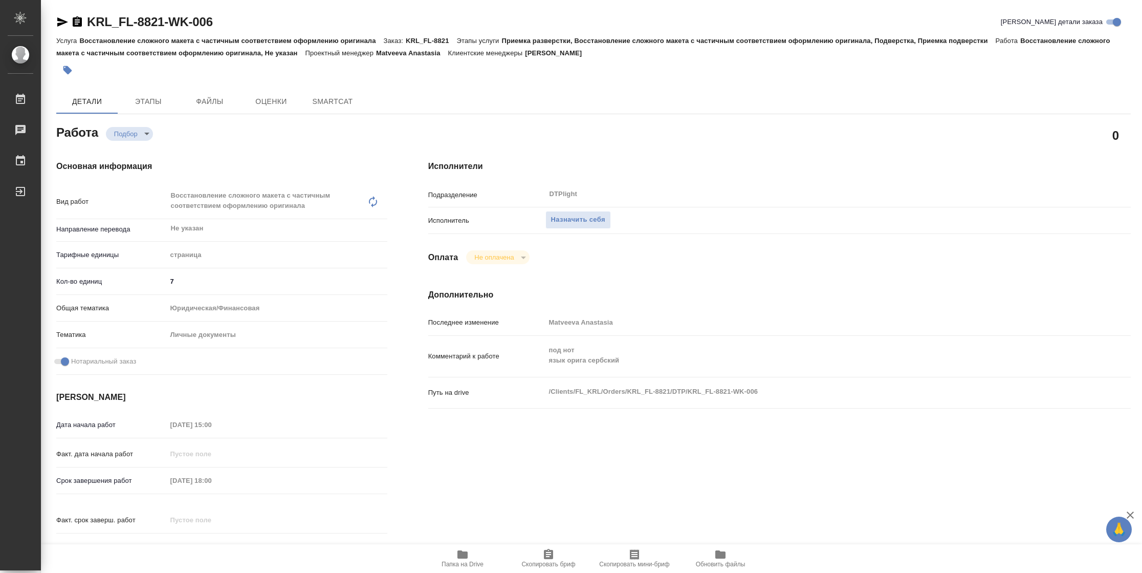
type textarea "x"
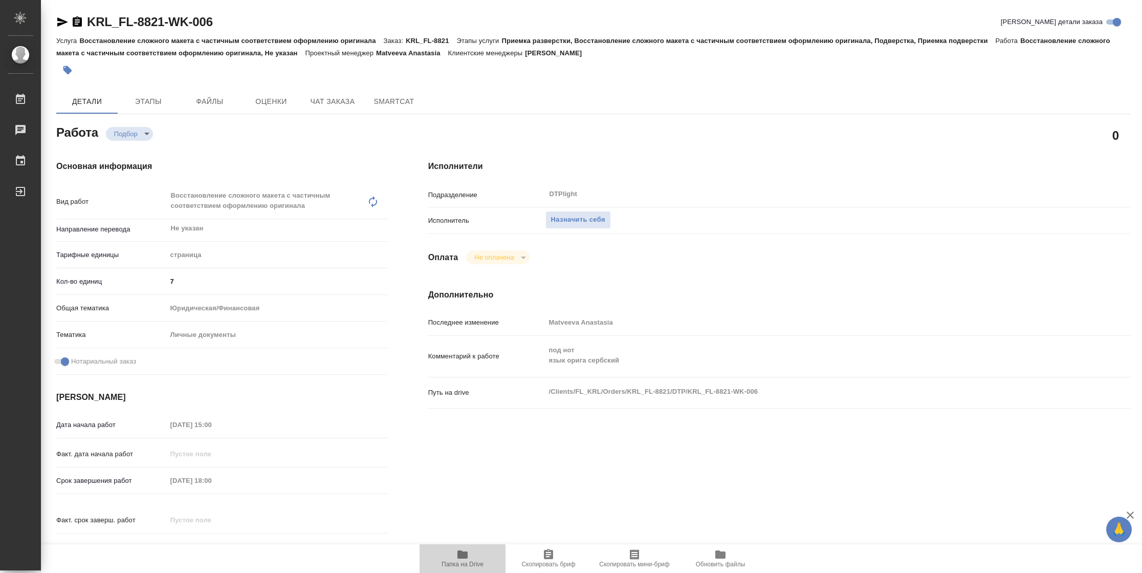
click at [480, 566] on span "Папка на Drive" at bounding box center [463, 563] width 42 height 7
type textarea "x"
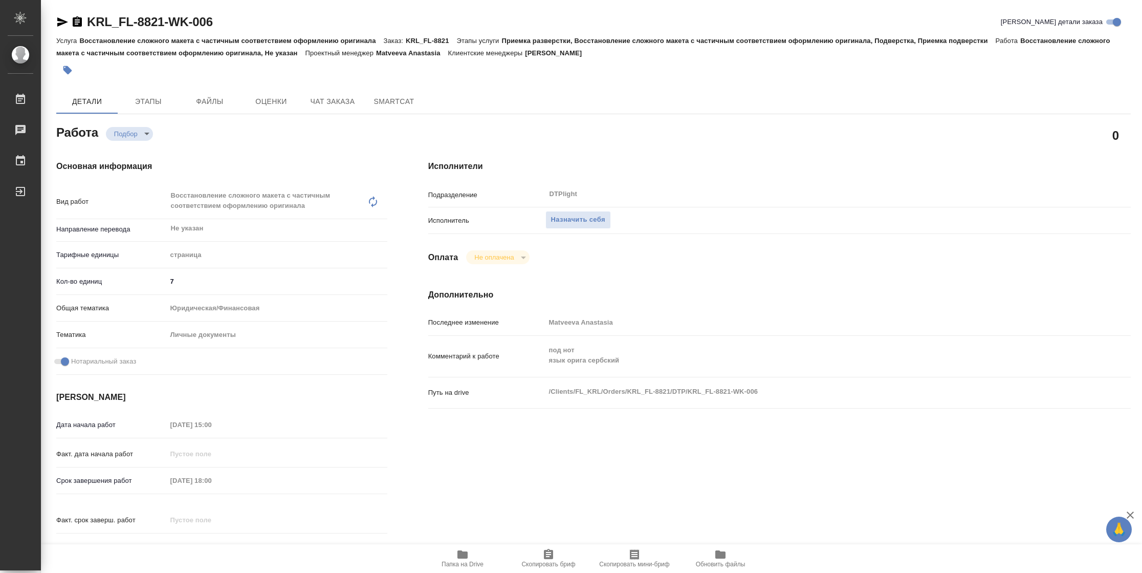
type textarea "x"
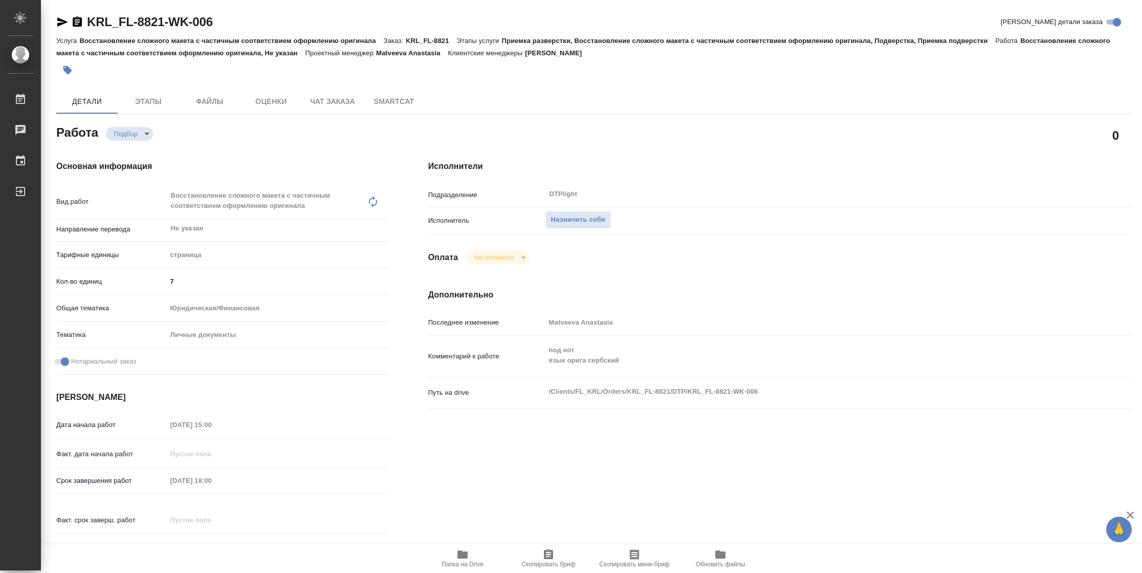
type textarea "x"
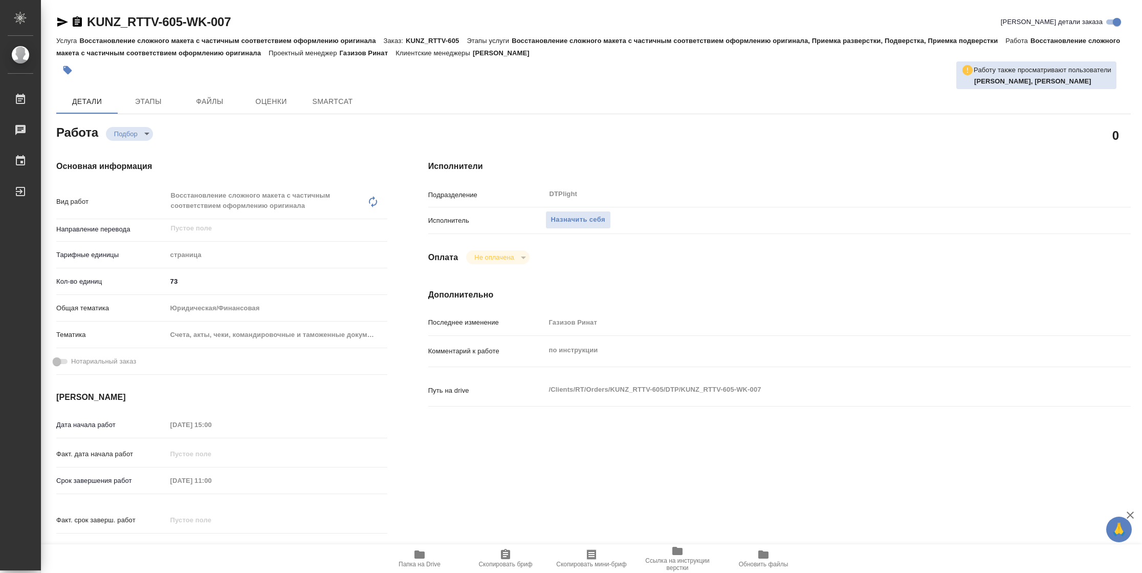
type textarea "x"
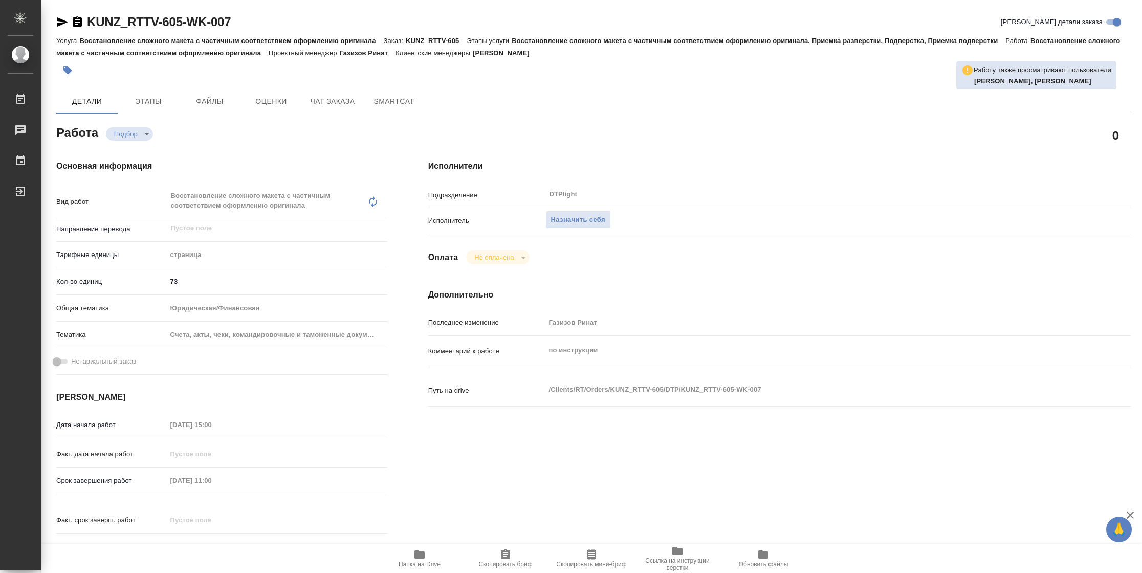
click at [431, 565] on span "Папка на Drive" at bounding box center [420, 563] width 42 height 7
type textarea "x"
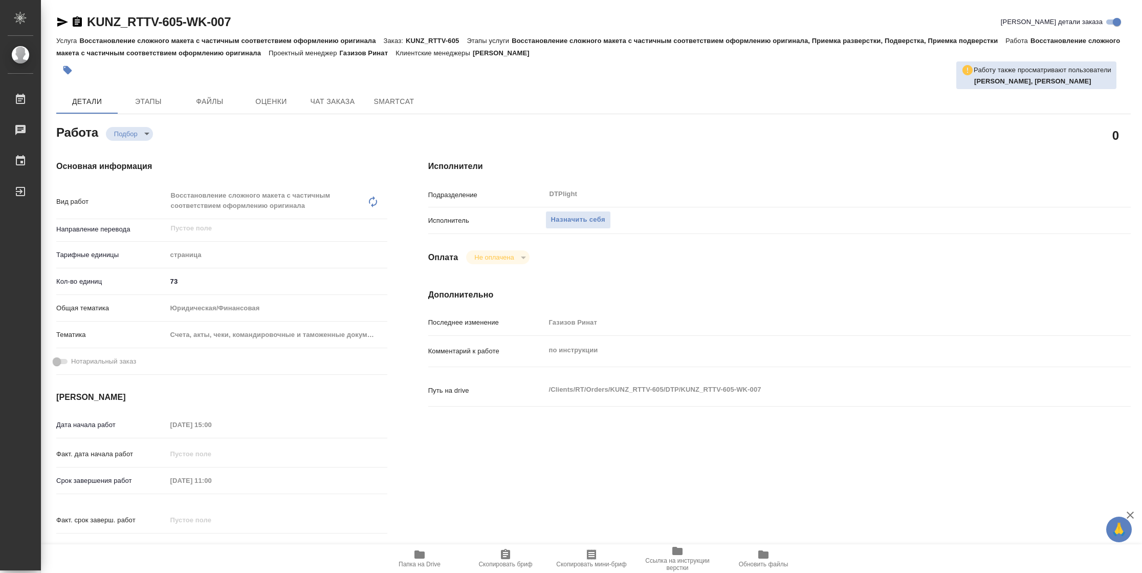
type textarea "x"
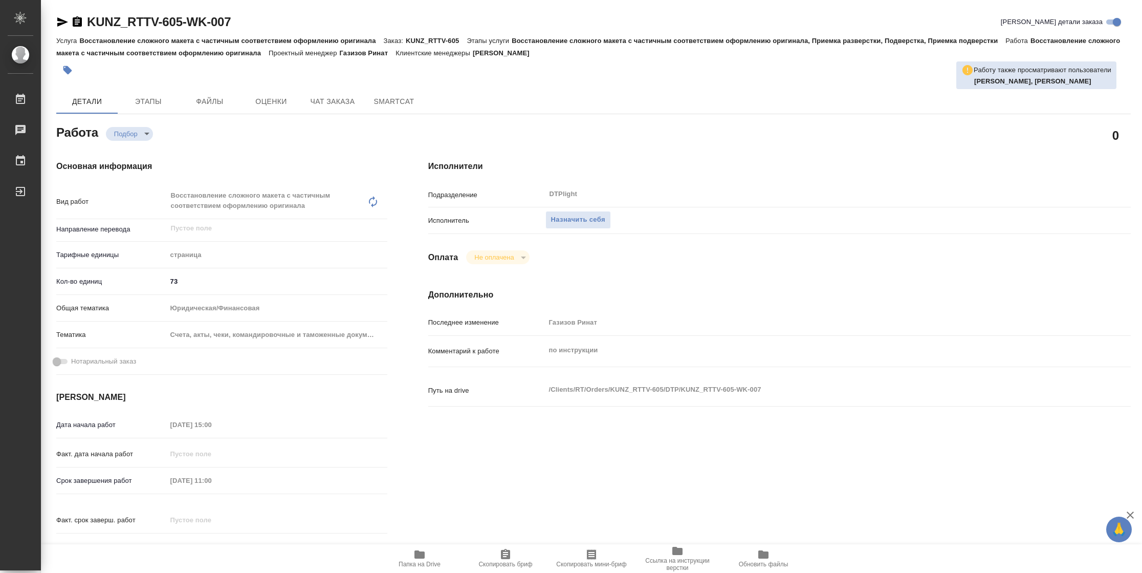
type textarea "x"
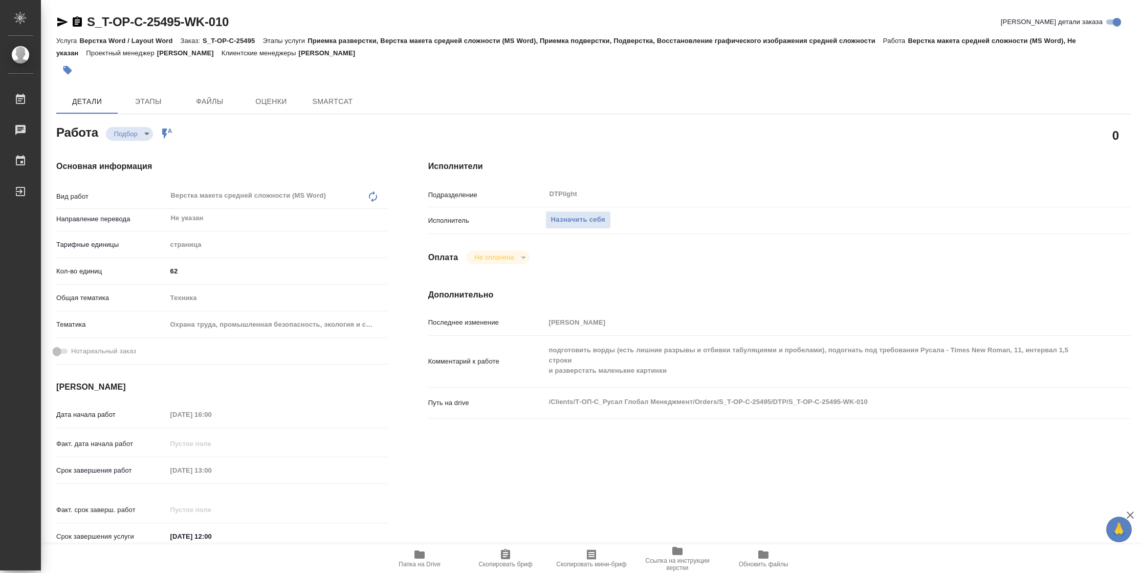
type textarea "x"
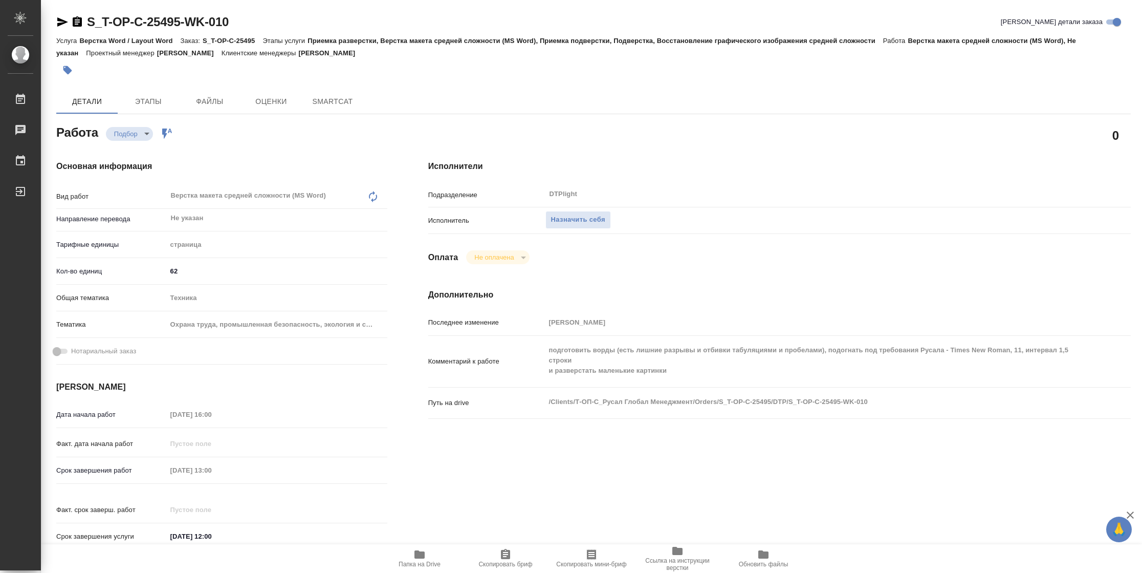
type textarea "x"
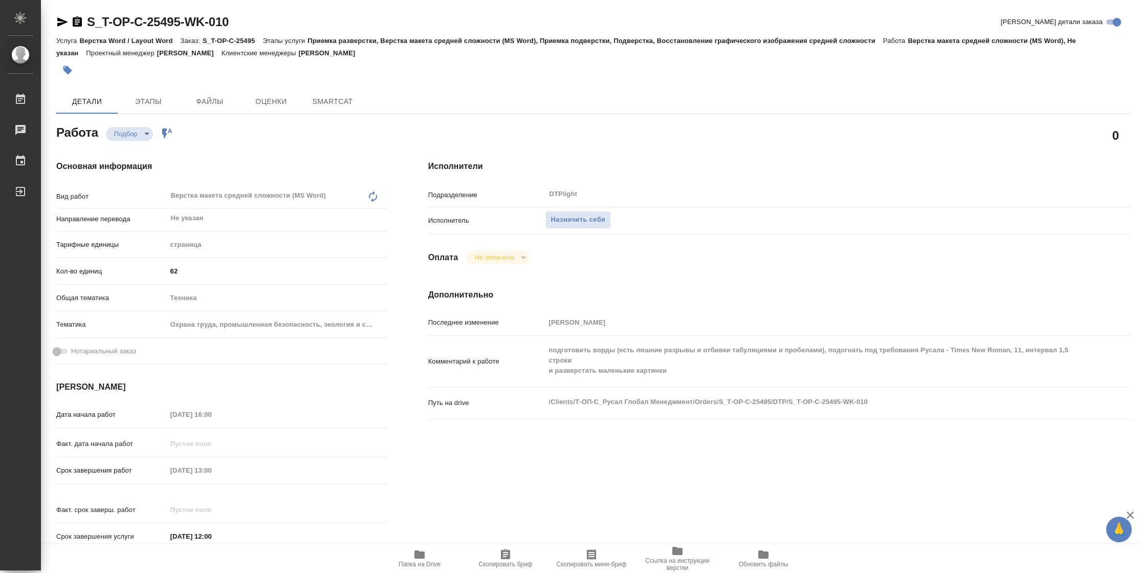
type textarea "x"
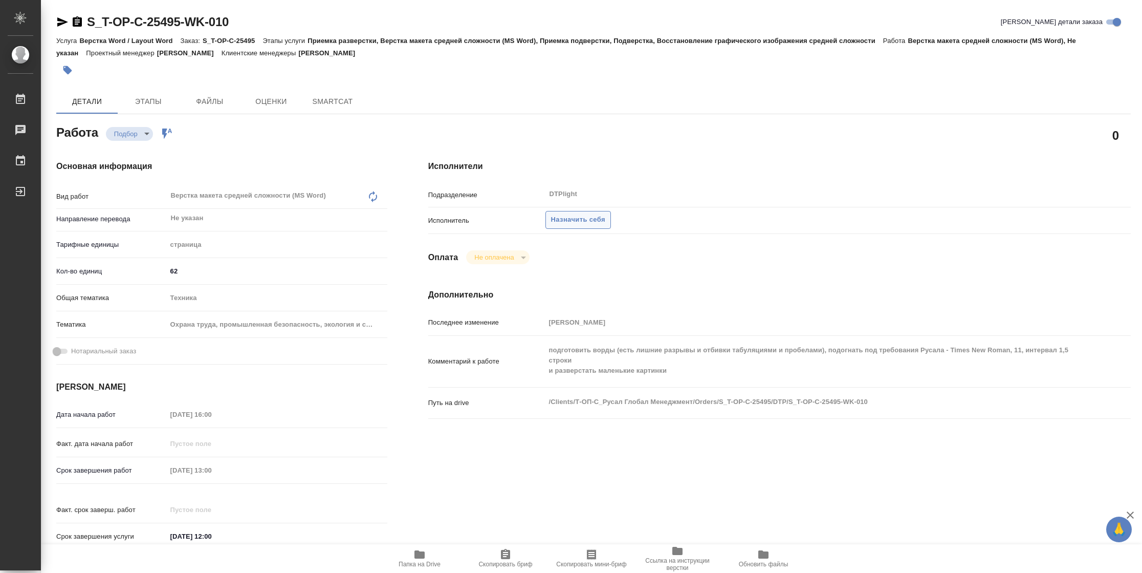
click at [588, 218] on span "Назначить себя" at bounding box center [578, 220] width 54 height 12
type textarea "x"
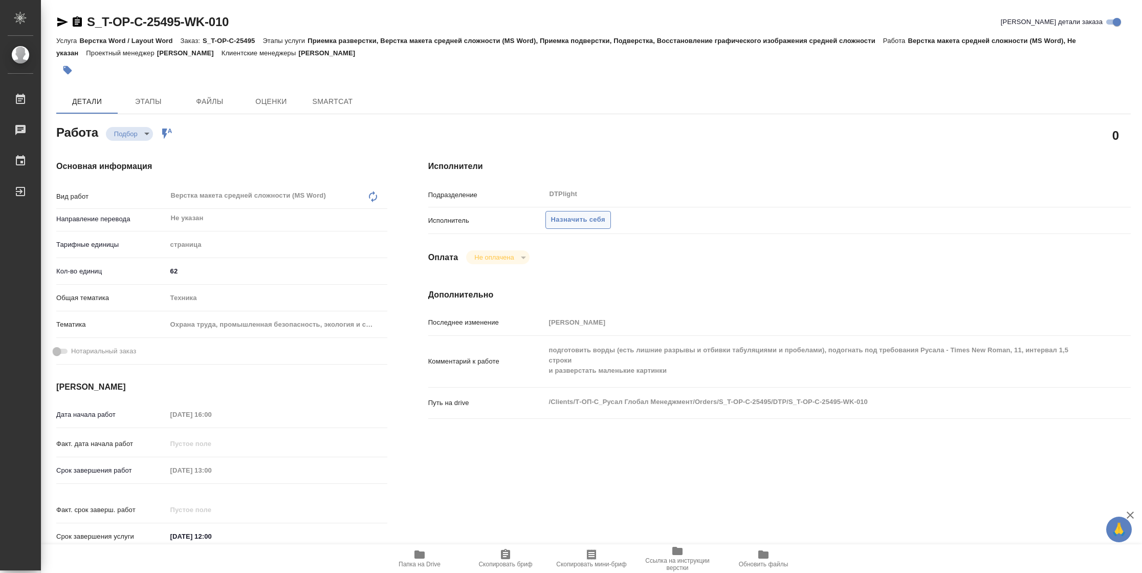
type textarea "x"
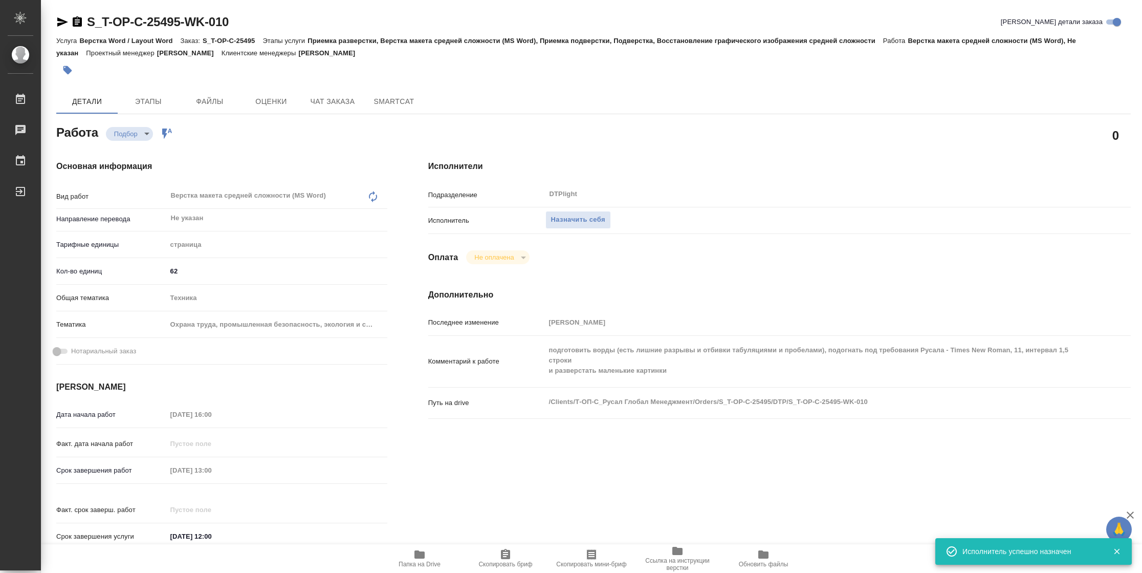
type textarea "x"
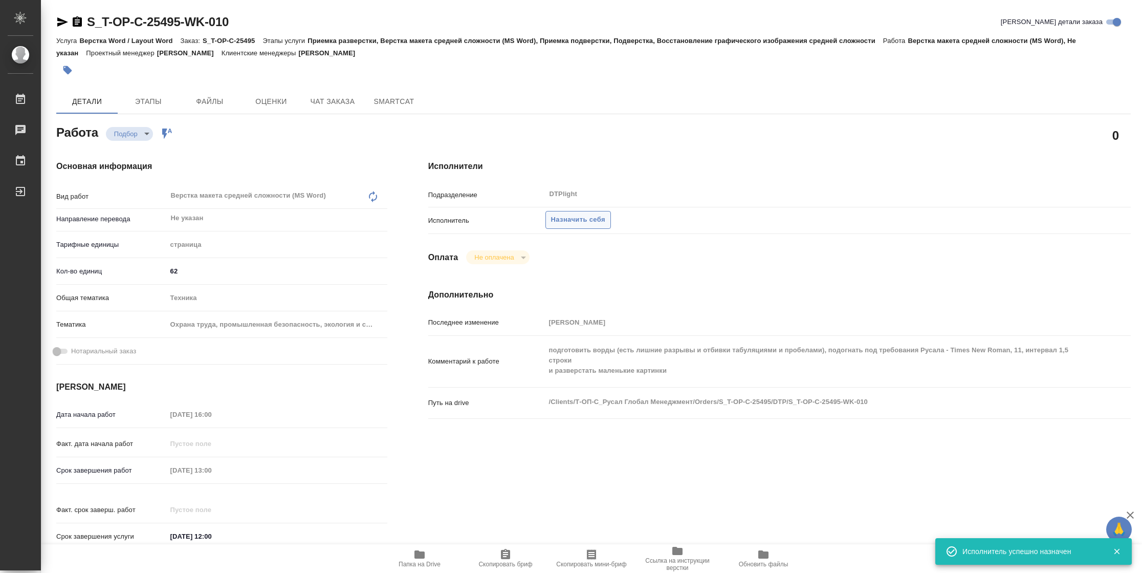
click at [588, 225] on button "Назначить себя" at bounding box center [579, 220] width 66 height 18
type textarea "x"
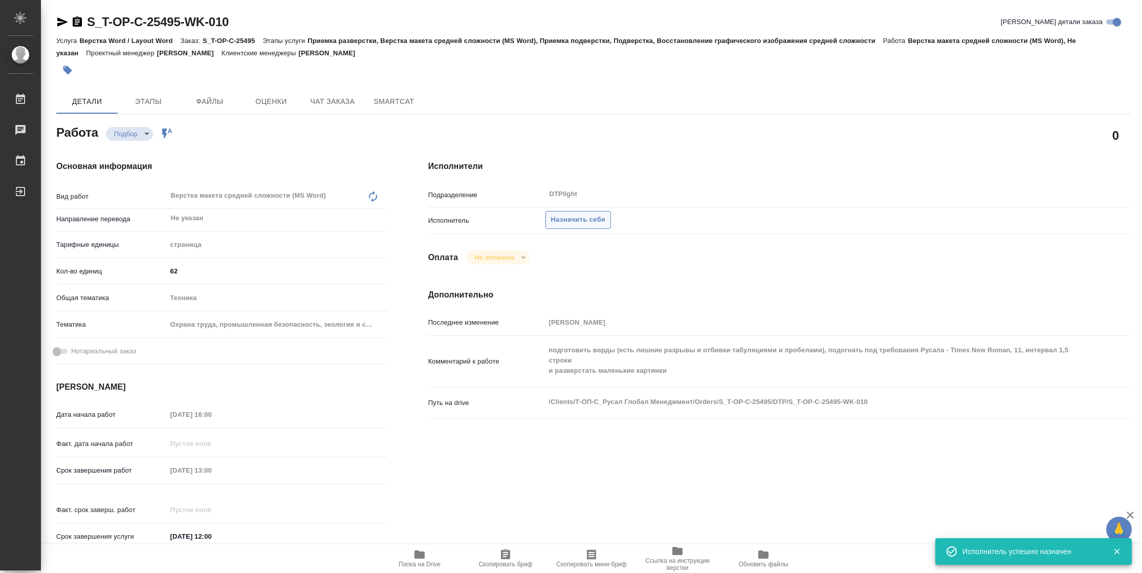
type textarea "x"
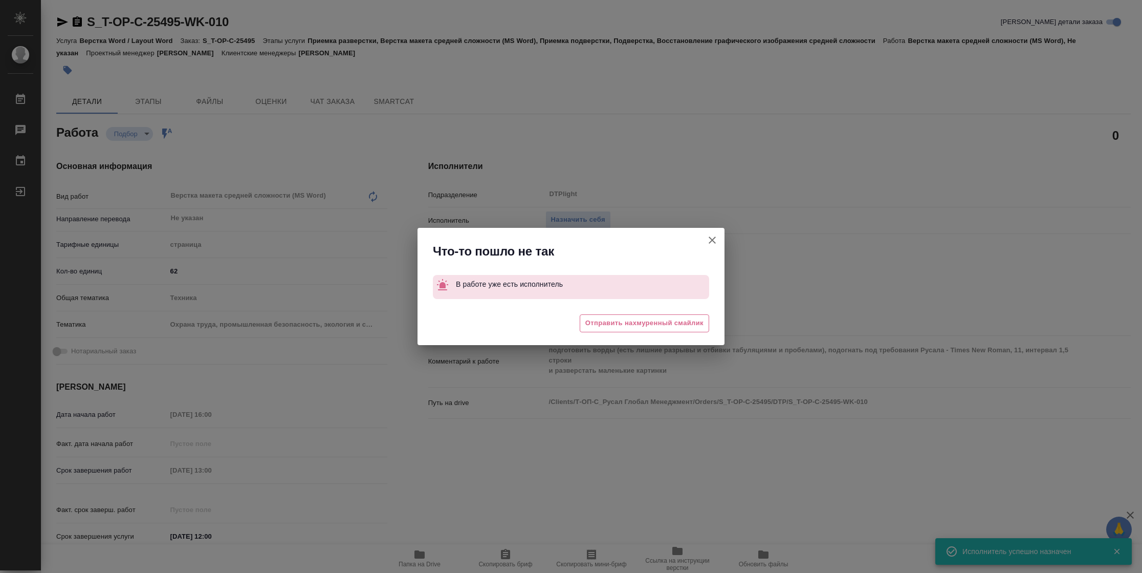
type textarea "x"
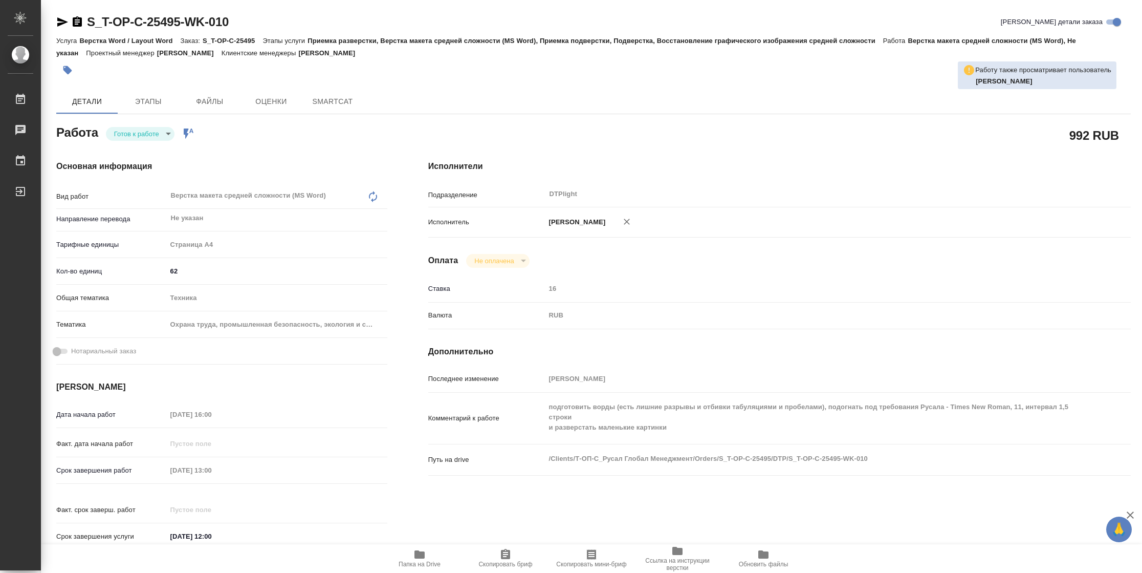
type textarea "x"
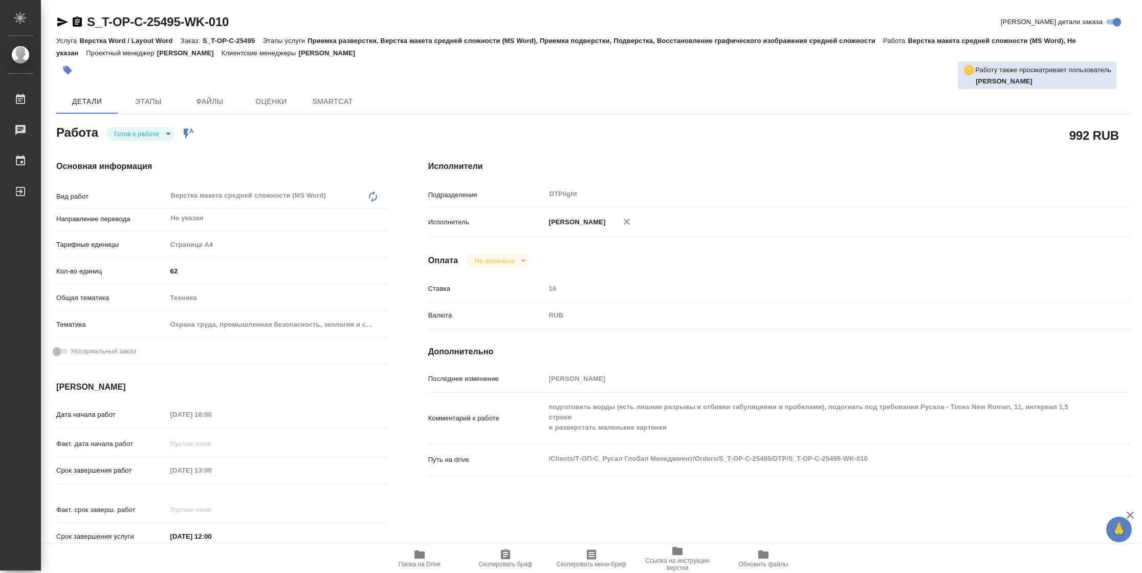
type textarea "x"
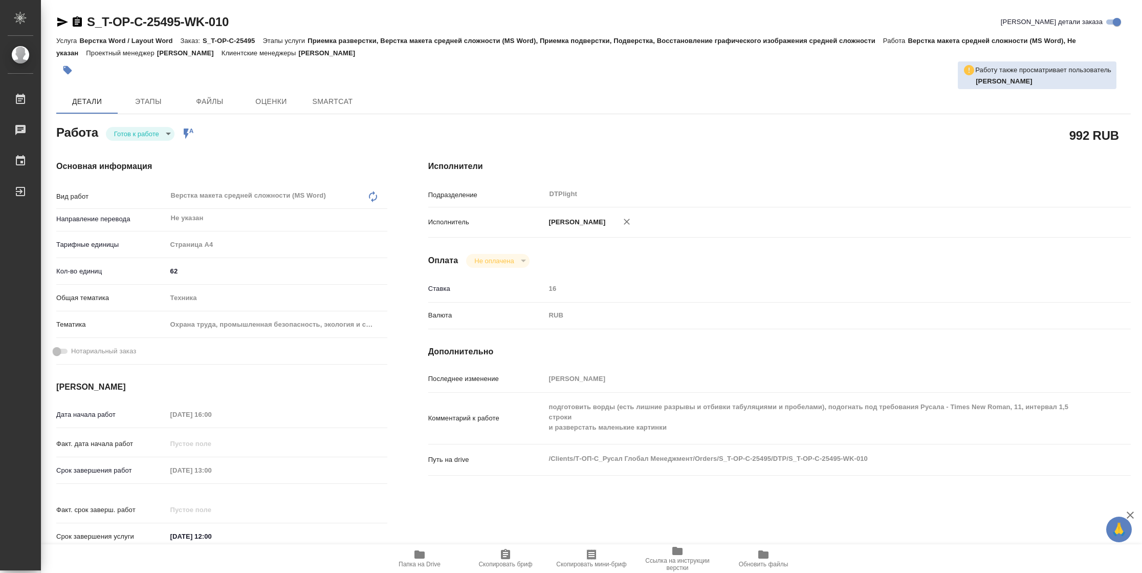
type textarea "x"
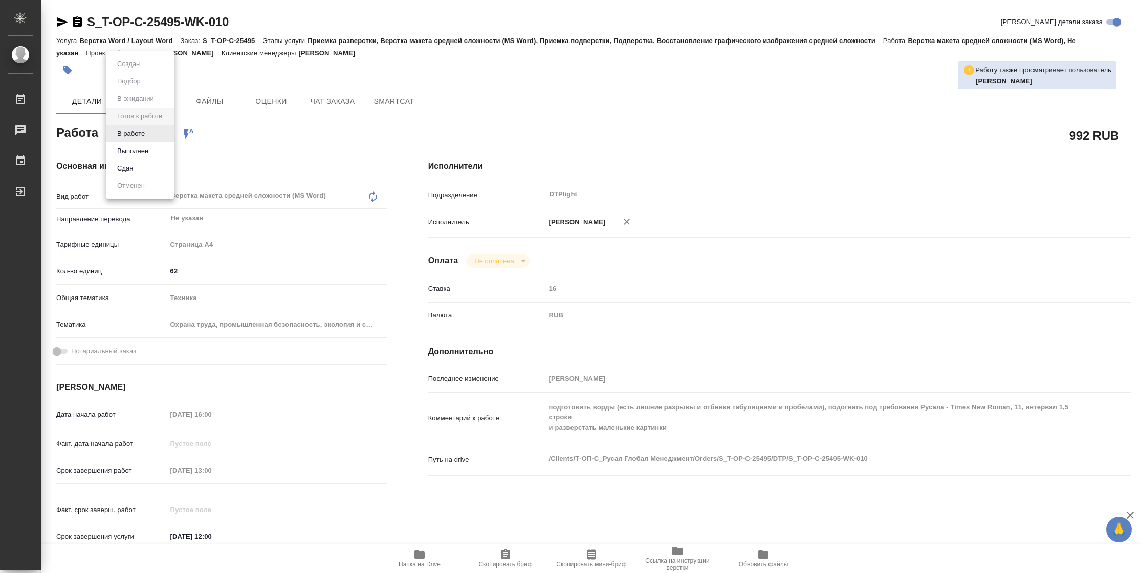
click at [151, 135] on body "🙏 .cls-1 fill:#fff; AWATERA [PERSON_NAME] Чаты График Выйти S_T-OP-C-25495-WK-0…" at bounding box center [571, 286] width 1142 height 573
click at [151, 135] on li "В работе" at bounding box center [140, 133] width 69 height 17
type textarea "x"
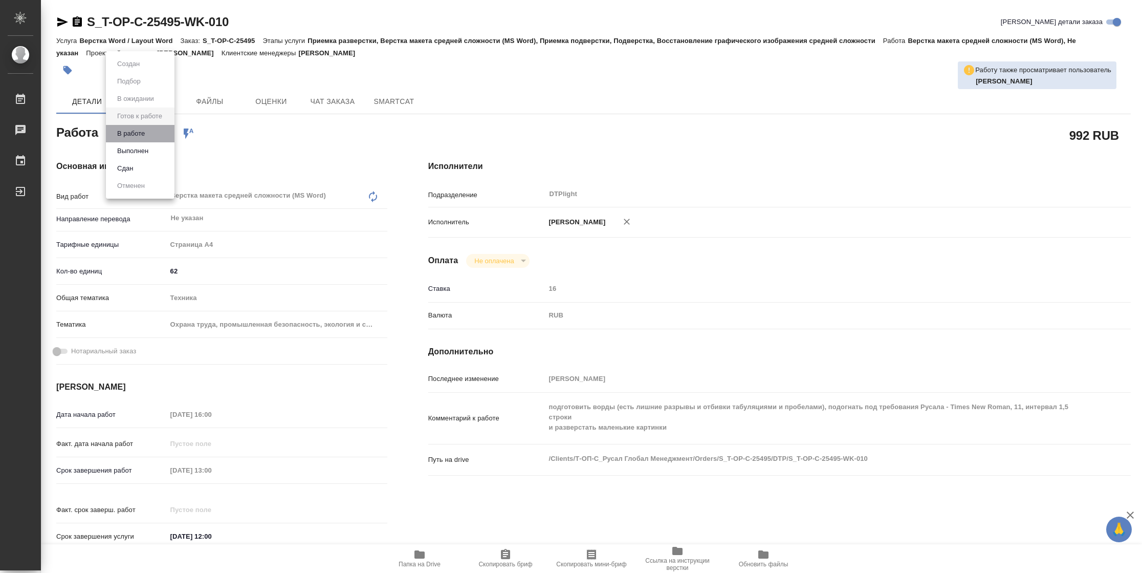
type textarea "x"
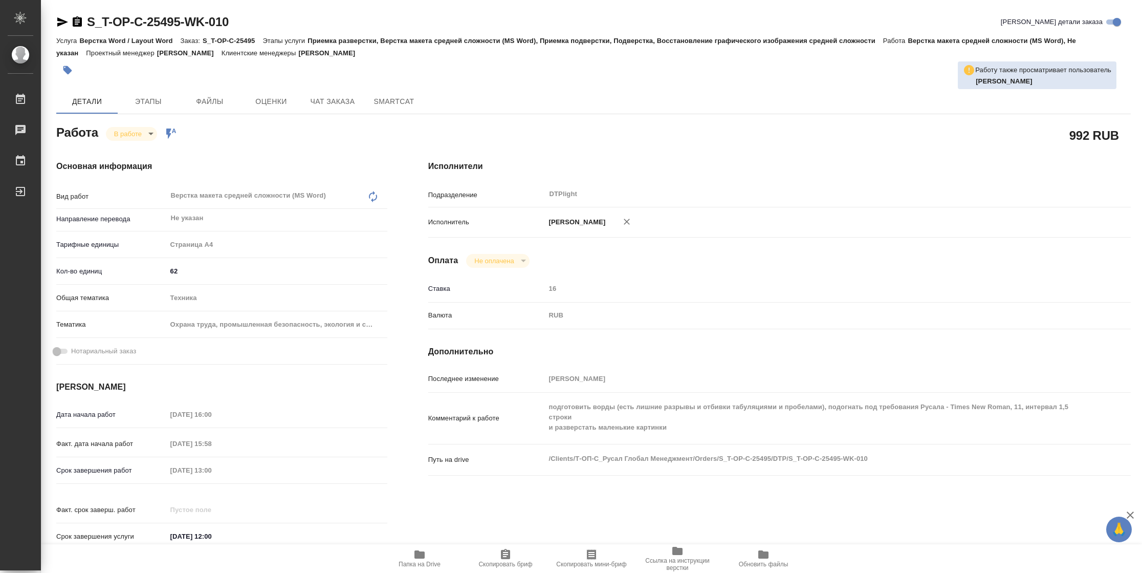
type textarea "x"
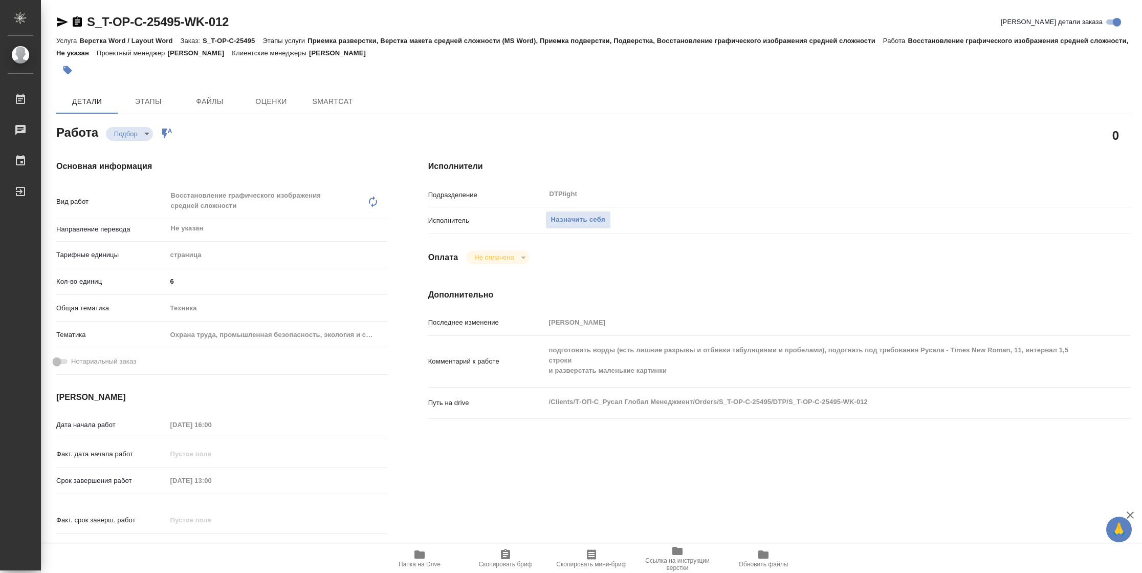
type textarea "x"
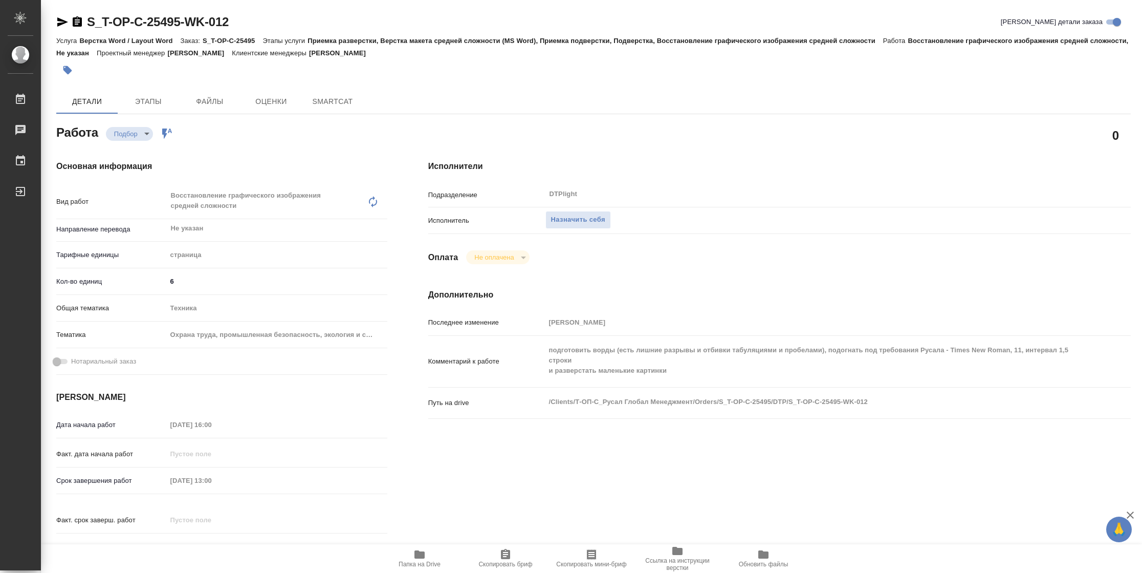
type textarea "x"
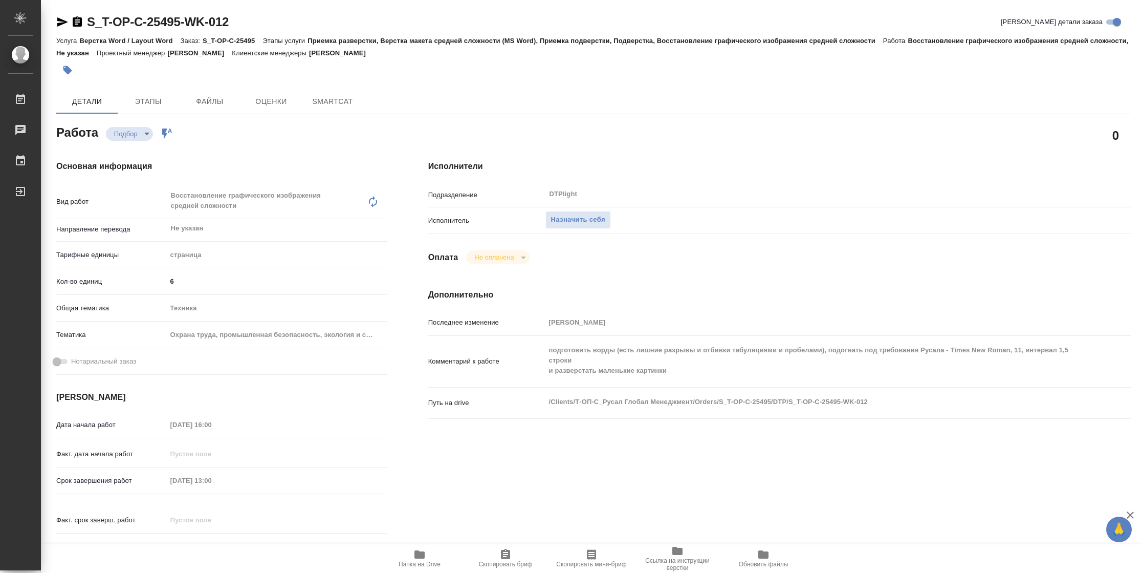
type textarea "x"
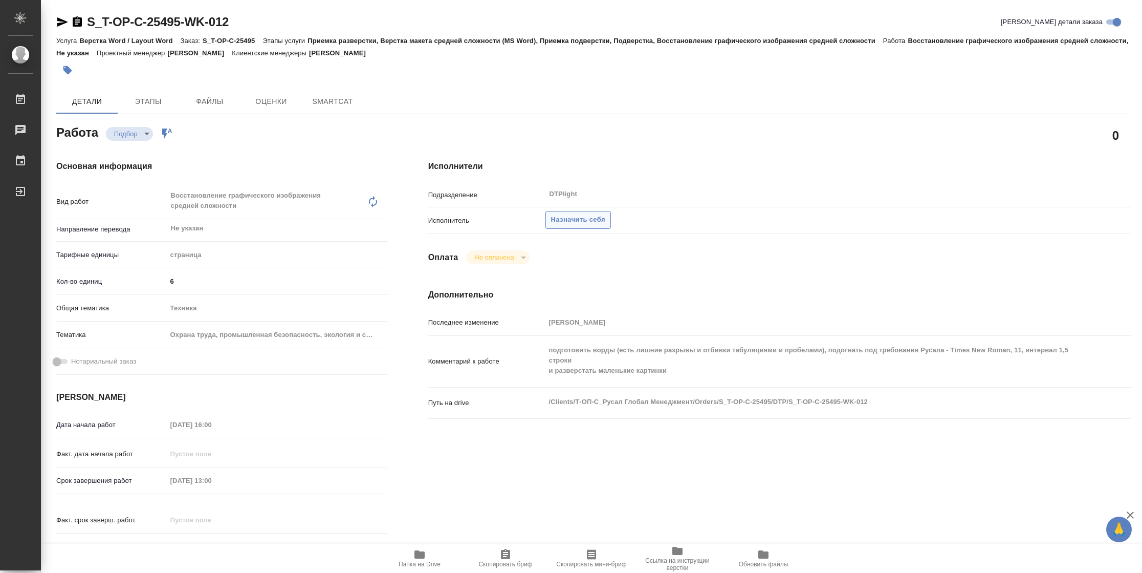
click at [590, 218] on span "Назначить себя" at bounding box center [578, 220] width 54 height 12
type textarea "x"
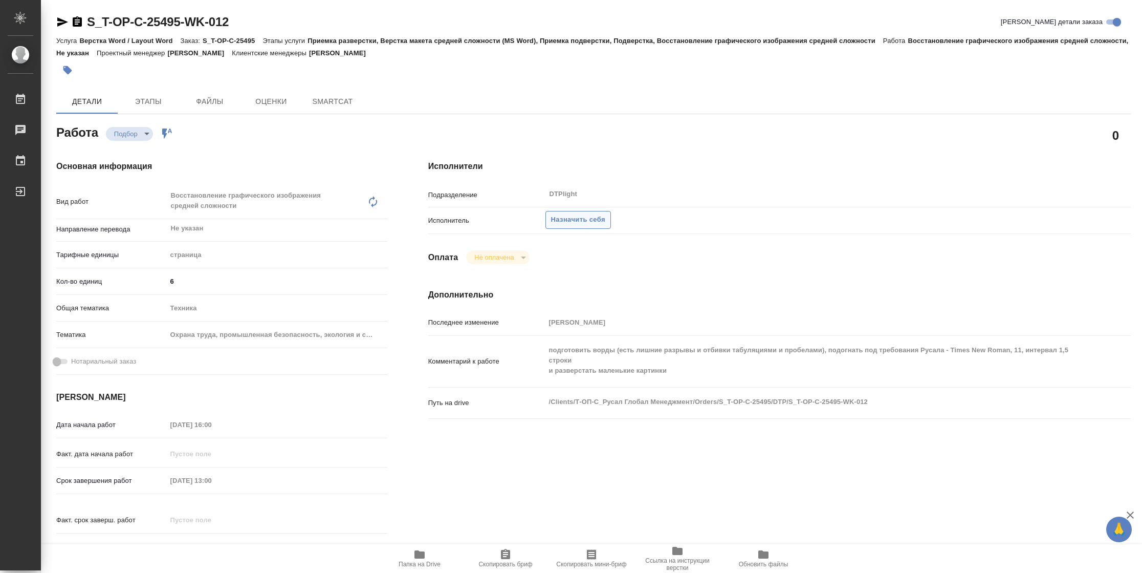
type textarea "x"
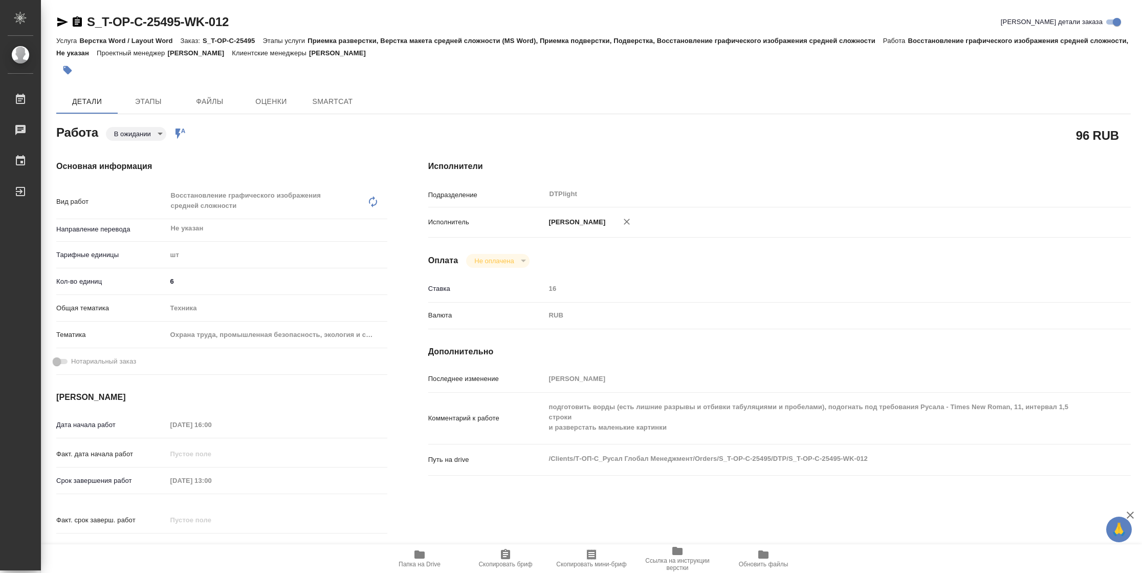
type textarea "x"
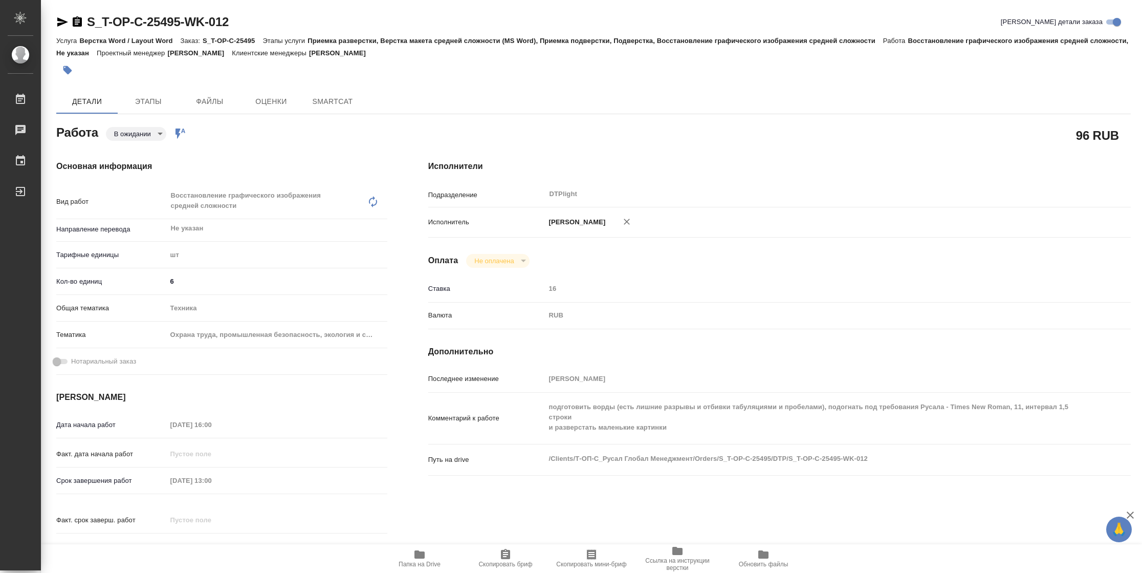
type textarea "x"
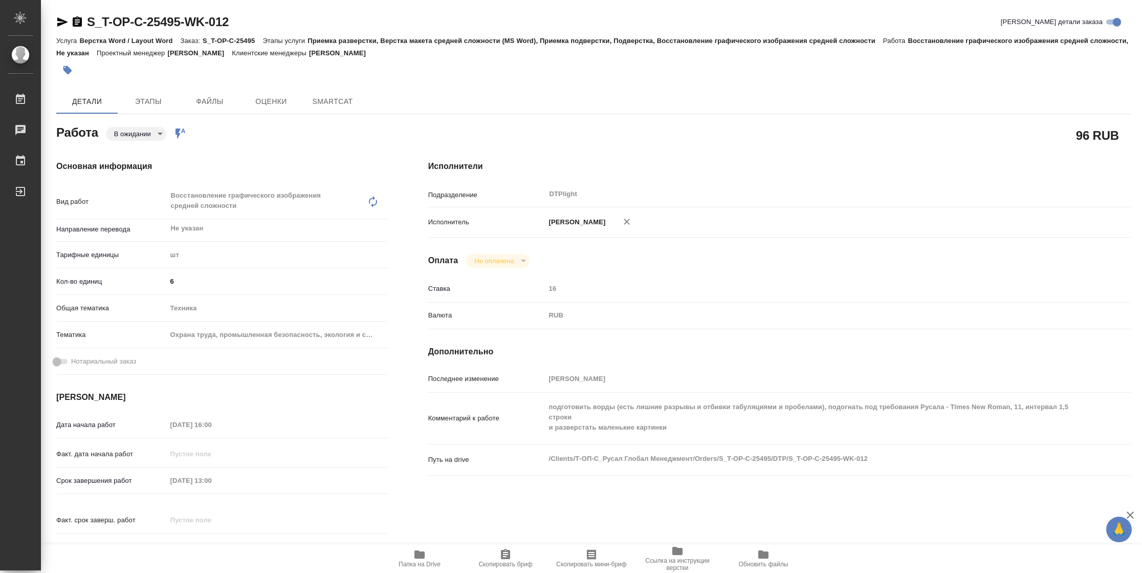
type textarea "x"
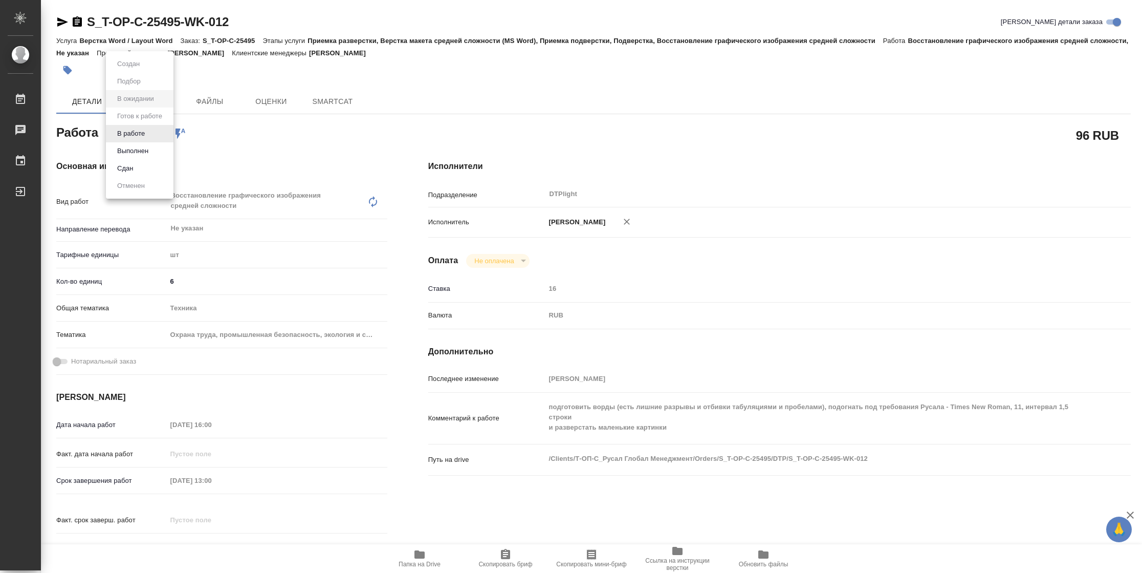
click at [148, 135] on body "🙏 .cls-1 fill:#fff; AWATERA [PERSON_NAME] Чаты График Выйти S_T-OP-C-25495-WK-0…" at bounding box center [571, 286] width 1142 height 573
type textarea "x"
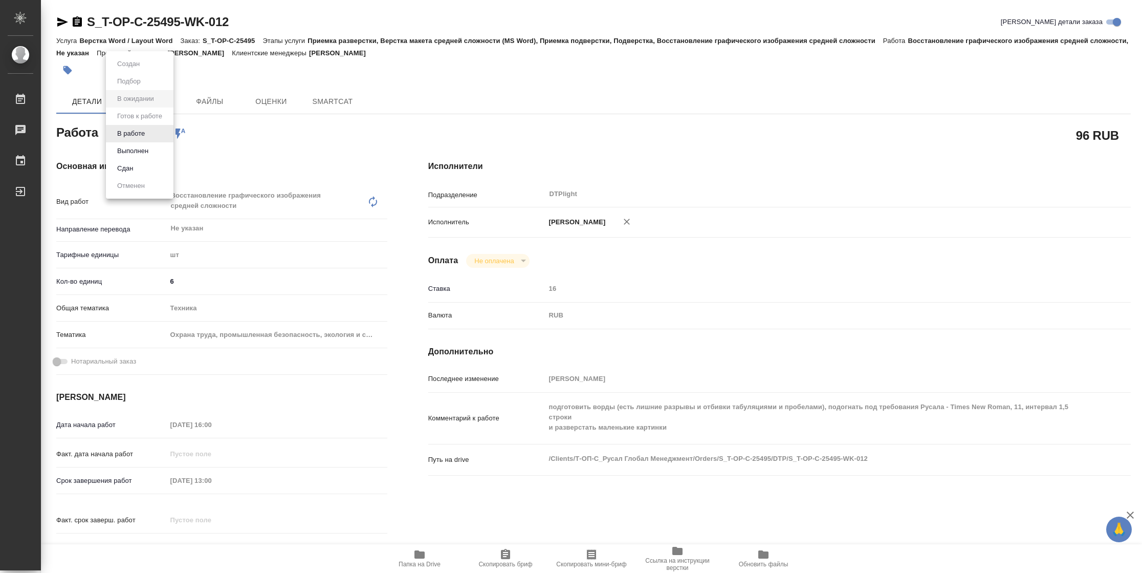
type textarea "x"
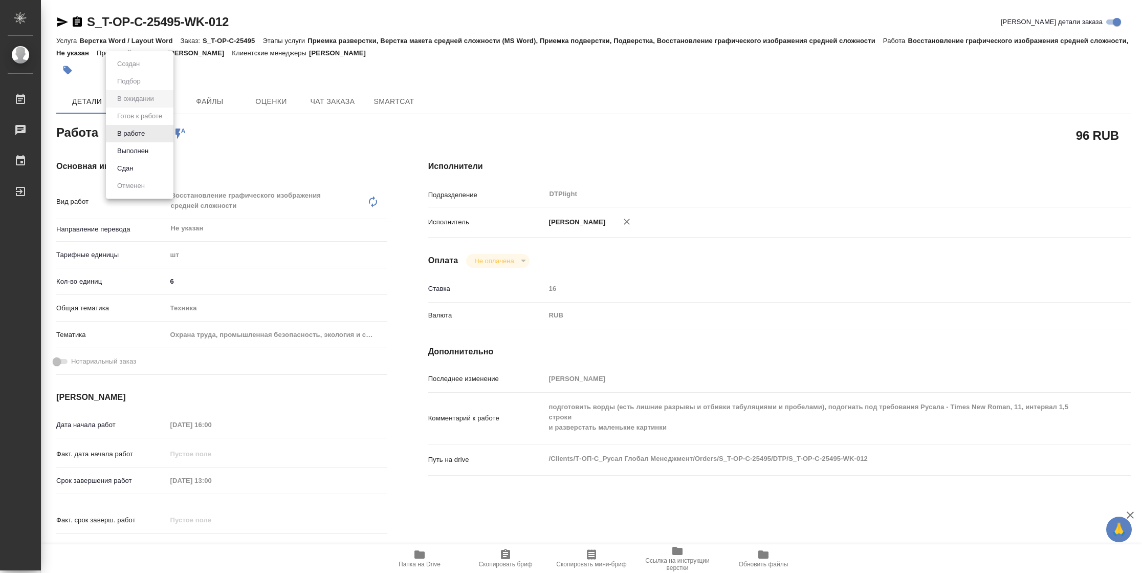
type textarea "x"
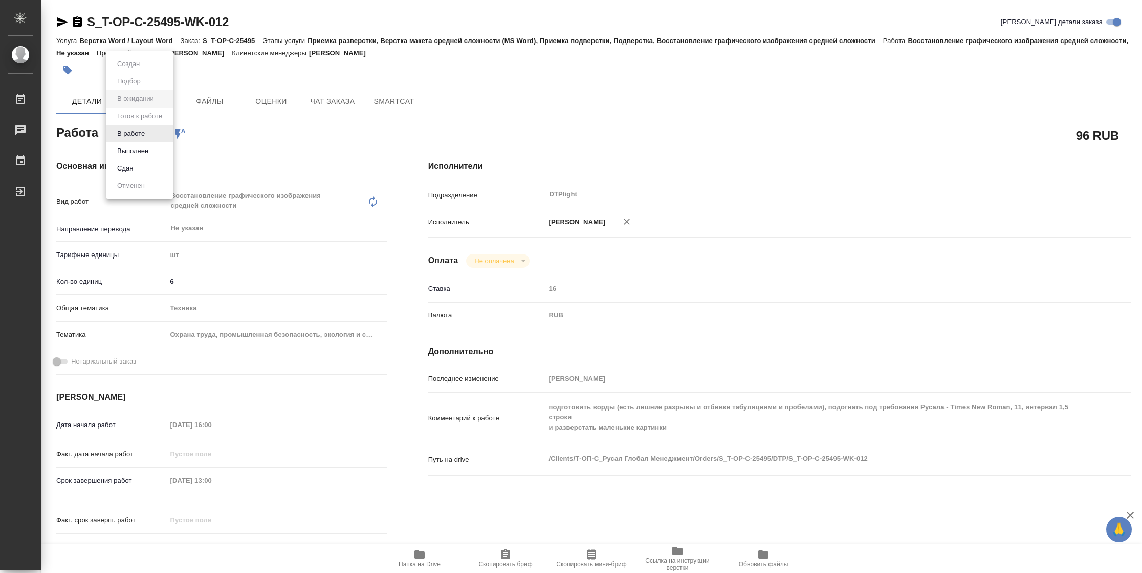
type textarea "x"
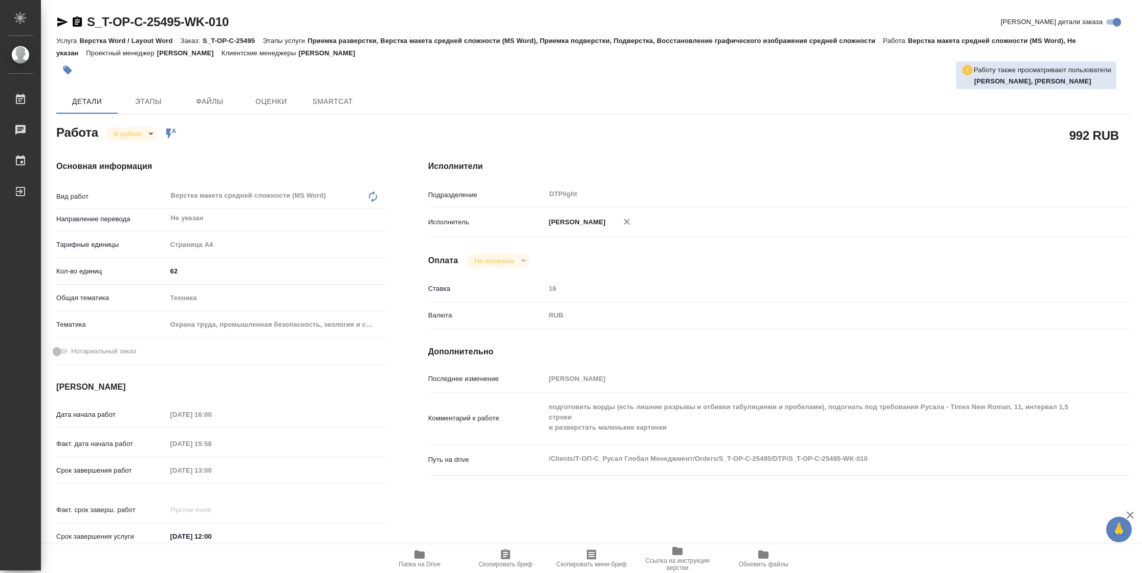
type textarea "x"
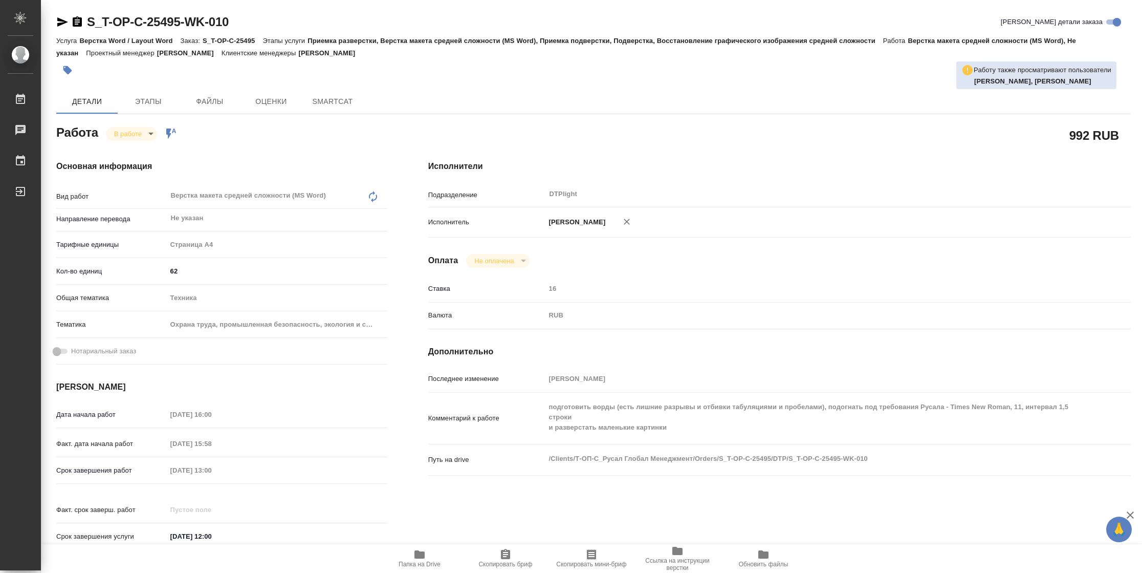
type textarea "x"
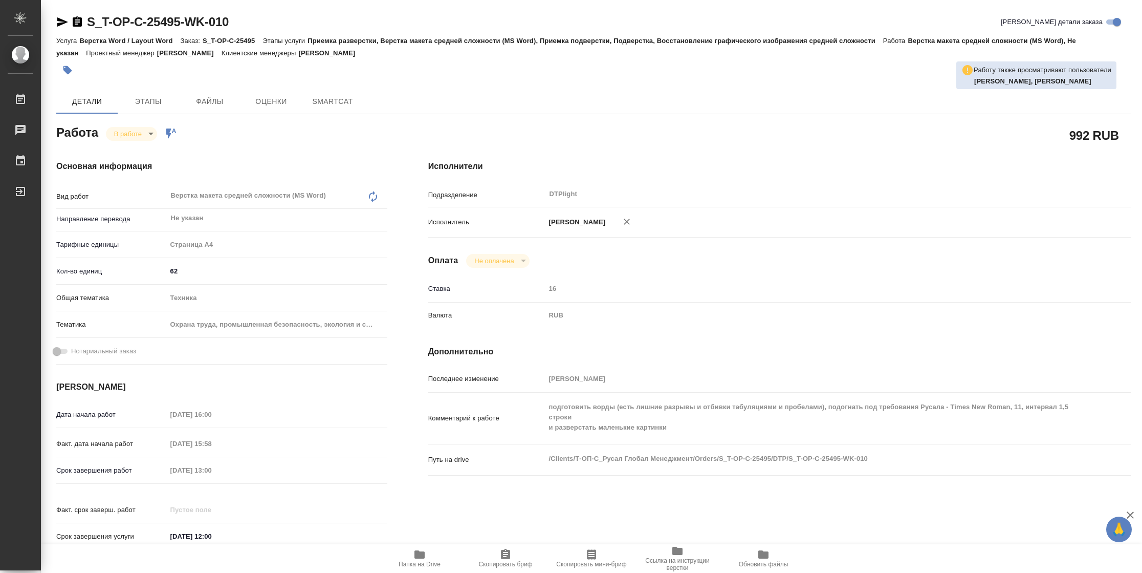
type textarea "x"
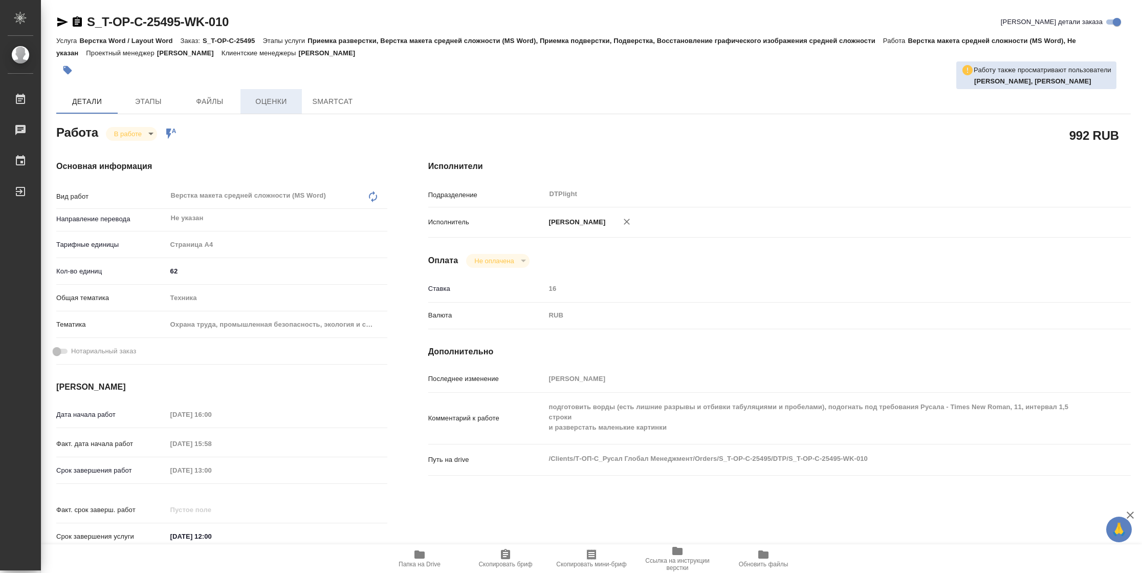
type textarea "x"
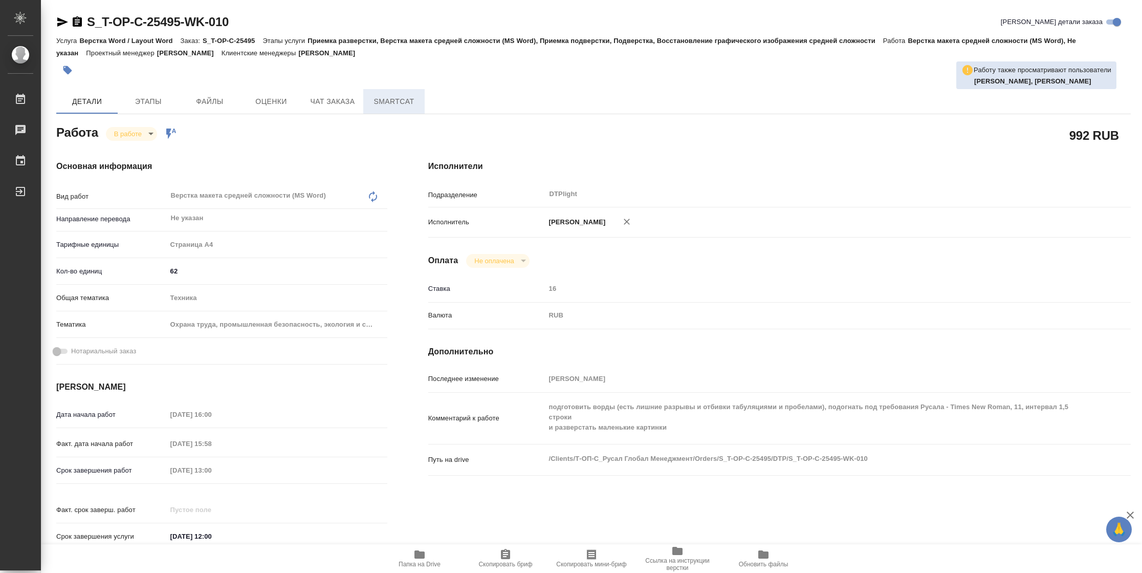
type textarea "x"
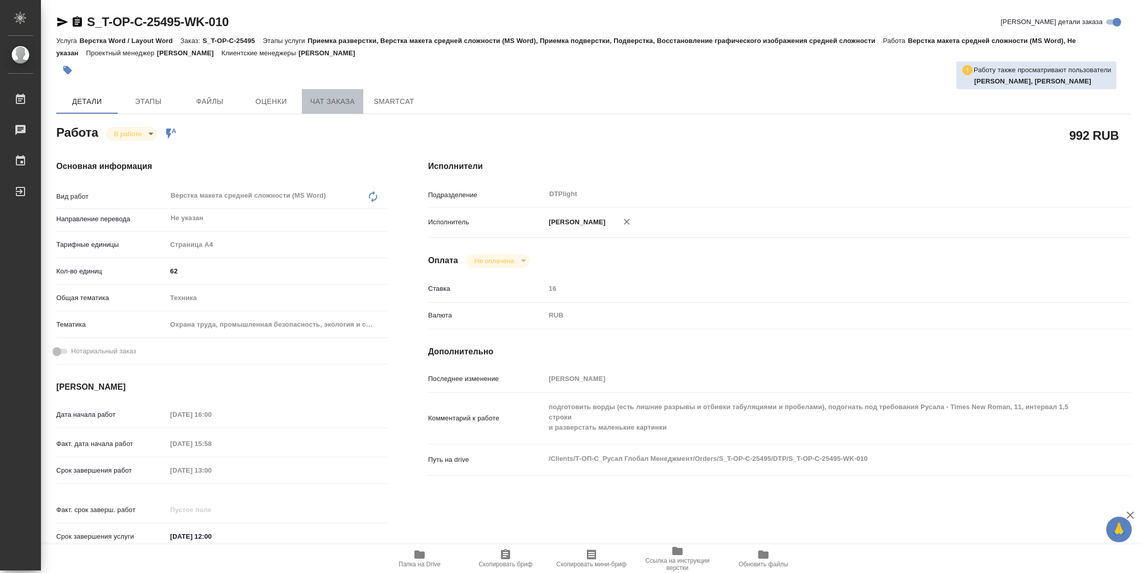
click at [317, 99] on span "Чат заказа" at bounding box center [332, 101] width 49 height 13
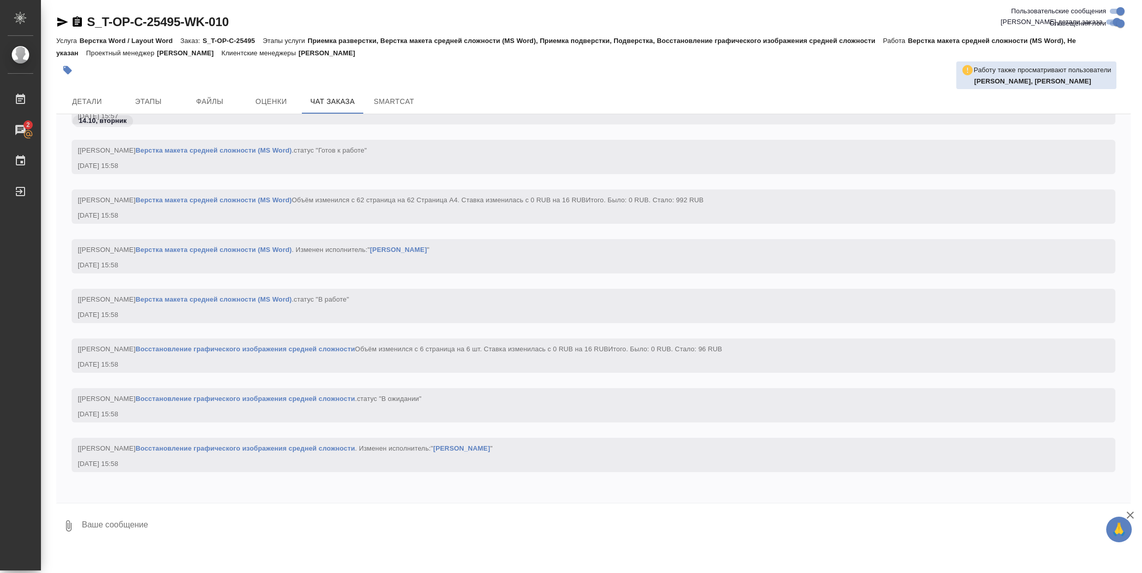
scroll to position [4003, 0]
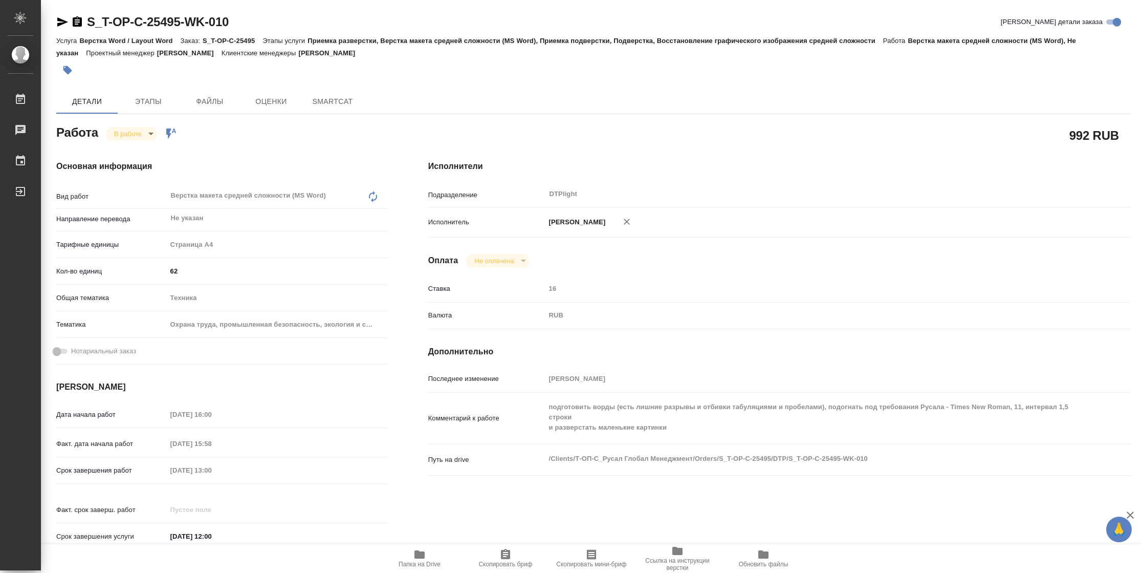
type textarea "x"
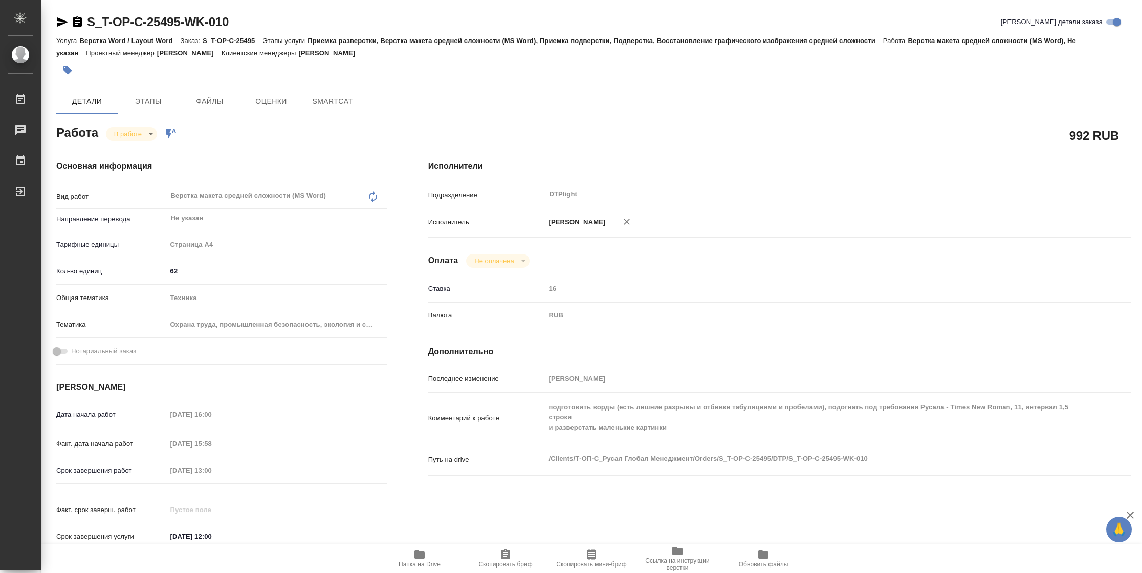
type textarea "x"
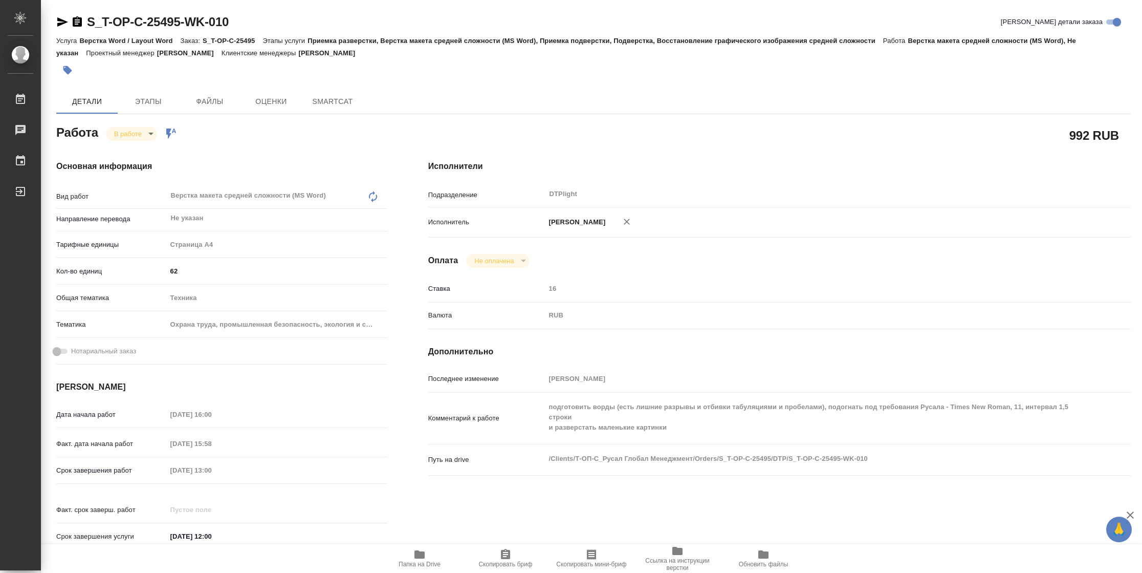
type textarea "x"
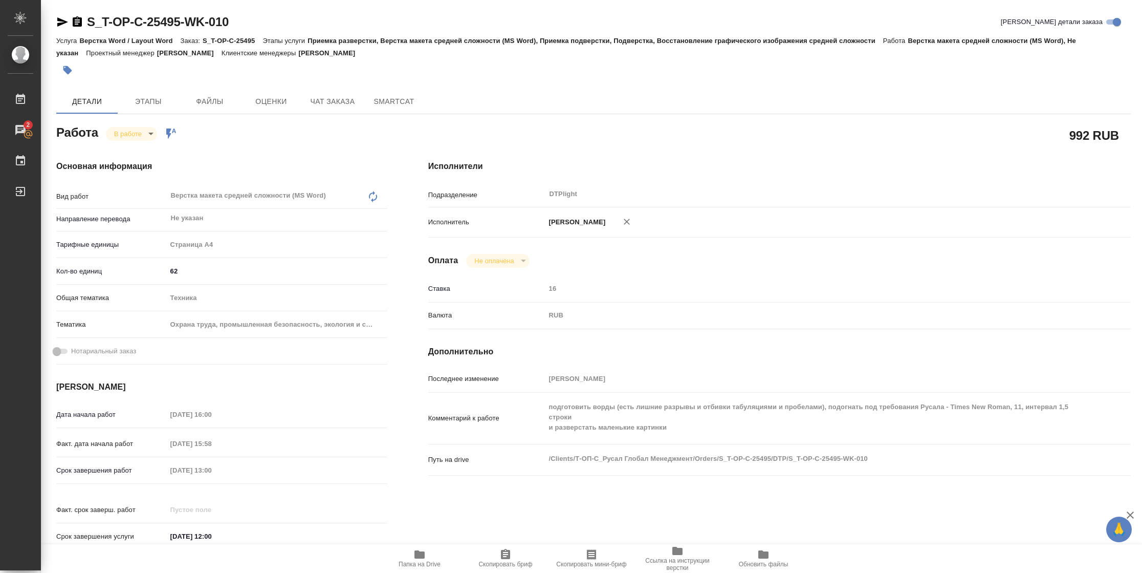
type textarea "x"
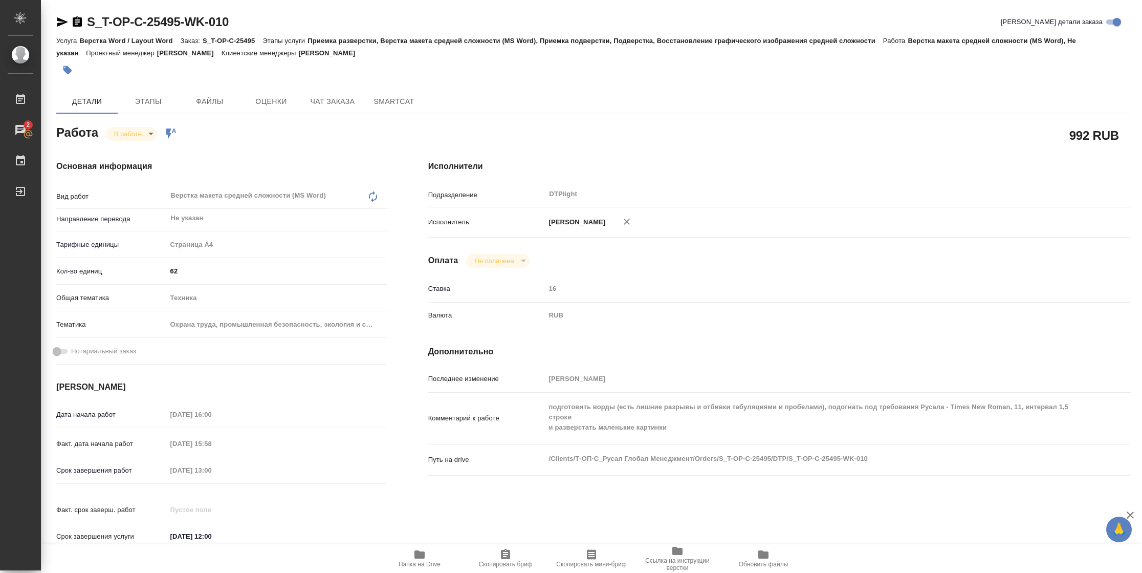
type textarea "x"
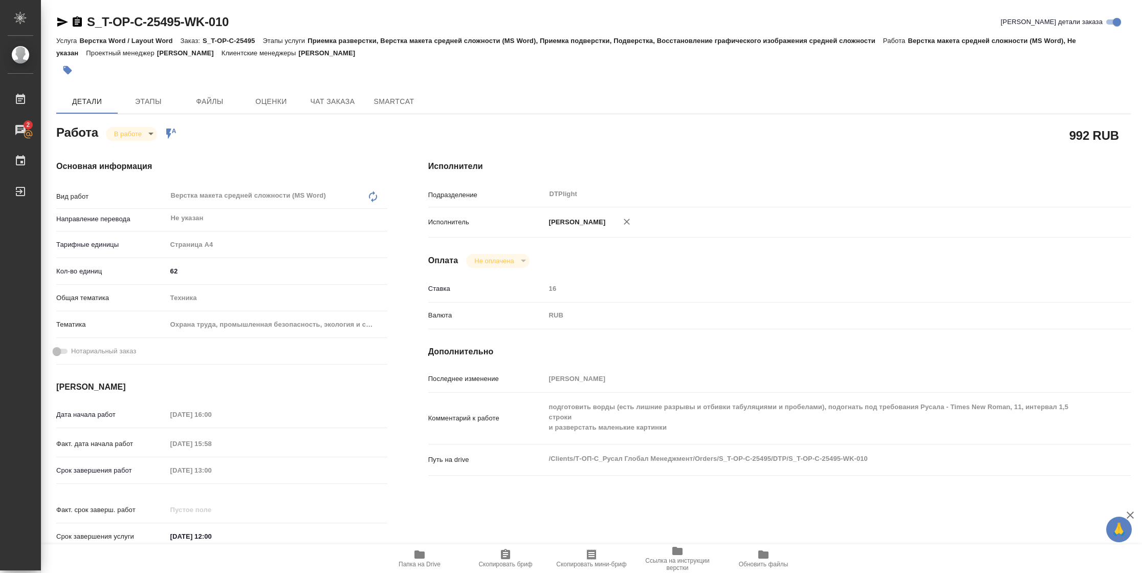
click at [432, 548] on span "Папка на Drive" at bounding box center [420, 557] width 74 height 19
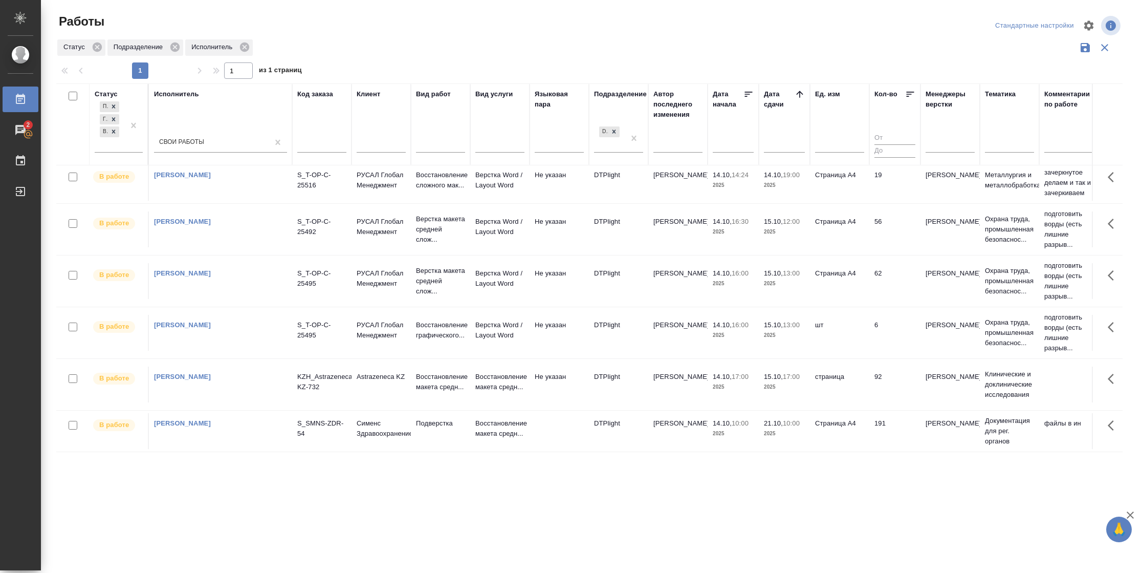
scroll to position [16, 0]
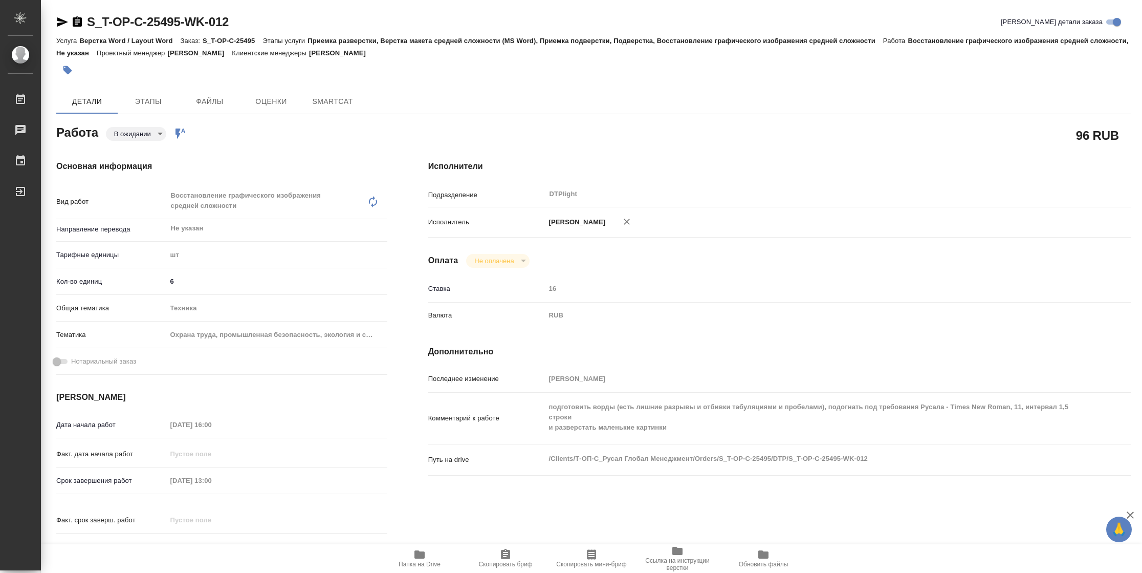
type textarea "x"
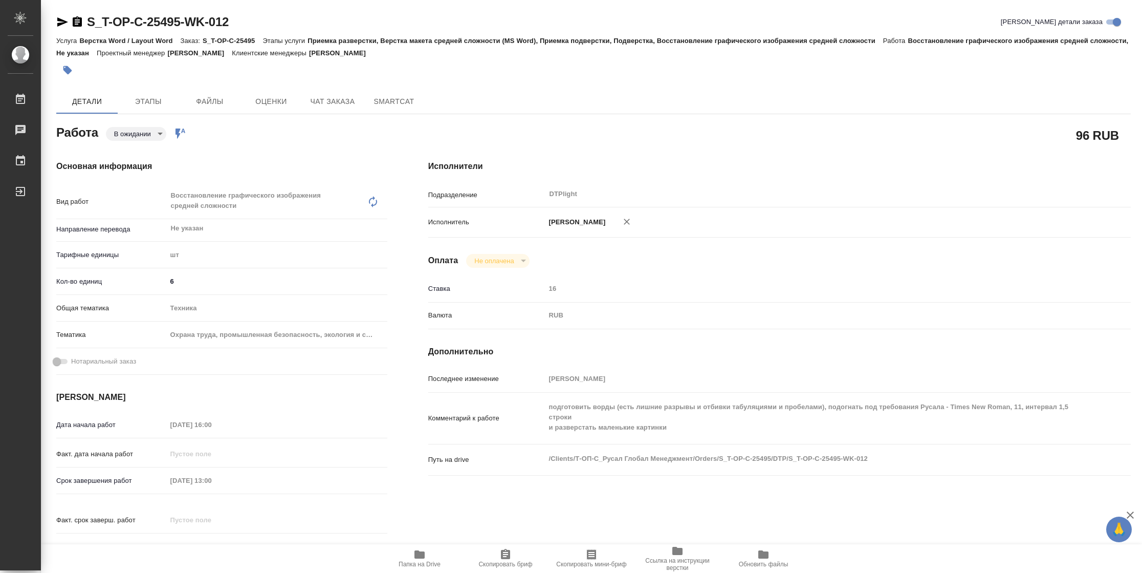
type textarea "x"
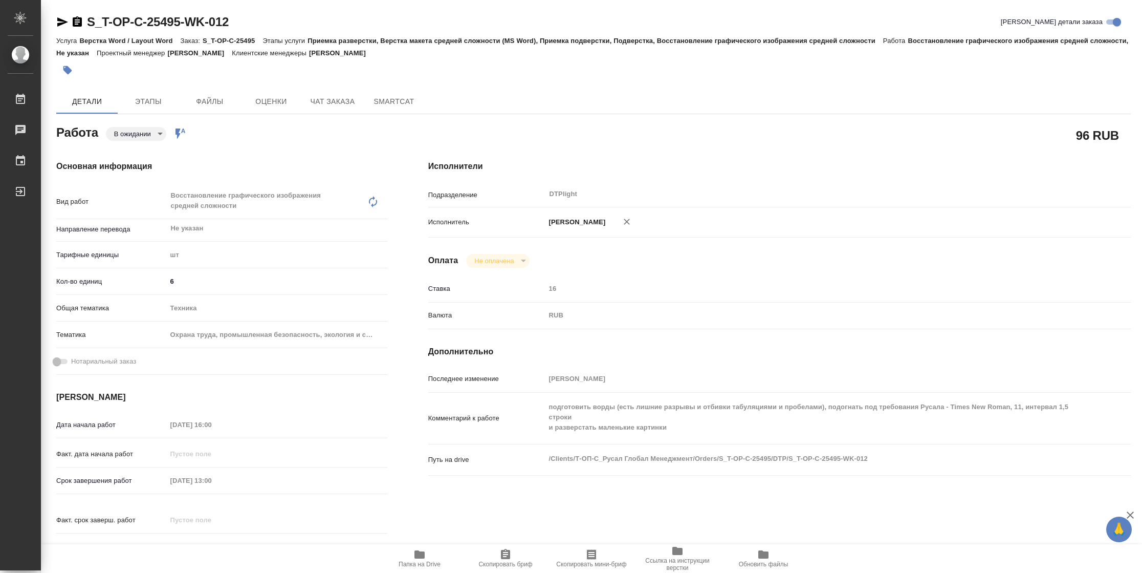
type textarea "x"
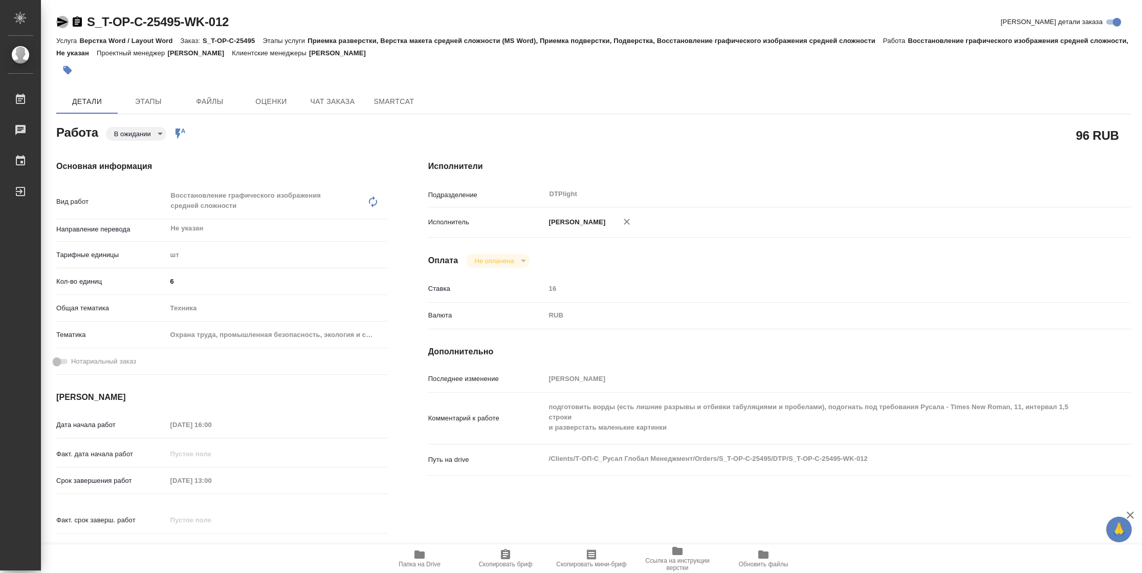
click at [60, 21] on icon "button" at bounding box center [62, 22] width 12 height 12
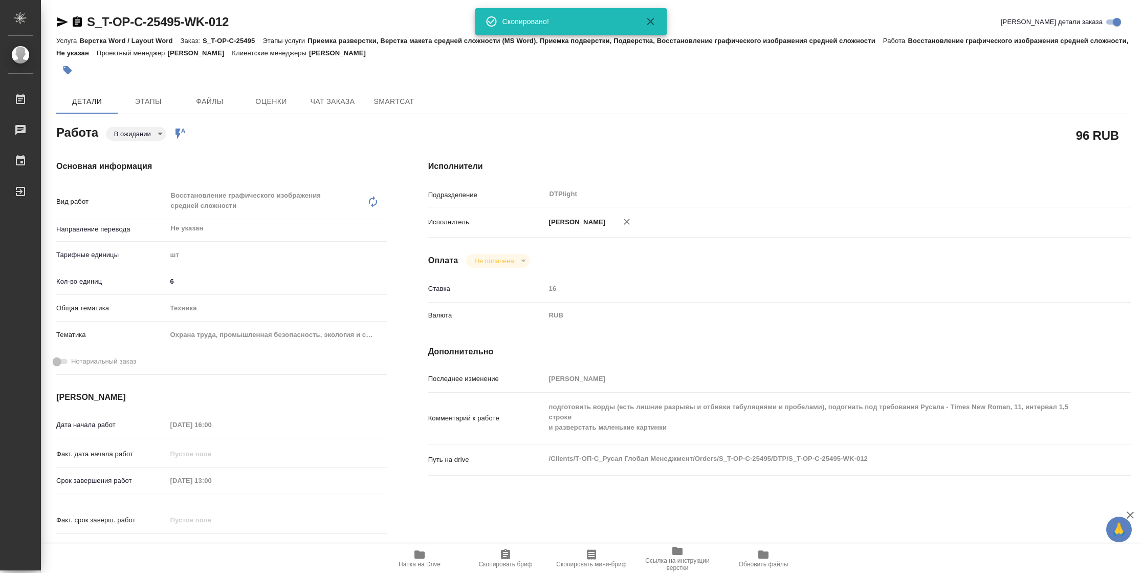
scroll to position [310, 0]
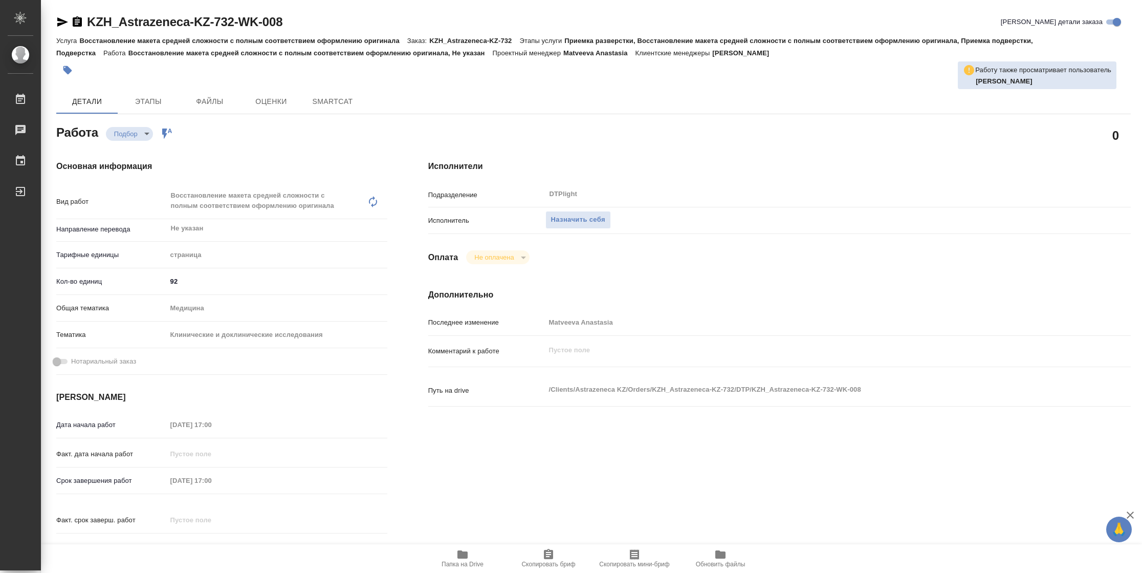
type textarea "x"
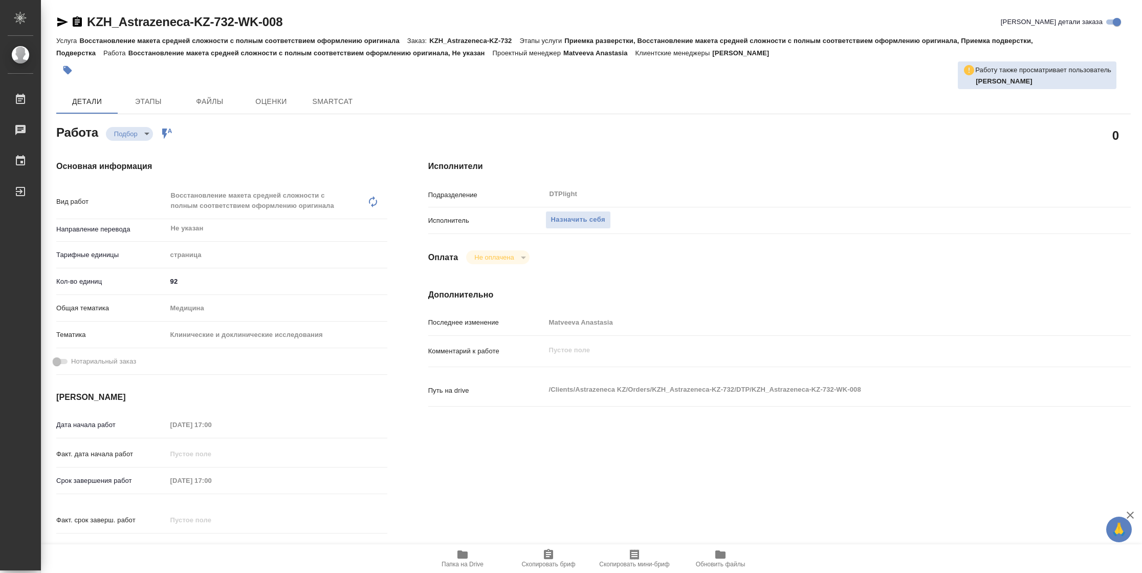
type textarea "x"
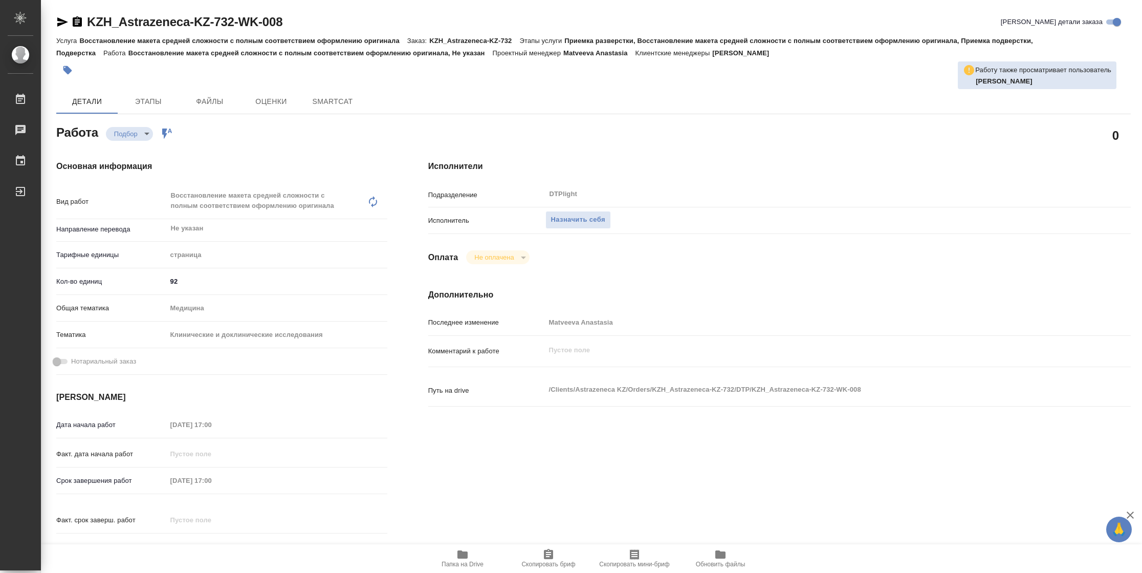
type textarea "x"
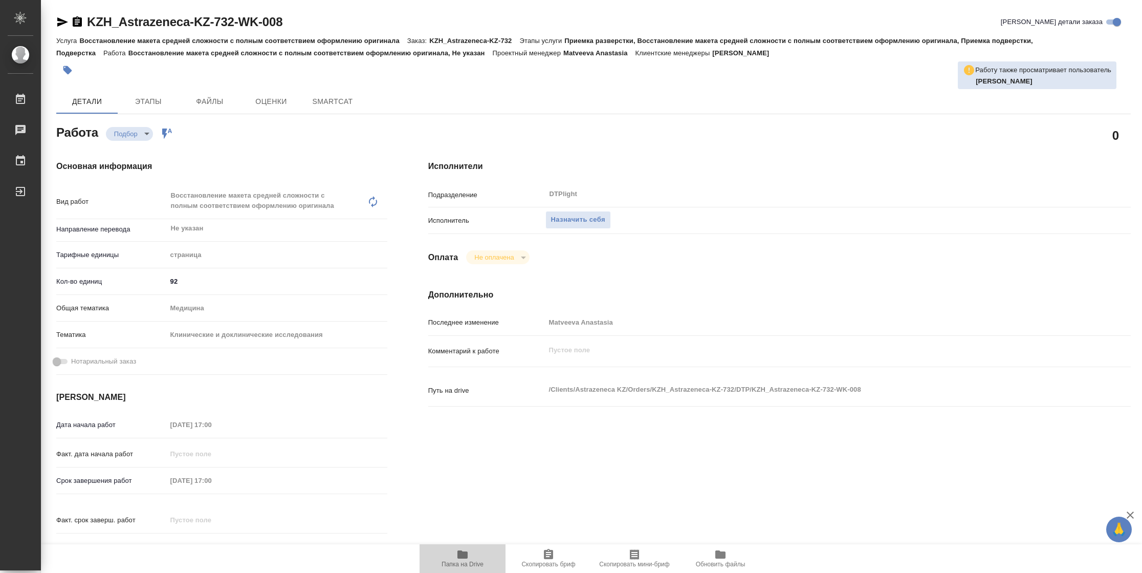
type textarea "x"
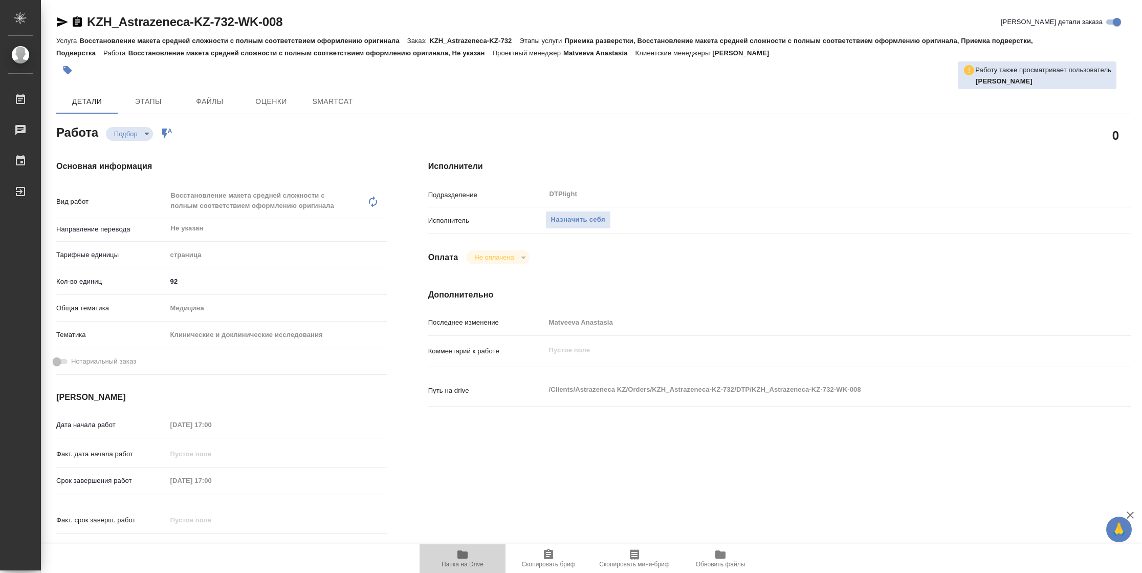
click at [454, 570] on button "Папка на Drive" at bounding box center [463, 558] width 86 height 29
type textarea "x"
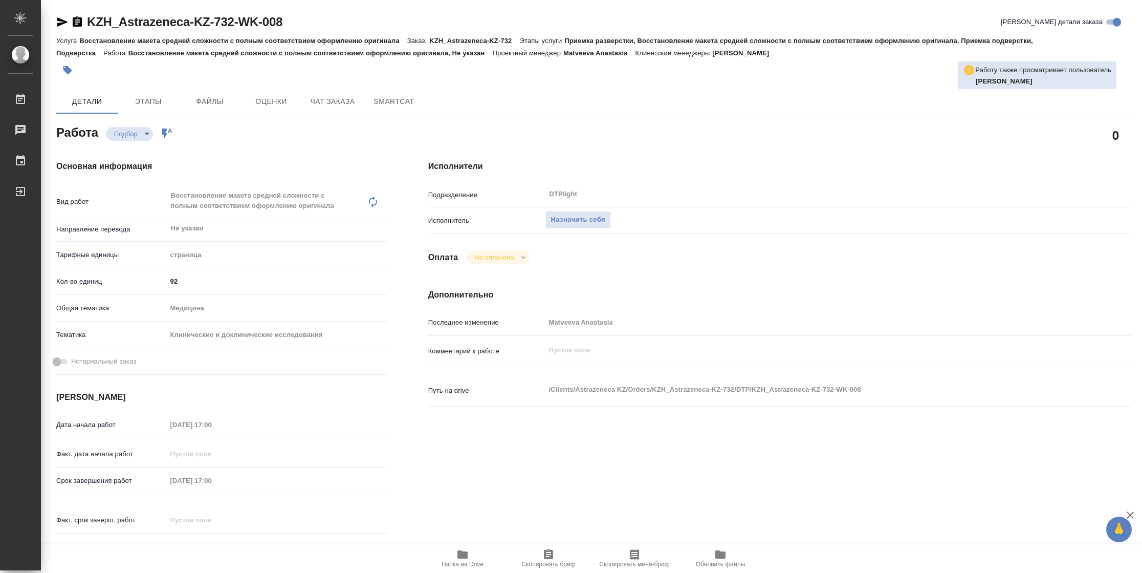
type textarea "x"
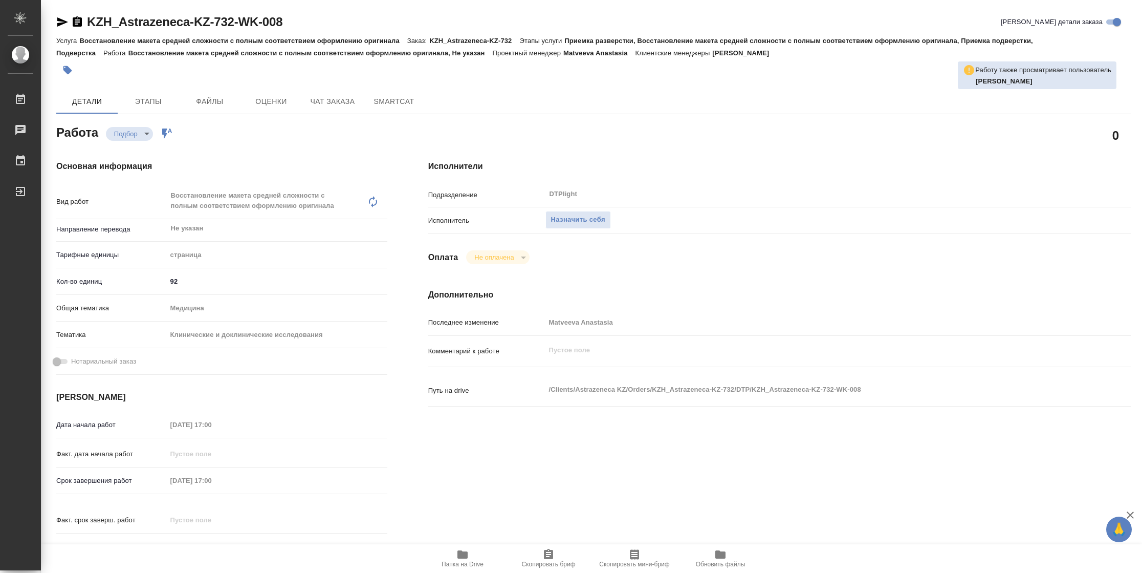
type textarea "x"
click at [582, 216] on span "Назначить себя" at bounding box center [578, 220] width 54 height 12
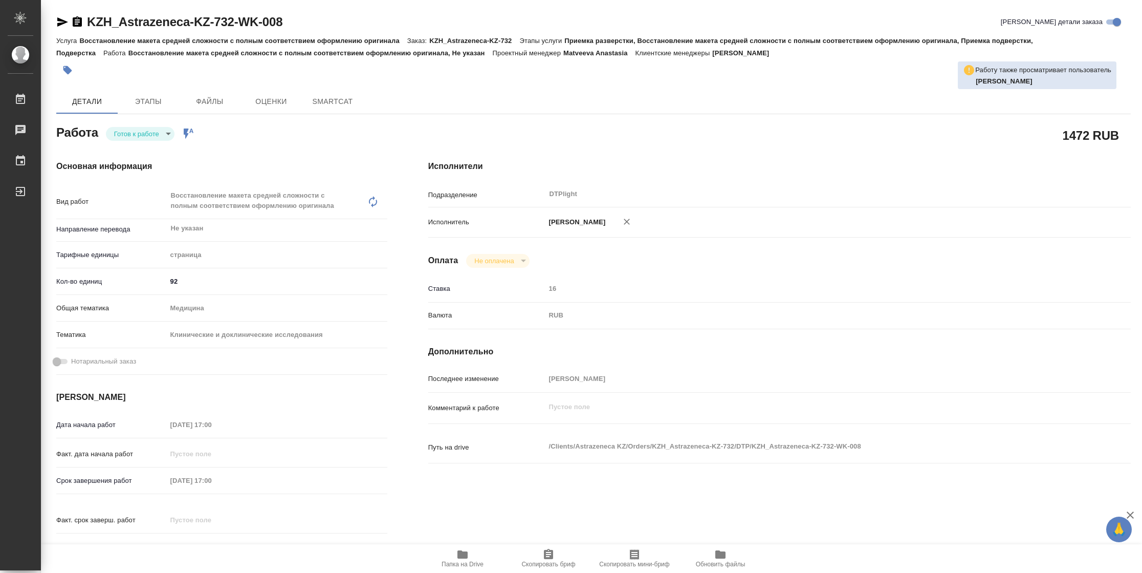
type textarea "x"
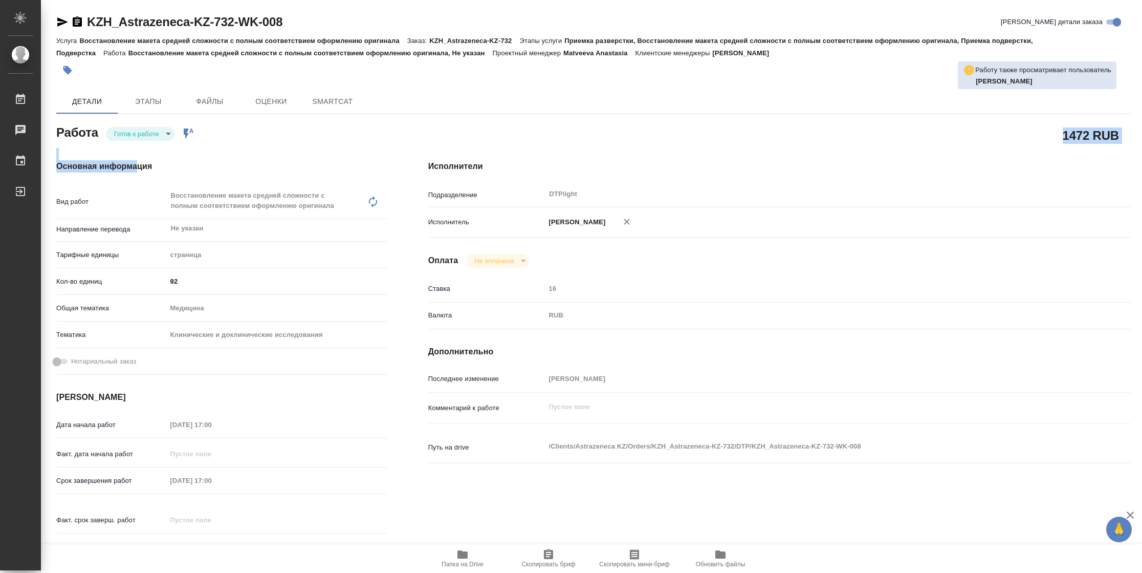
click at [143, 137] on div "Работа Готов к работе readyForWork Работа включена в последовательность 1472 RU…" at bounding box center [593, 494] width 1075 height 745
type textarea "x"
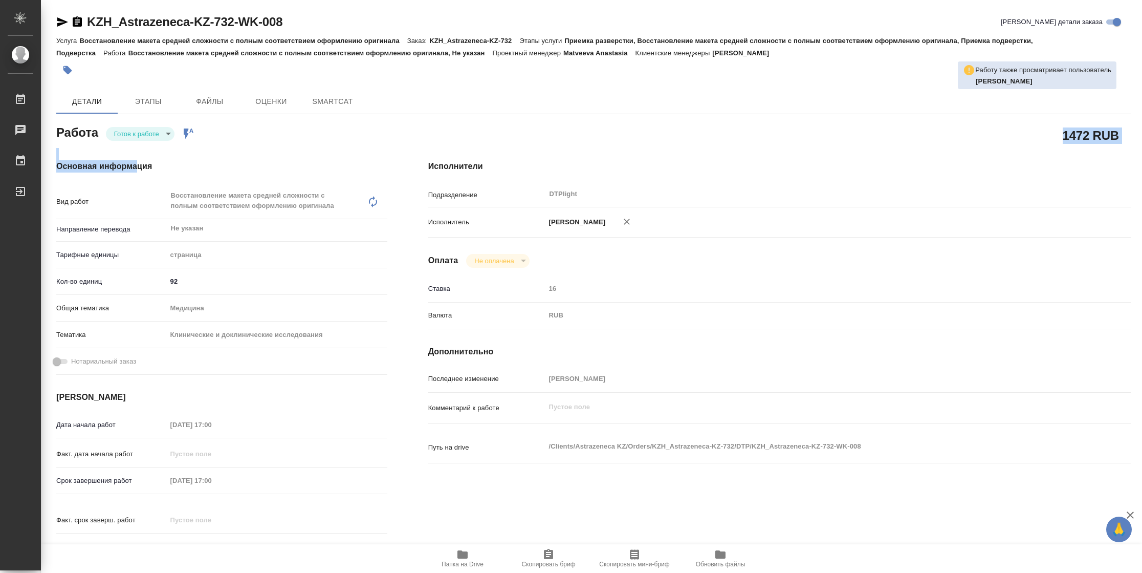
type textarea "x"
click at [143, 137] on body "🙏 .cls-1 fill:#fff; AWATERA Vasilyeva Natalia Работы Чаты График Выйти KZH_Astr…" at bounding box center [571, 286] width 1142 height 573
type textarea "x"
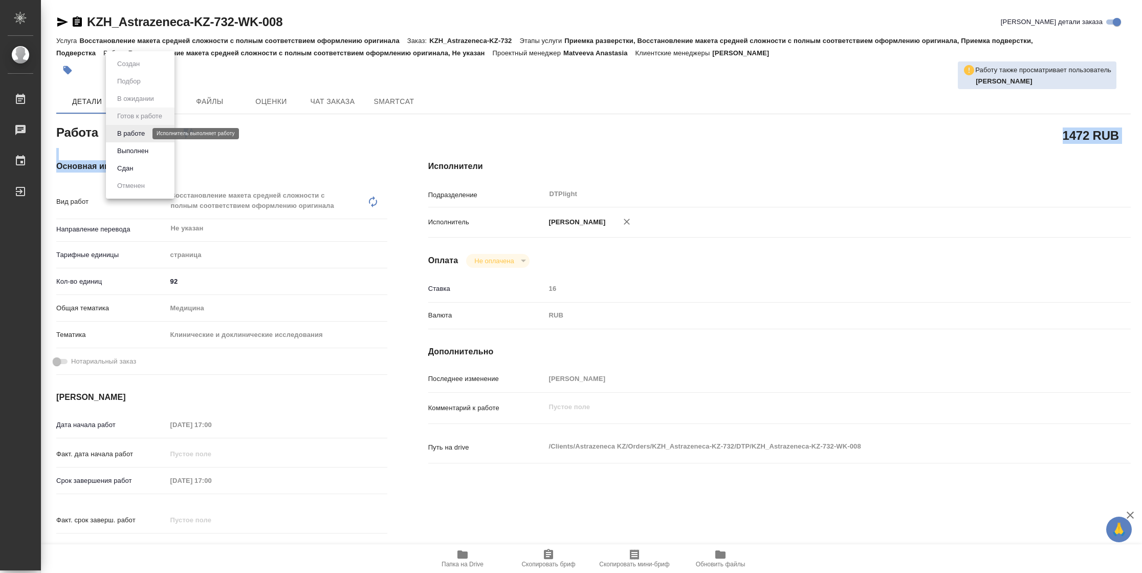
type textarea "x"
click at [143, 137] on button "В работе" at bounding box center [131, 133] width 34 height 11
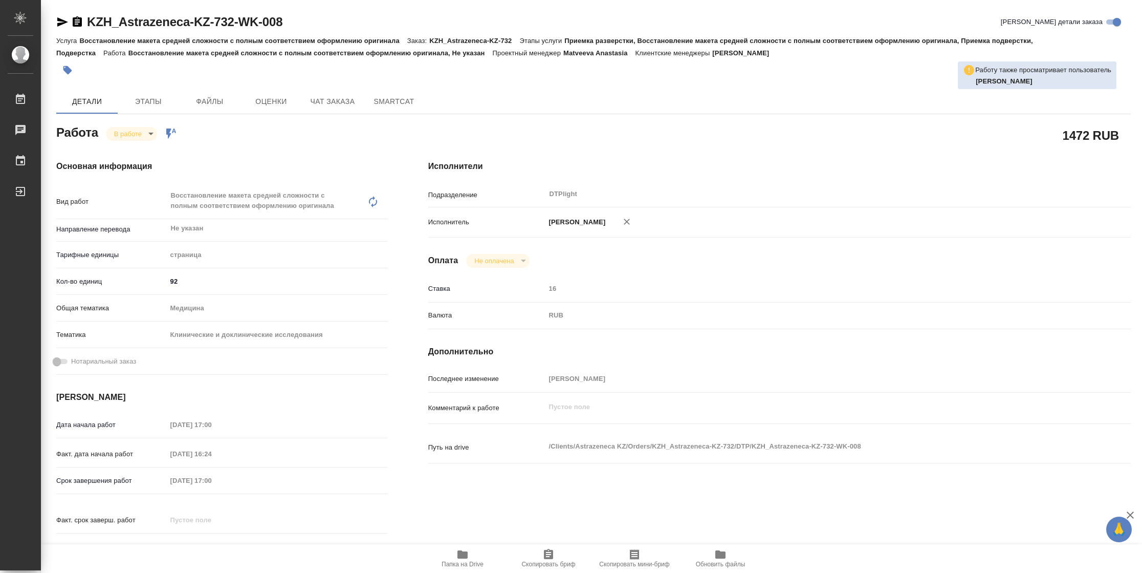
type textarea "x"
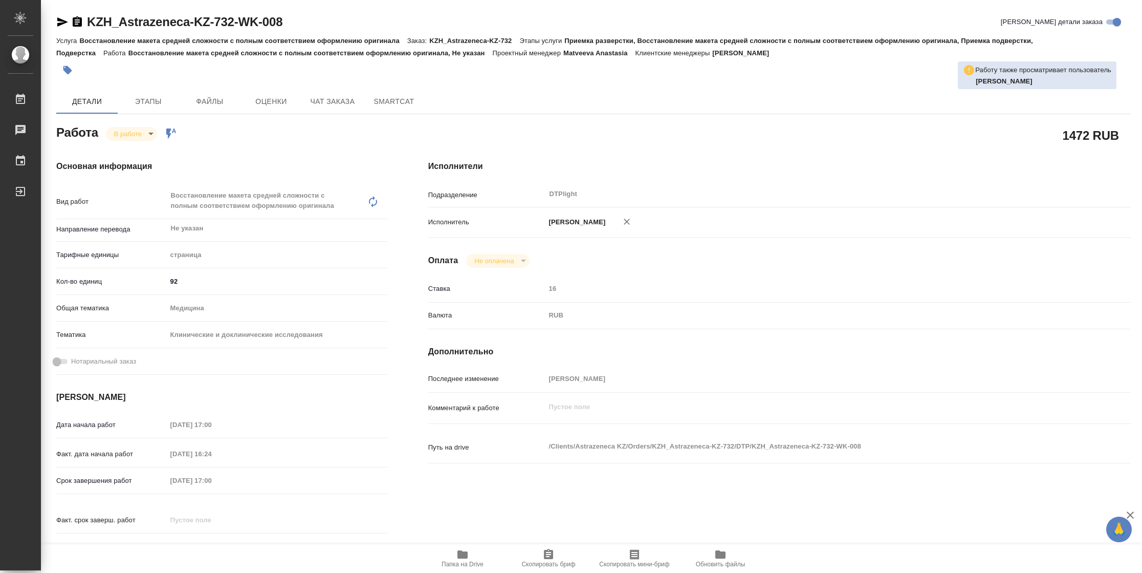
type textarea "x"
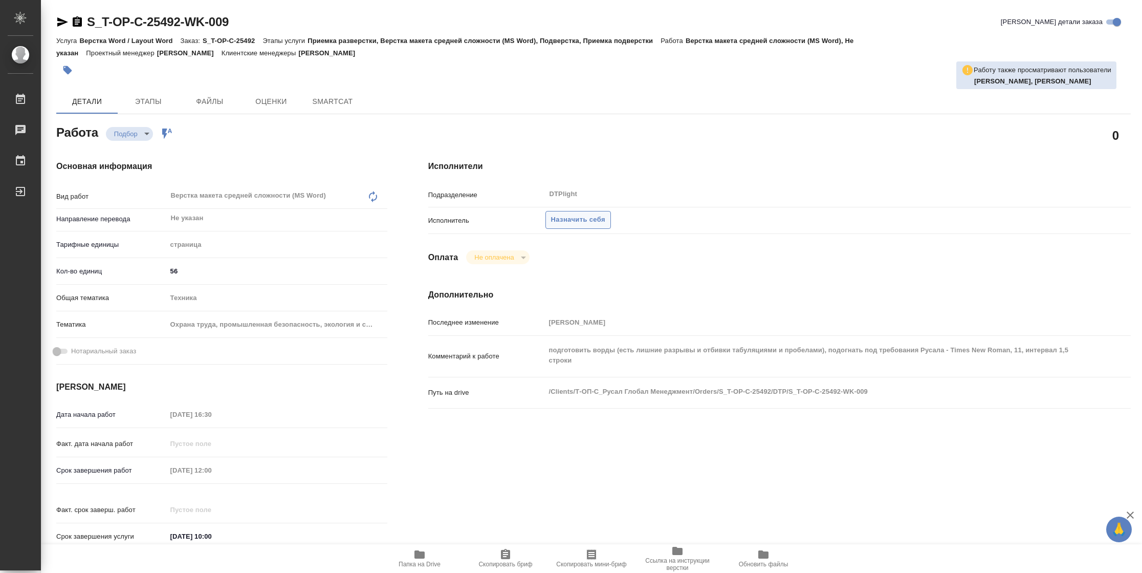
type textarea "x"
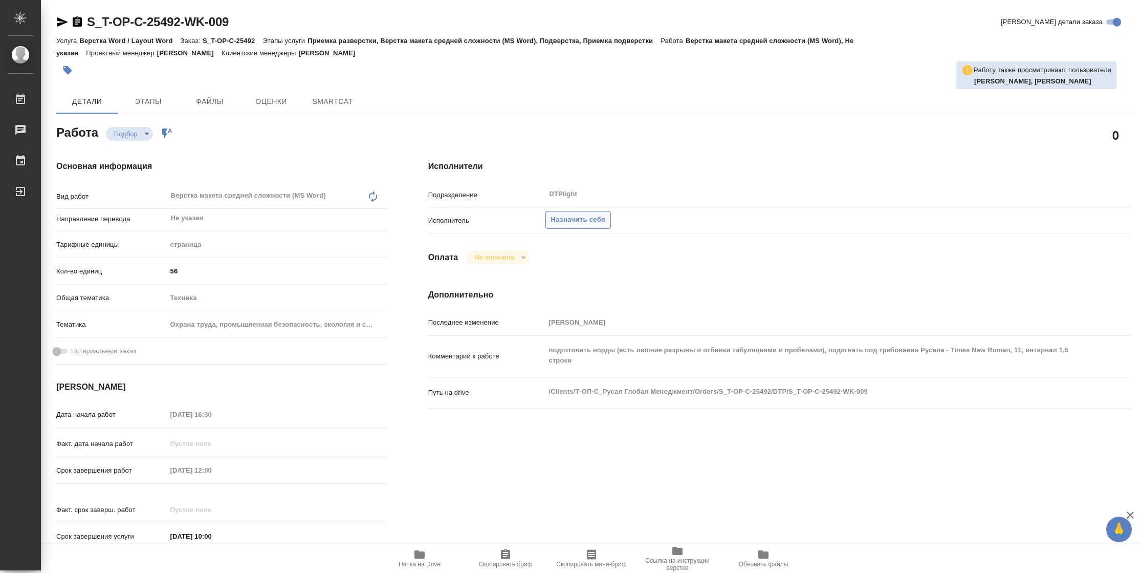
type textarea "x"
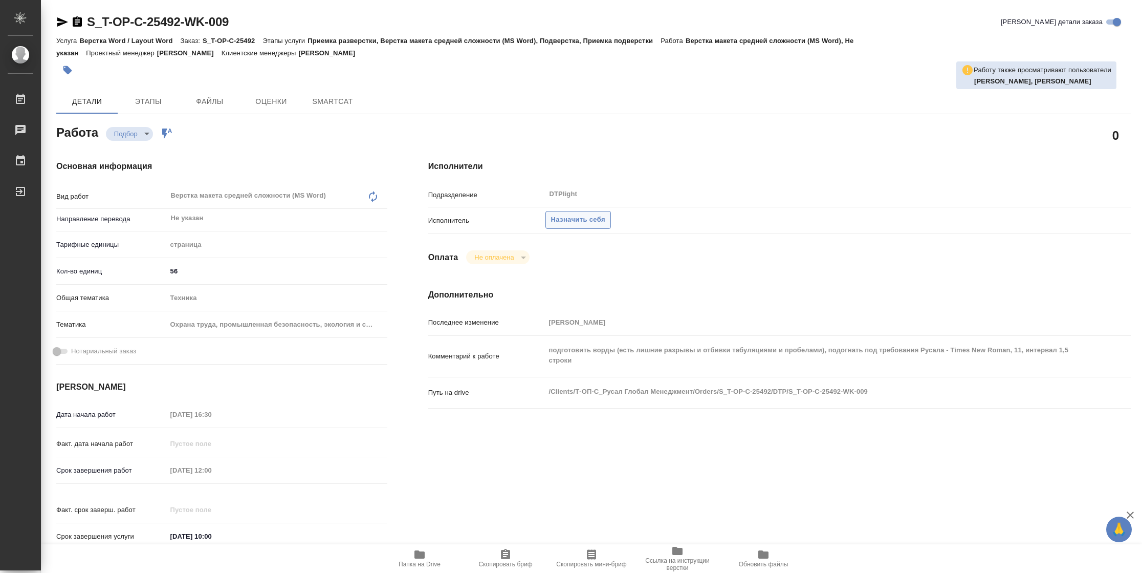
type textarea "x"
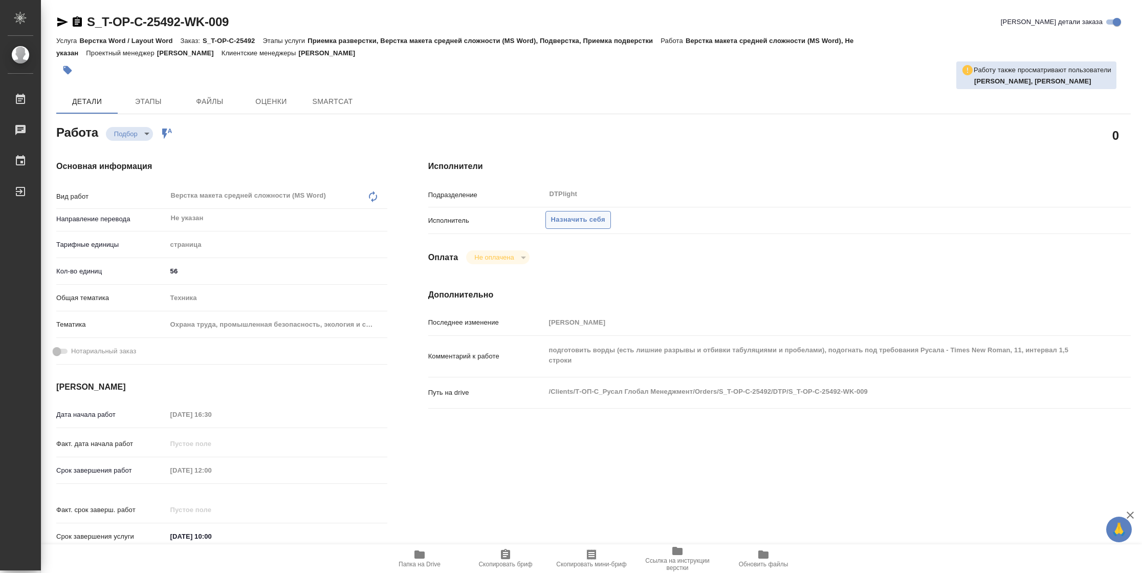
type textarea "x"
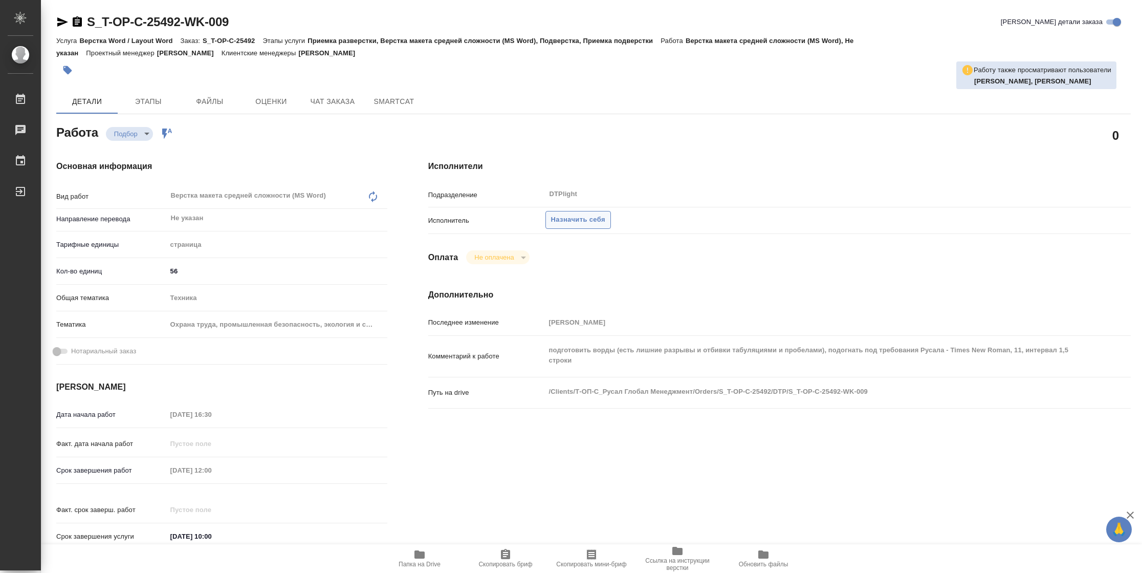
click at [570, 220] on span "Назначить себя" at bounding box center [578, 220] width 54 height 12
type textarea "x"
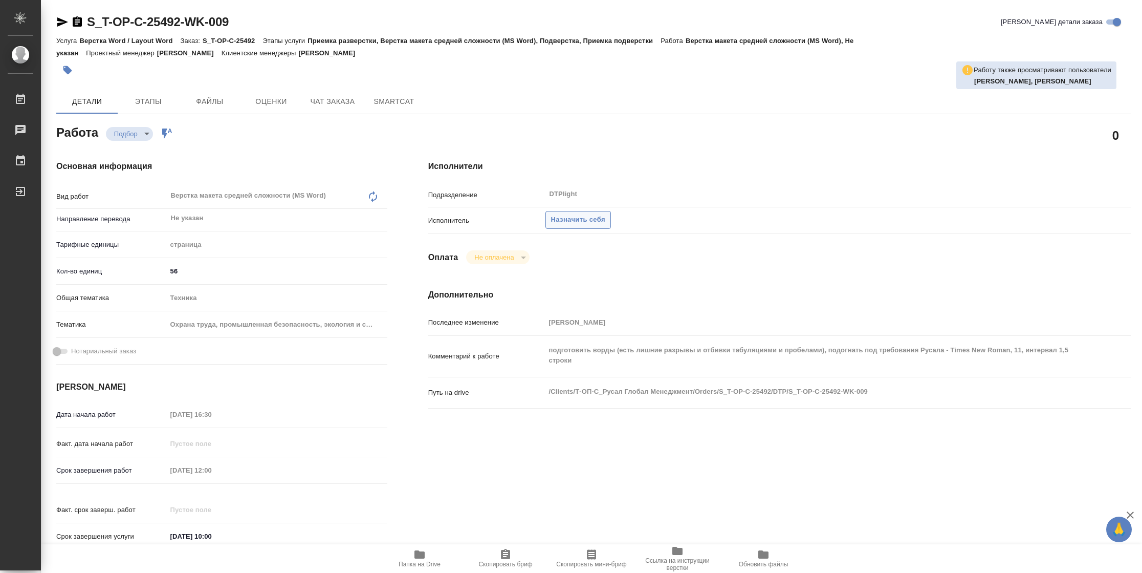
type textarea "x"
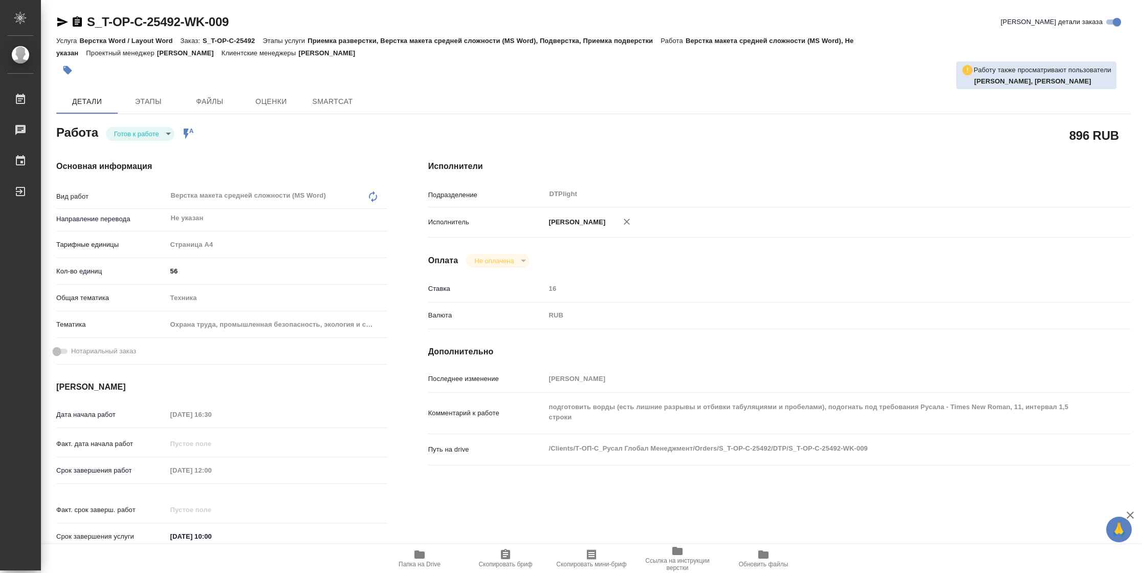
type textarea "x"
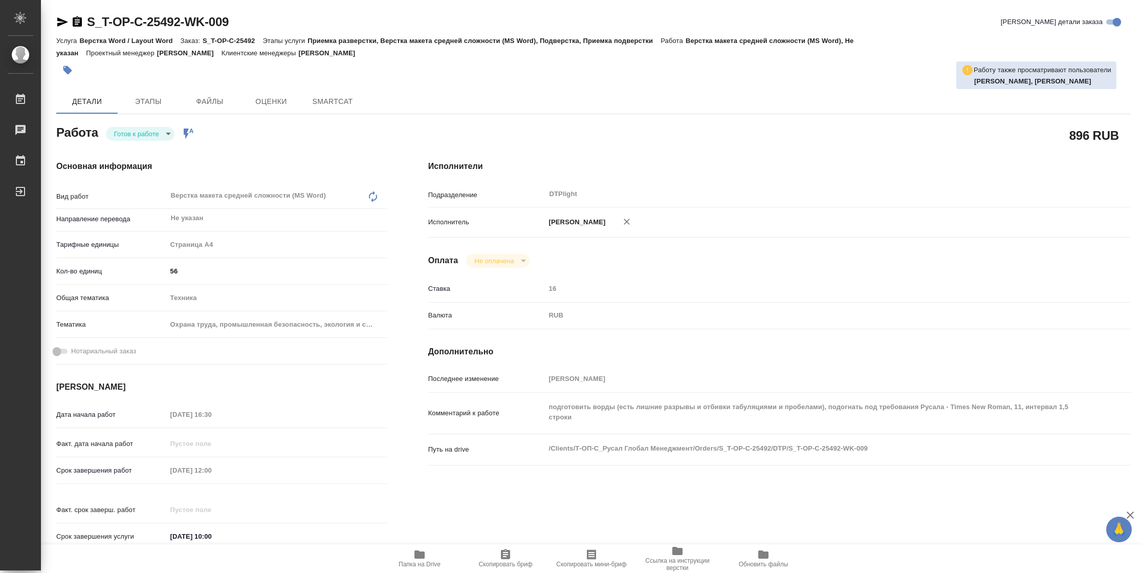
type textarea "x"
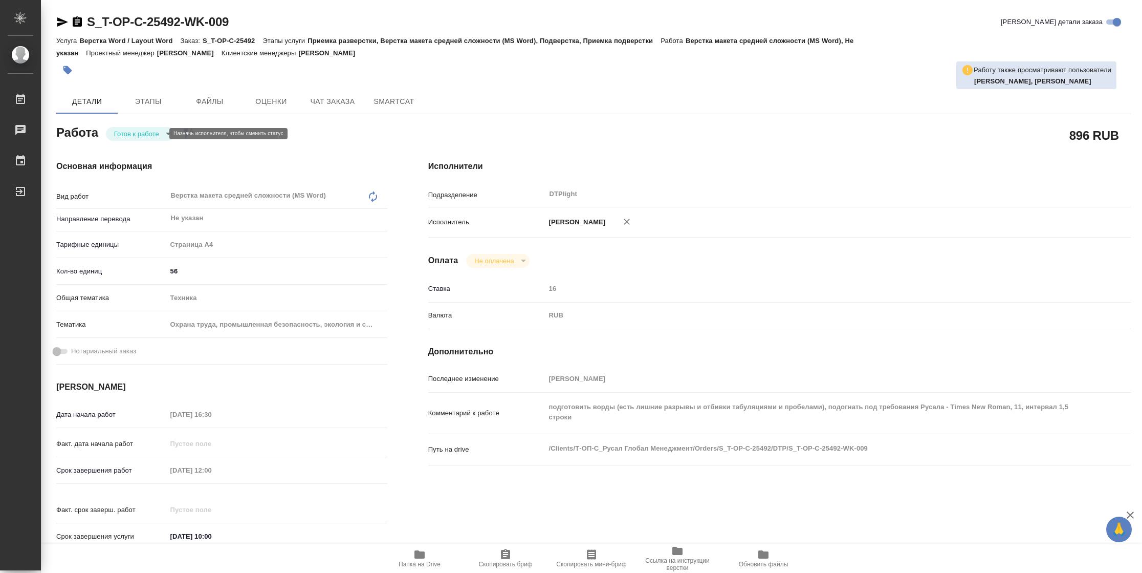
type textarea "x"
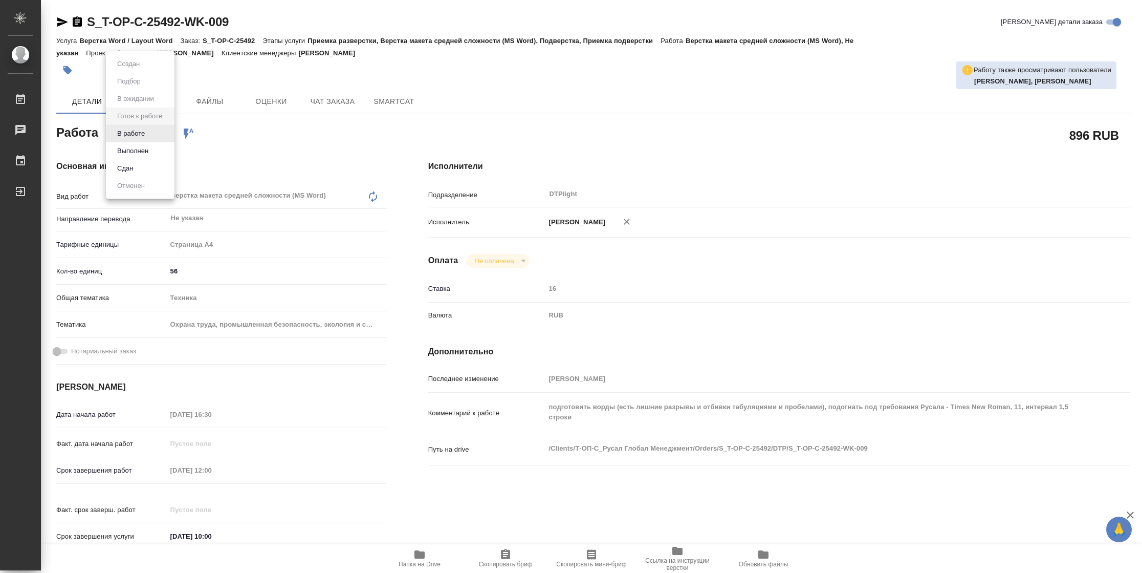
click at [158, 136] on body "🙏 .cls-1 fill:#fff; AWATERA [PERSON_NAME] Чаты График Выйти S_T-OP-C-25492-WK-0…" at bounding box center [571, 286] width 1142 height 573
click at [135, 129] on button "В работе" at bounding box center [131, 133] width 34 height 11
type textarea "x"
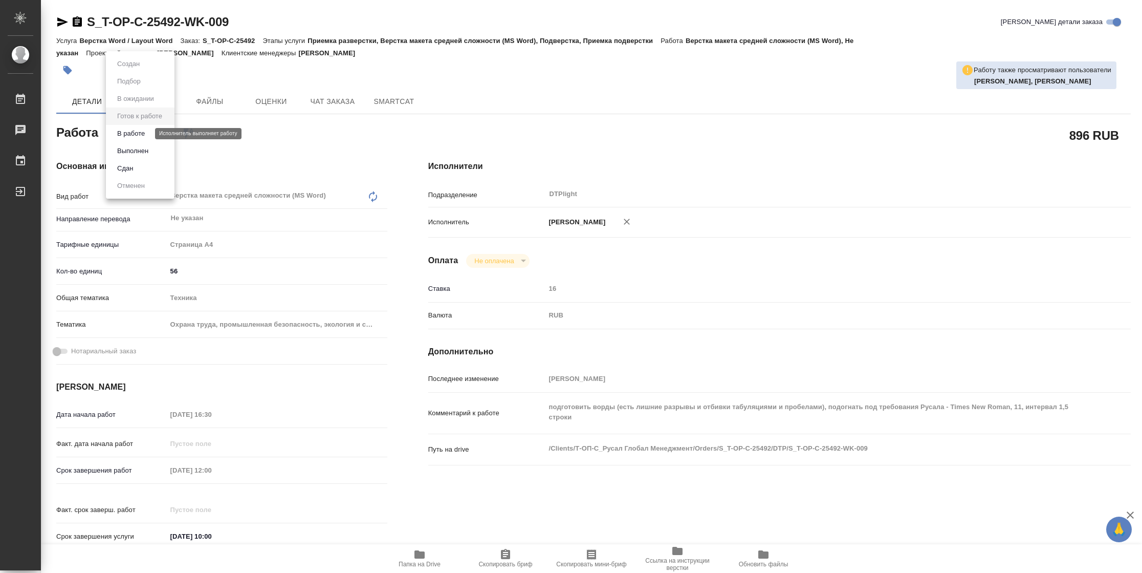
type textarea "x"
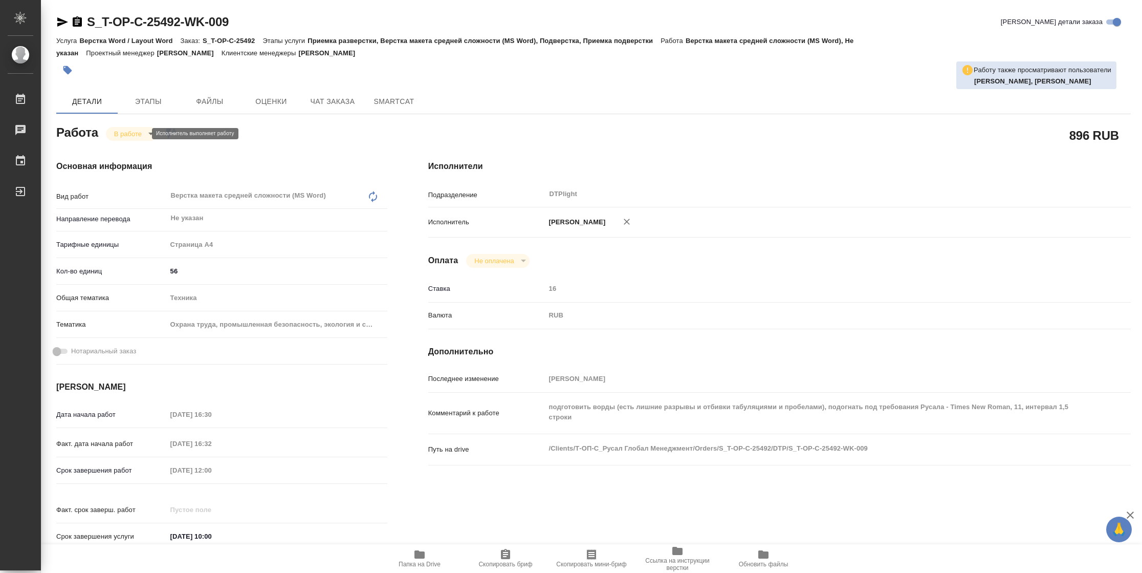
type textarea "x"
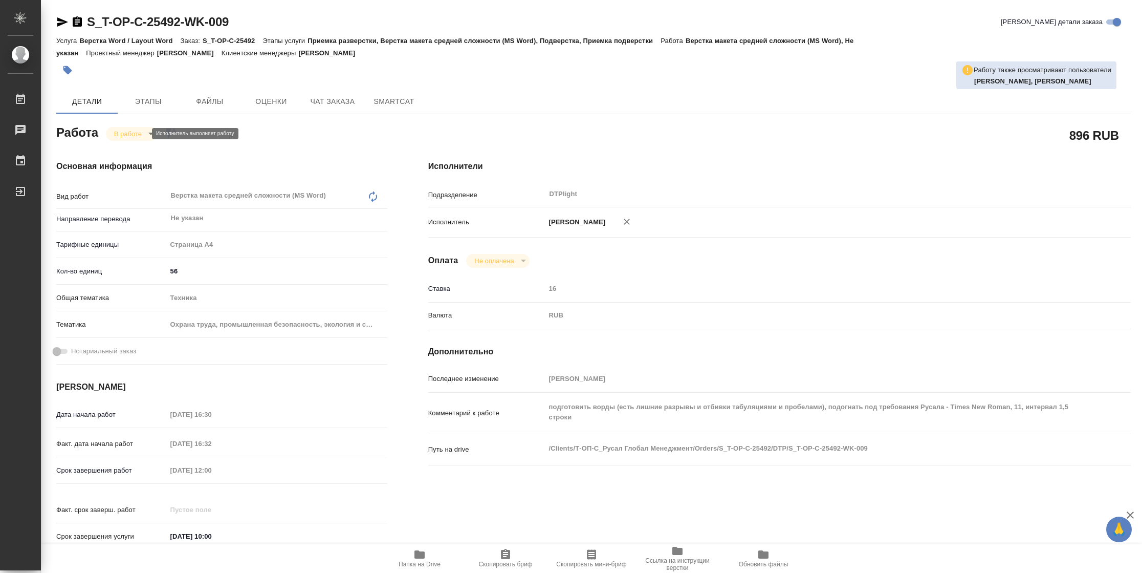
type textarea "x"
